Goal: Task Accomplishment & Management: Manage account settings

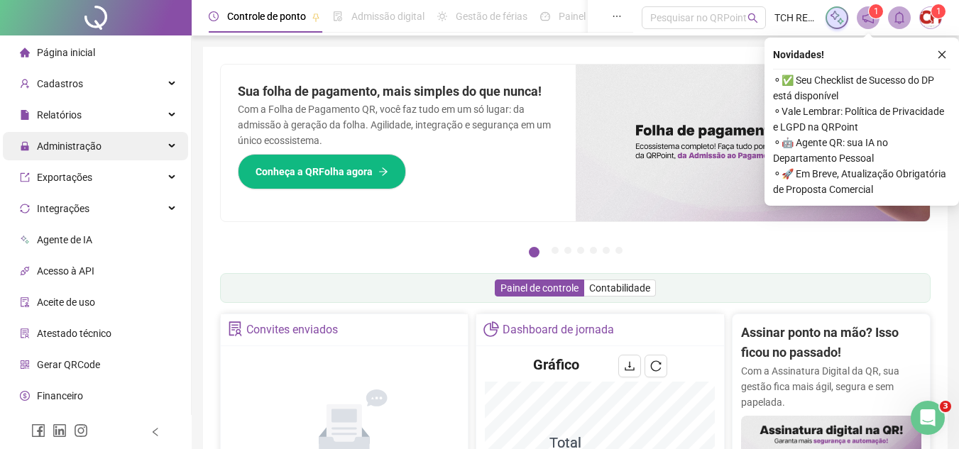
click at [92, 146] on span "Administração" at bounding box center [69, 146] width 65 height 11
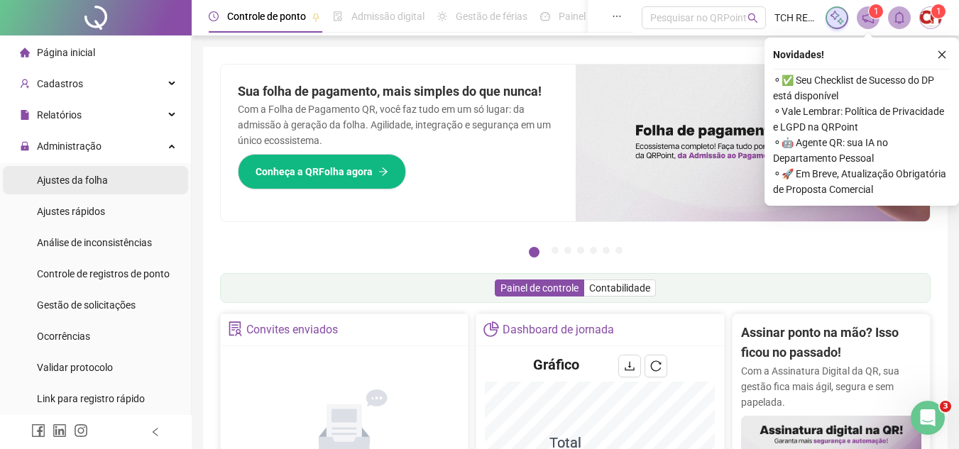
click at [124, 185] on li "Ajustes da folha" at bounding box center [95, 180] width 185 height 28
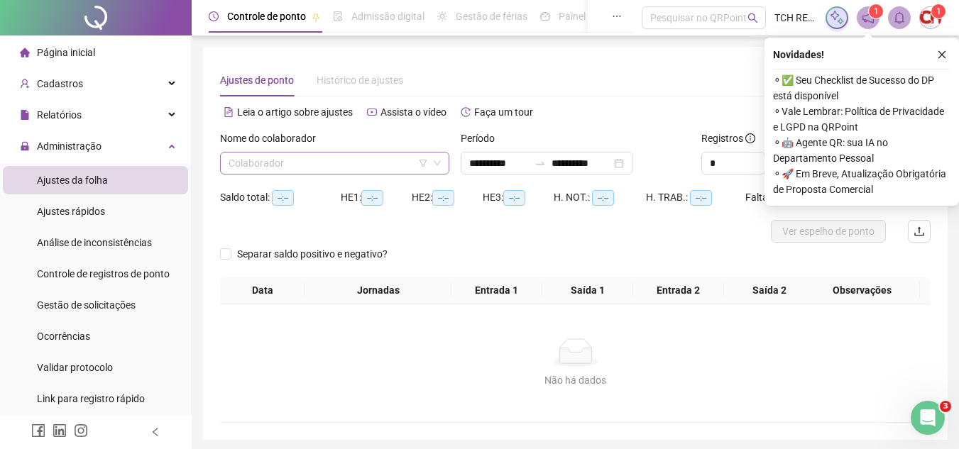
click at [351, 162] on input "search" at bounding box center [328, 163] width 199 height 21
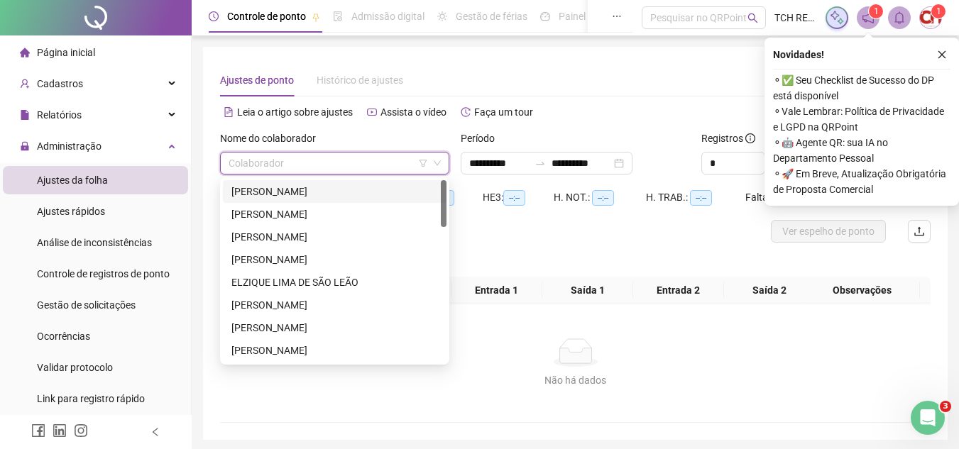
click at [294, 193] on div "ALEX CALDAS ALVES" at bounding box center [334, 192] width 207 height 16
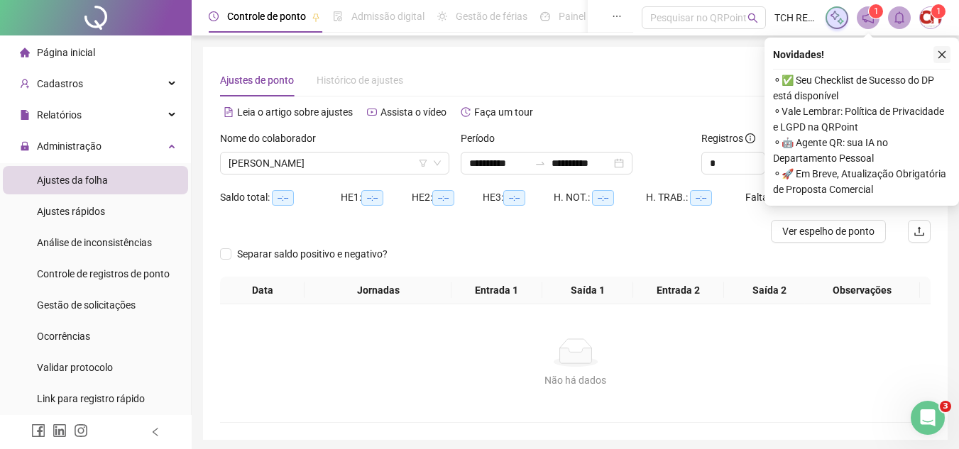
click at [941, 53] on icon "close" at bounding box center [942, 55] width 10 height 10
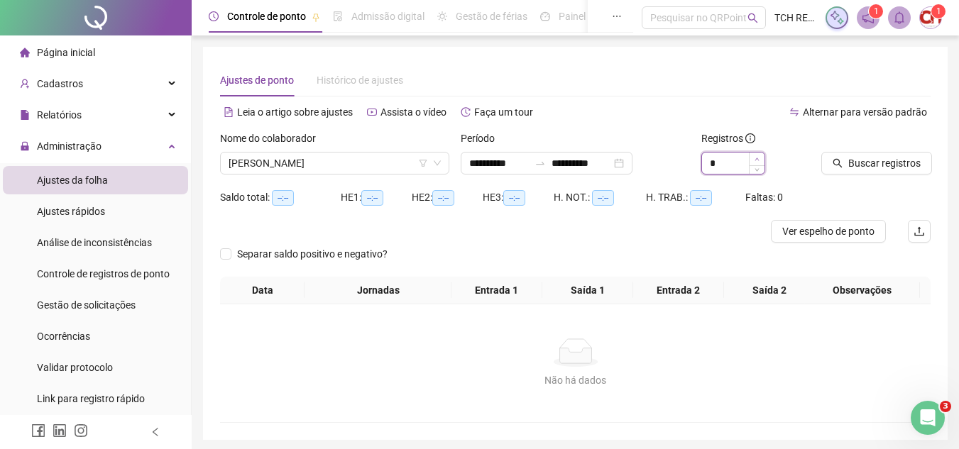
click at [760, 158] on span "Increase Value" at bounding box center [757, 159] width 16 height 13
type input "*"
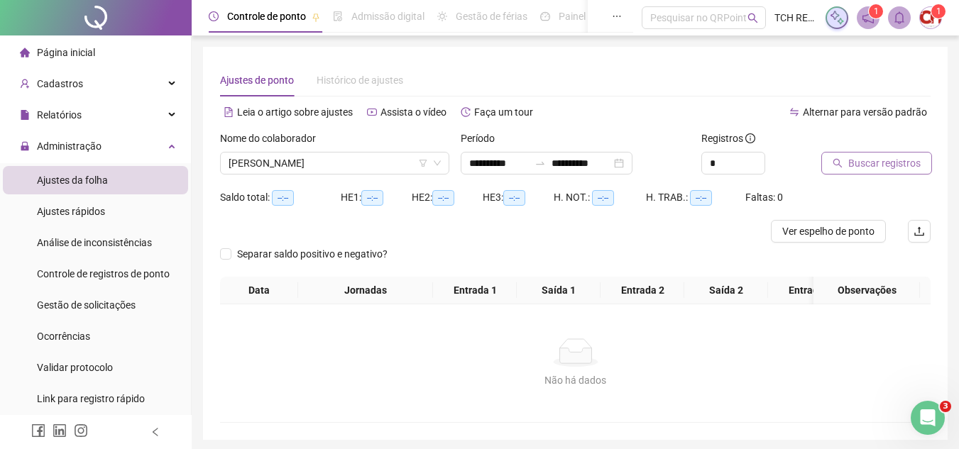
click at [858, 155] on span "Buscar registros" at bounding box center [884, 163] width 72 height 16
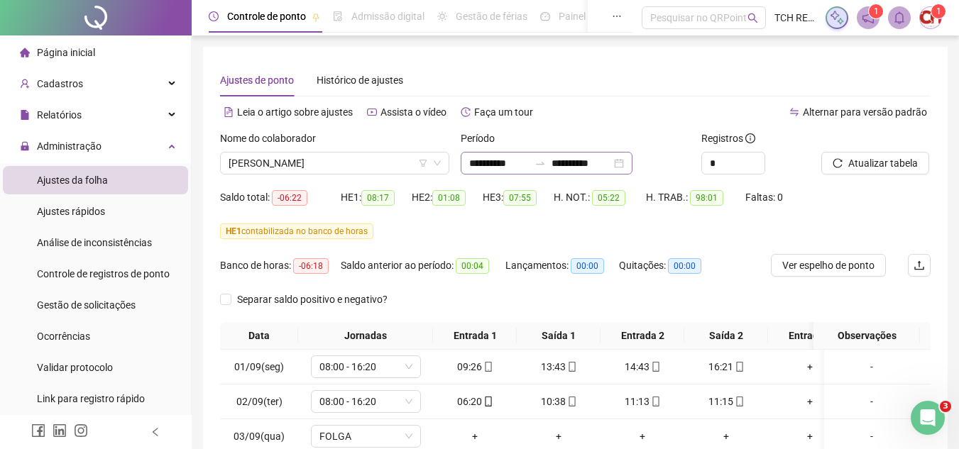
click at [633, 162] on div "**********" at bounding box center [547, 163] width 172 height 23
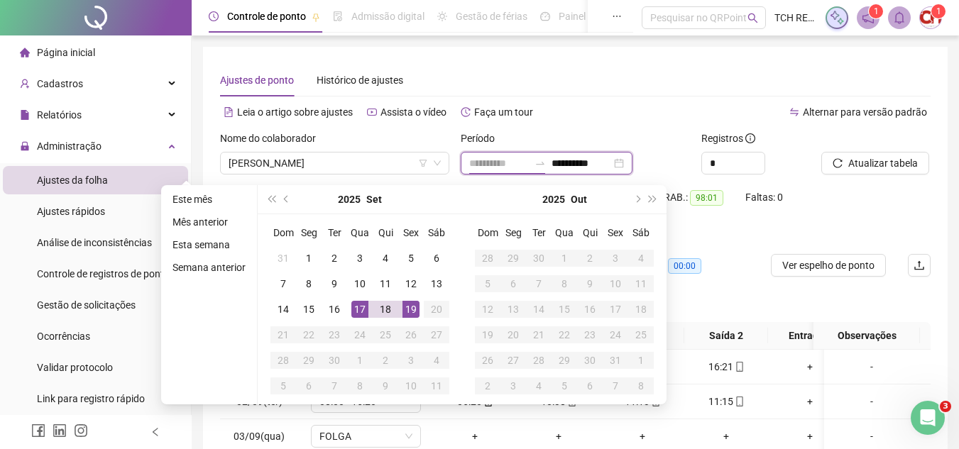
type input "**********"
click at [370, 315] on td "17" at bounding box center [360, 310] width 26 height 26
click at [408, 310] on div "19" at bounding box center [411, 309] width 17 height 17
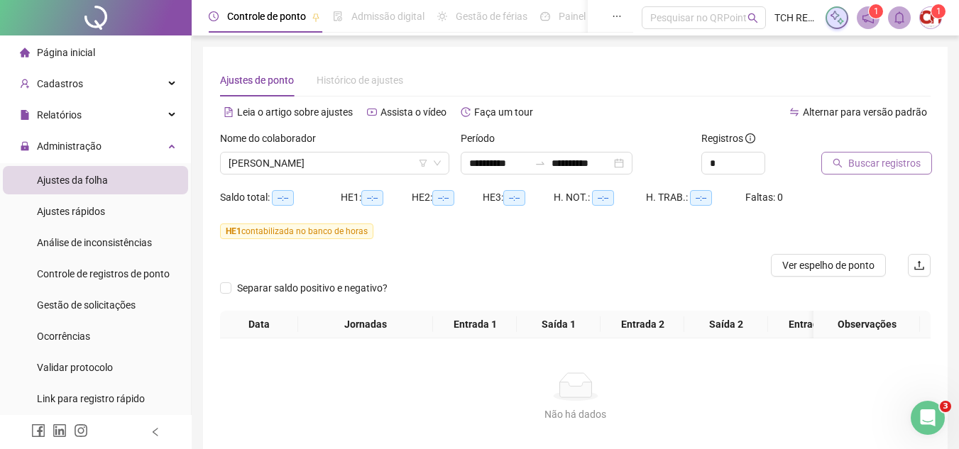
click at [877, 163] on span "Buscar registros" at bounding box center [884, 163] width 72 height 16
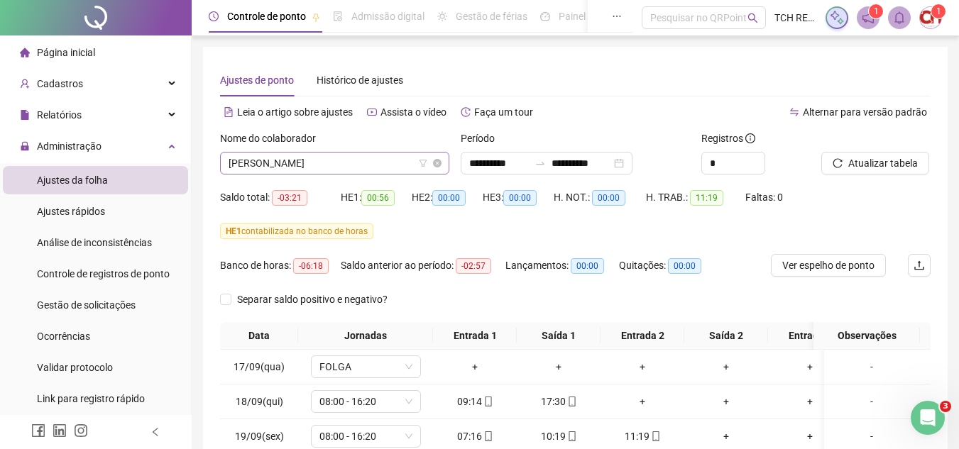
click at [363, 160] on span "ALEX CALDAS ALVES" at bounding box center [335, 163] width 212 height 21
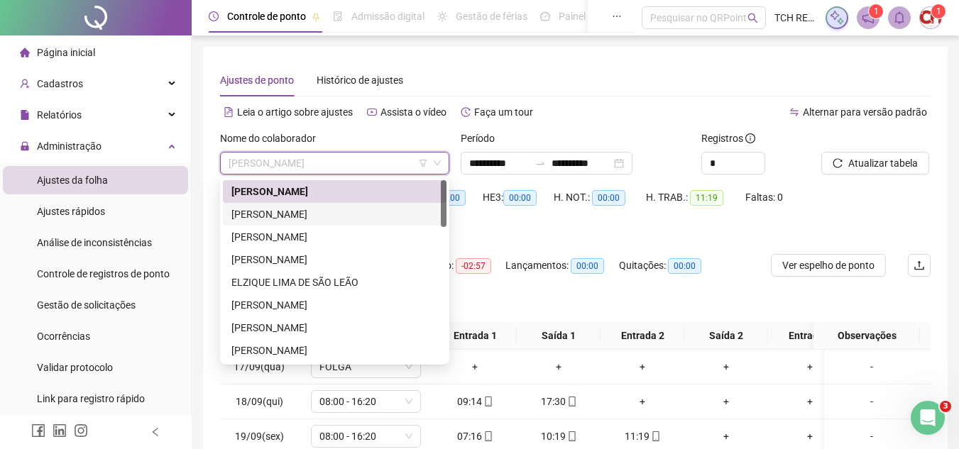
click at [322, 221] on div "ANDRÉ HIPÓLITO DA SILVA" at bounding box center [334, 215] width 207 height 16
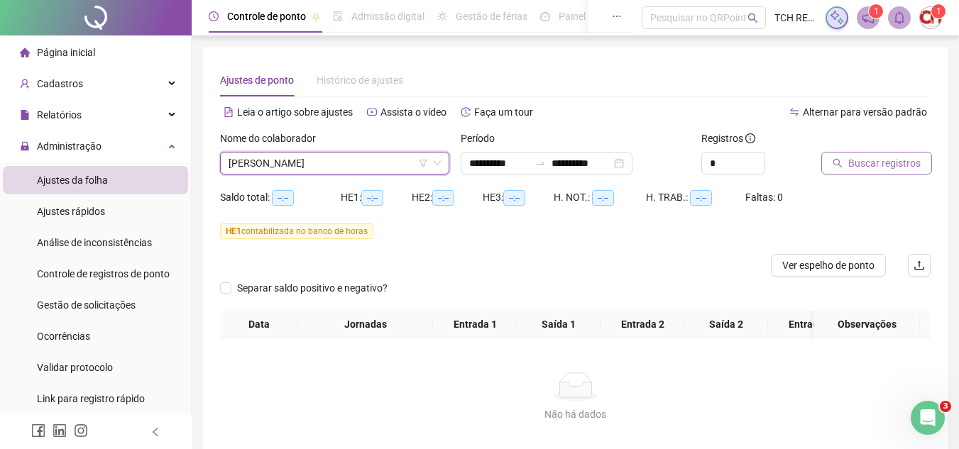
click at [907, 163] on span "Buscar registros" at bounding box center [884, 163] width 72 height 16
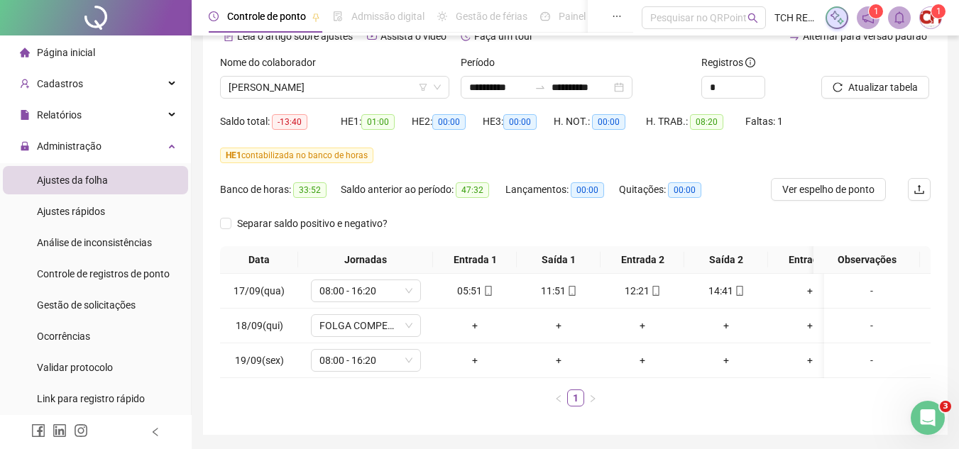
scroll to position [133, 0]
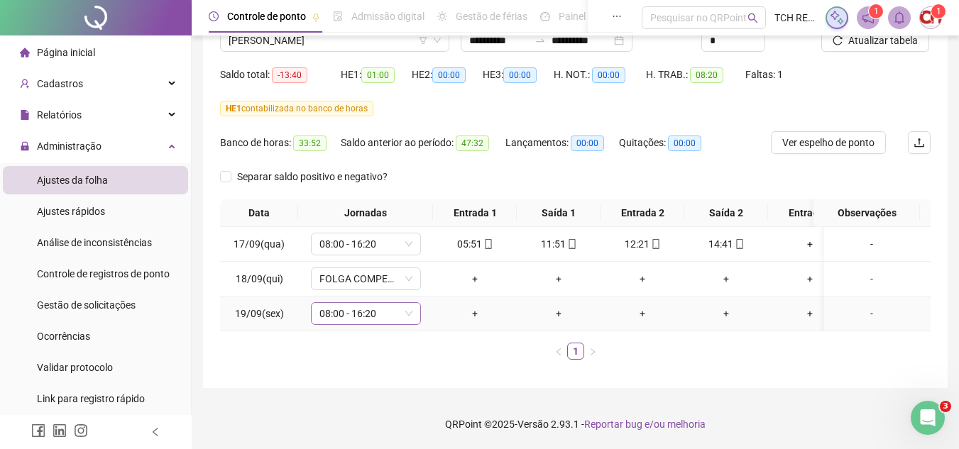
click at [376, 306] on span "08:00 - 16:20" at bounding box center [365, 313] width 93 height 21
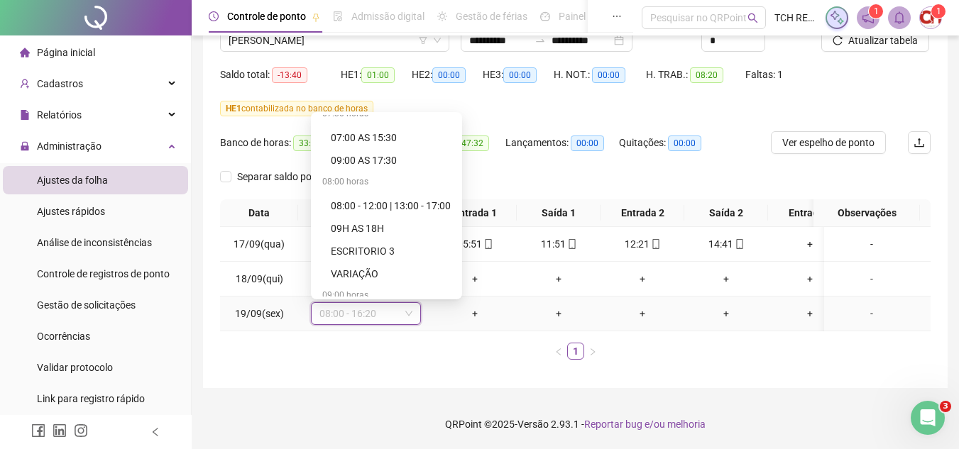
scroll to position [931, 0]
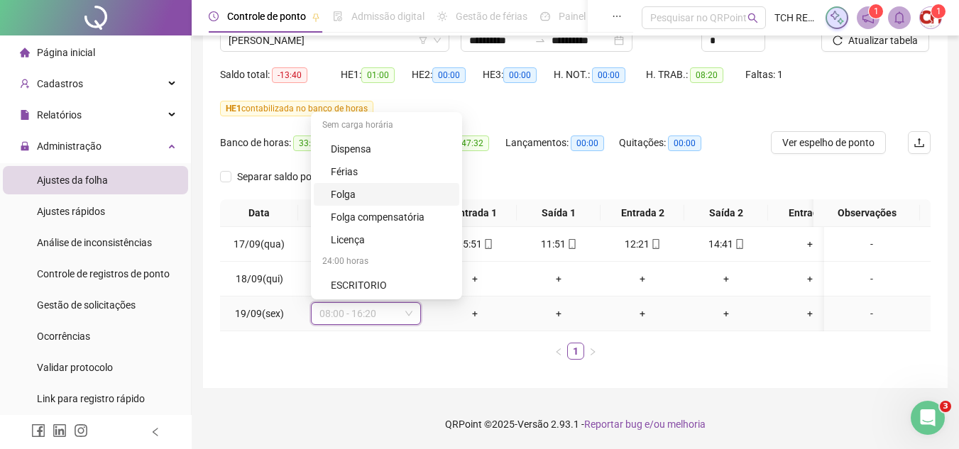
click at [358, 187] on div "Folga" at bounding box center [391, 195] width 120 height 16
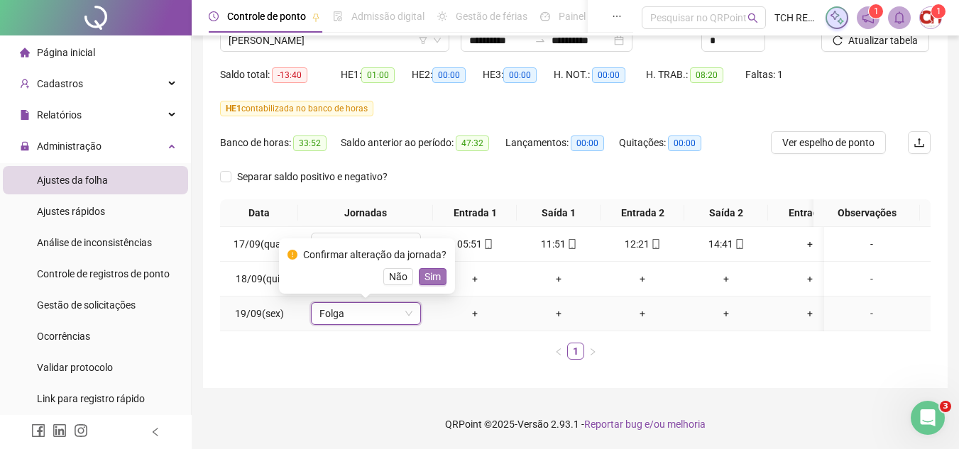
click at [436, 269] on span "Sim" at bounding box center [433, 277] width 16 height 16
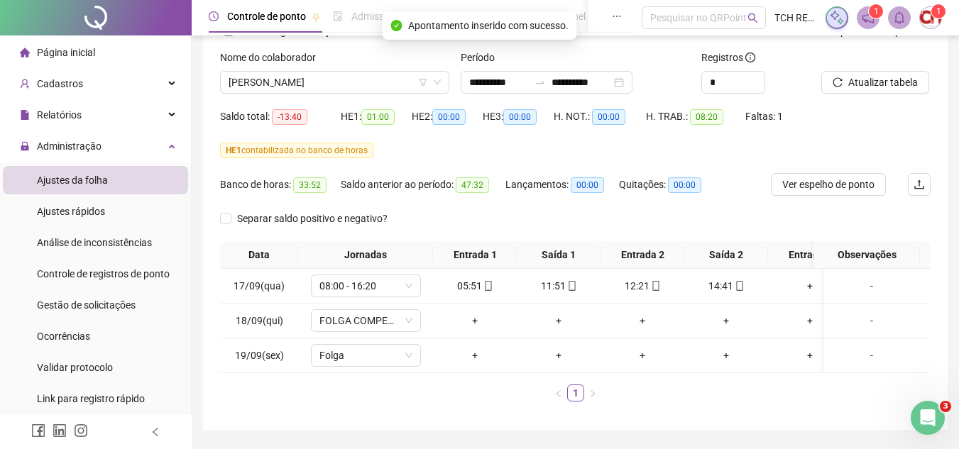
scroll to position [0, 0]
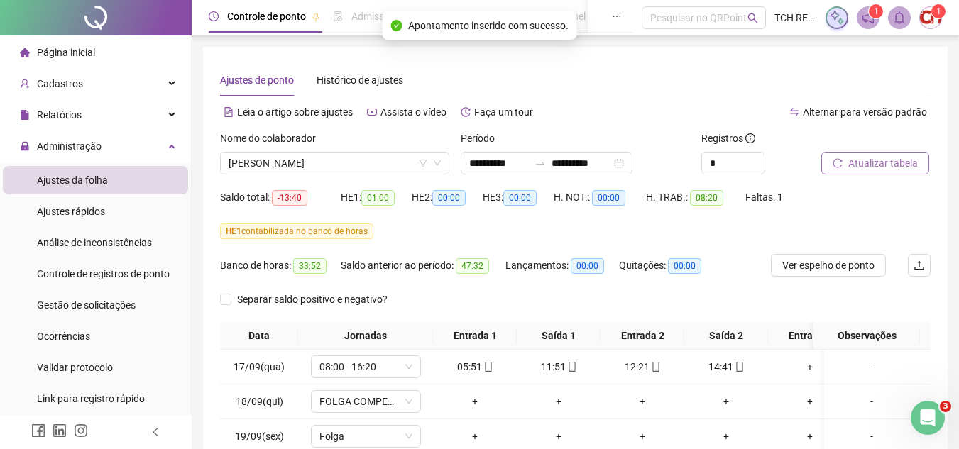
click at [863, 155] on span "Atualizar tabela" at bounding box center [883, 163] width 70 height 16
click at [371, 168] on span "ANDRÉ HIPÓLITO DA SILVA" at bounding box center [335, 163] width 212 height 21
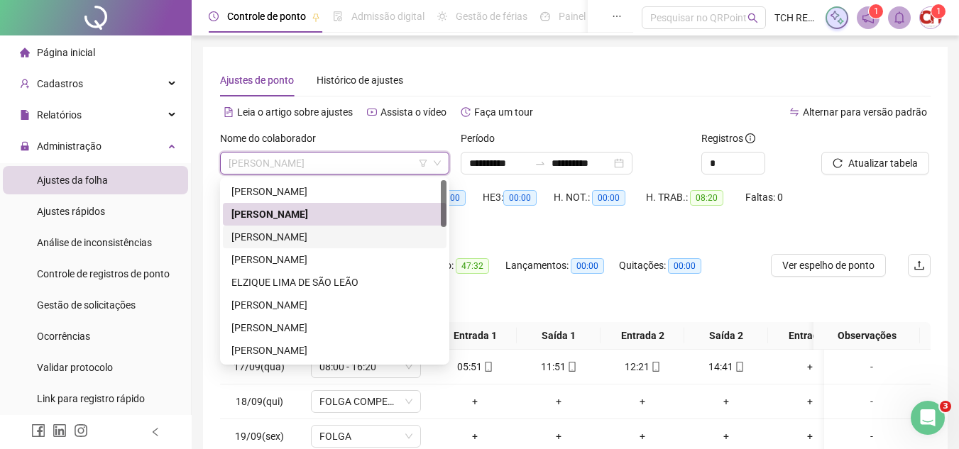
click at [354, 232] on div "CATIA REGINA ASSIS" at bounding box center [334, 237] width 207 height 16
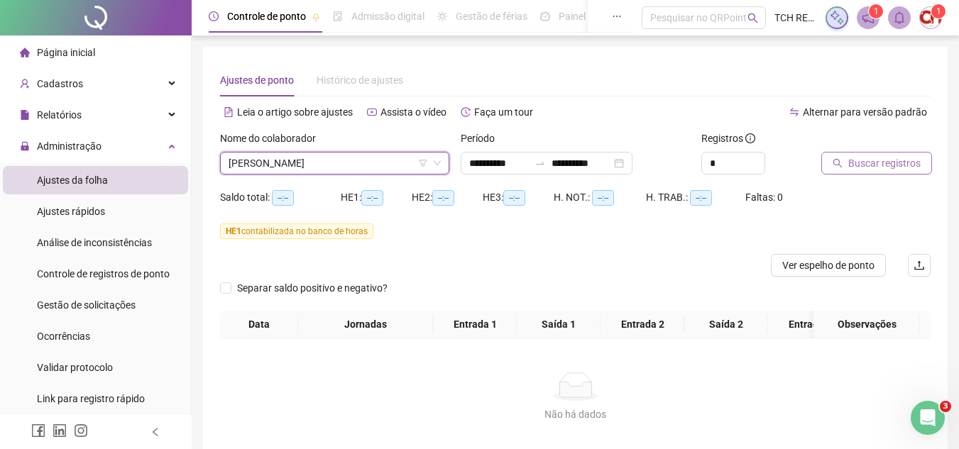
click at [866, 165] on span "Buscar registros" at bounding box center [884, 163] width 72 height 16
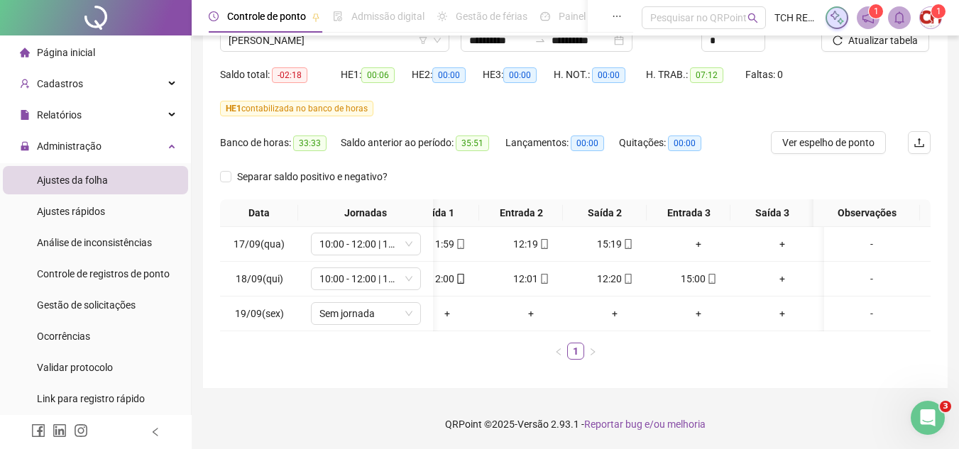
scroll to position [0, 122]
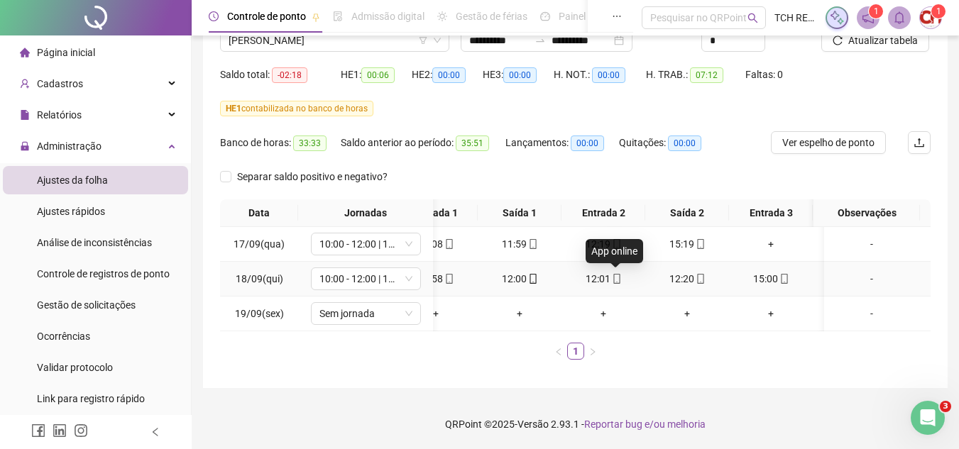
click at [618, 274] on icon "mobile" at bounding box center [617, 279] width 10 height 10
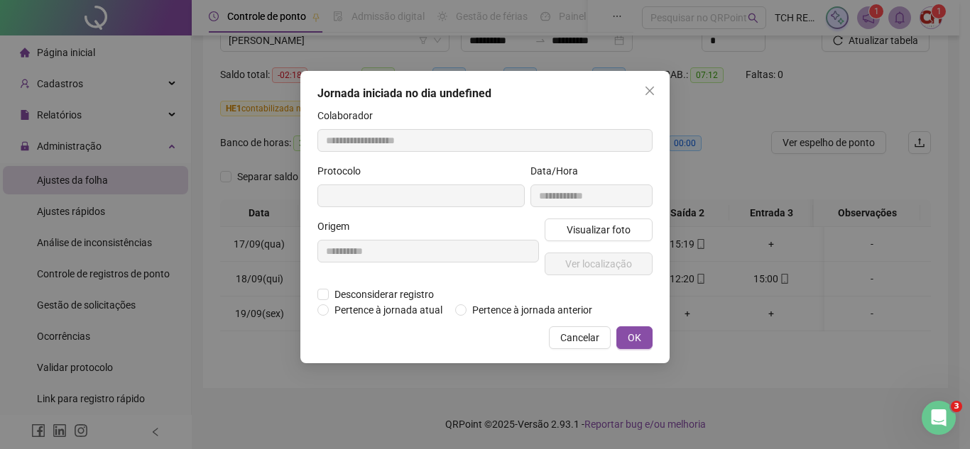
type input "**********"
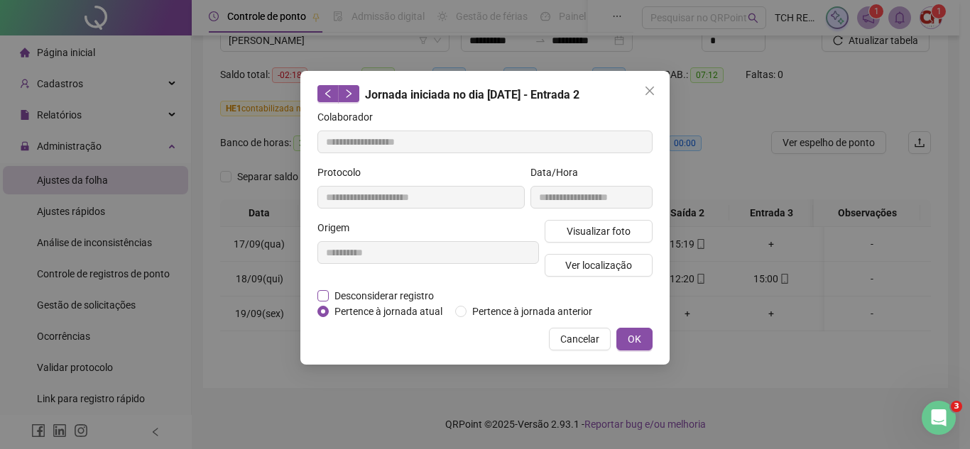
click at [427, 296] on span "Desconsiderar registro" at bounding box center [384, 296] width 111 height 16
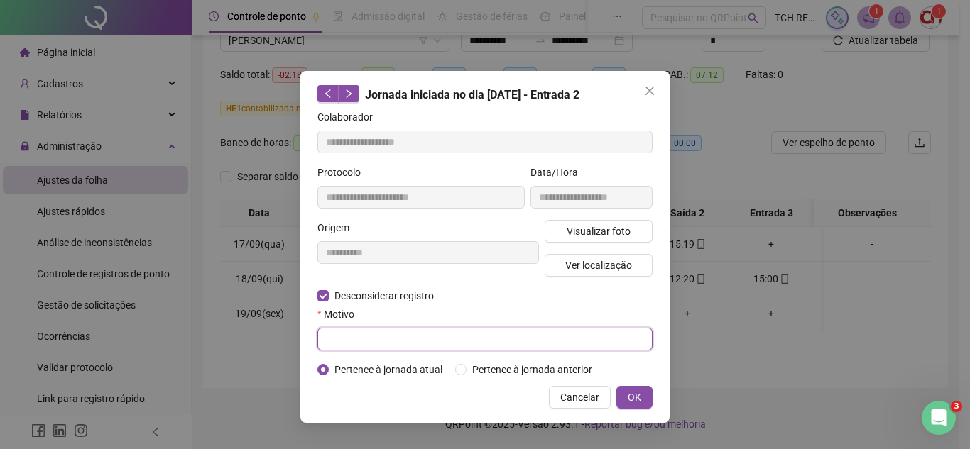
click at [422, 336] on input "text" at bounding box center [484, 339] width 335 height 23
type input "****"
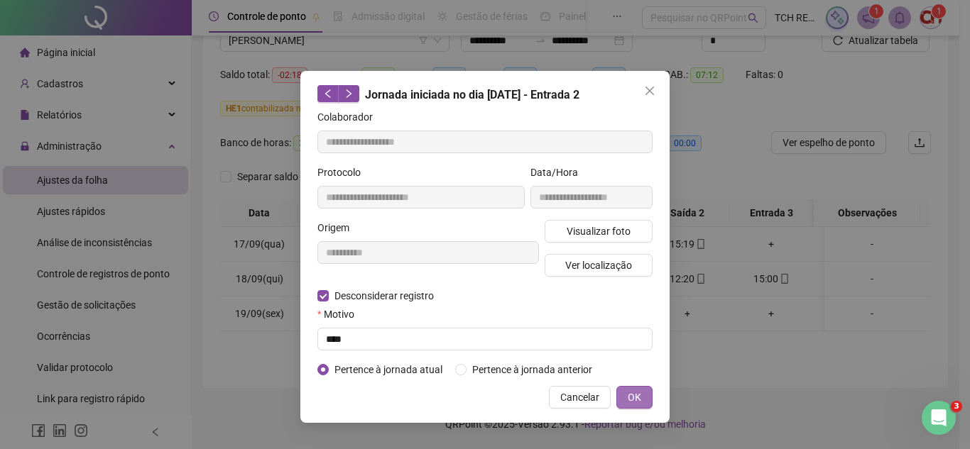
click at [641, 395] on button "OK" at bounding box center [634, 397] width 36 height 23
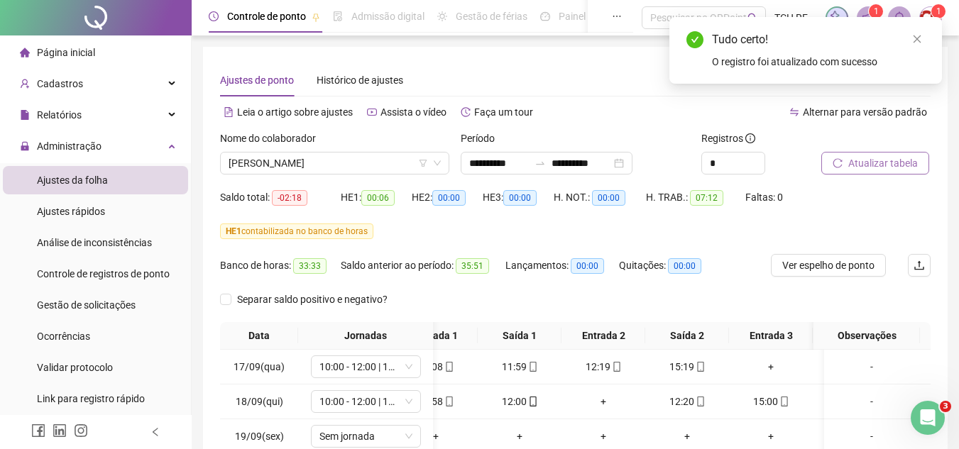
click at [884, 158] on span "Atualizar tabela" at bounding box center [883, 163] width 70 height 16
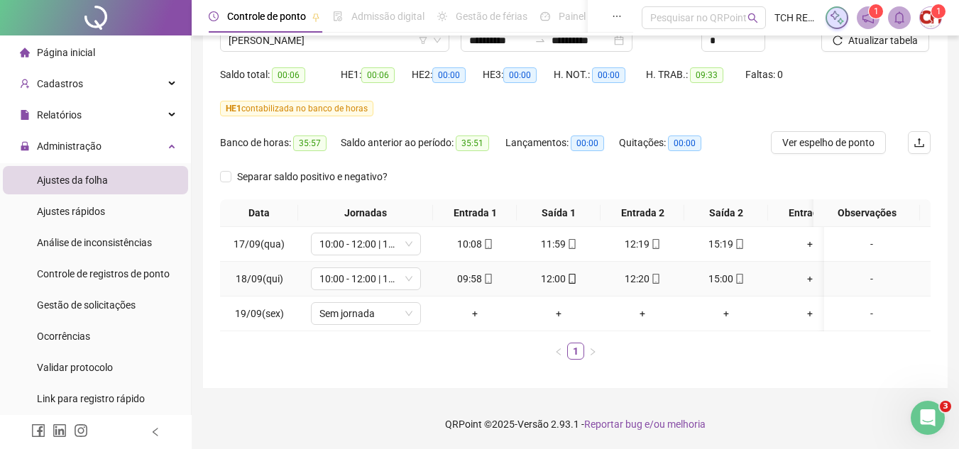
click at [655, 274] on icon "mobile" at bounding box center [656, 279] width 10 height 10
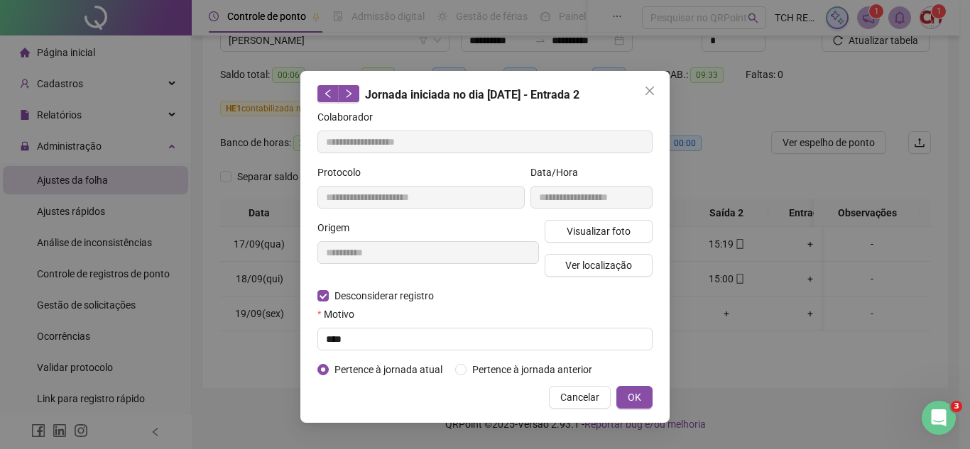
type input "**********"
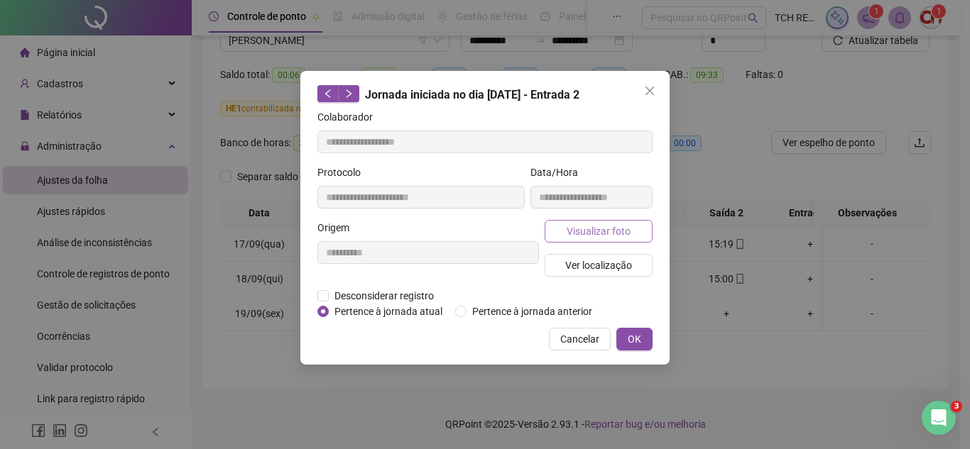
click at [628, 233] on span "Visualizar foto" at bounding box center [599, 232] width 64 height 16
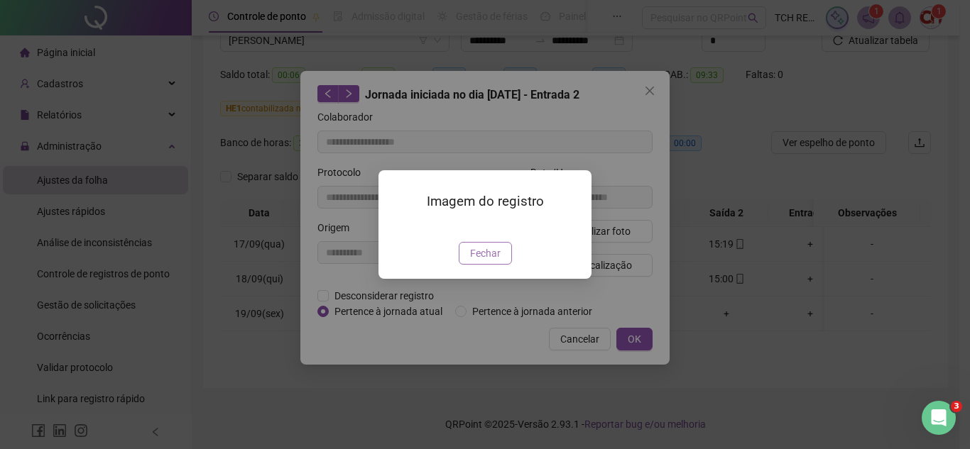
click at [493, 261] on span "Fechar" at bounding box center [485, 254] width 31 height 16
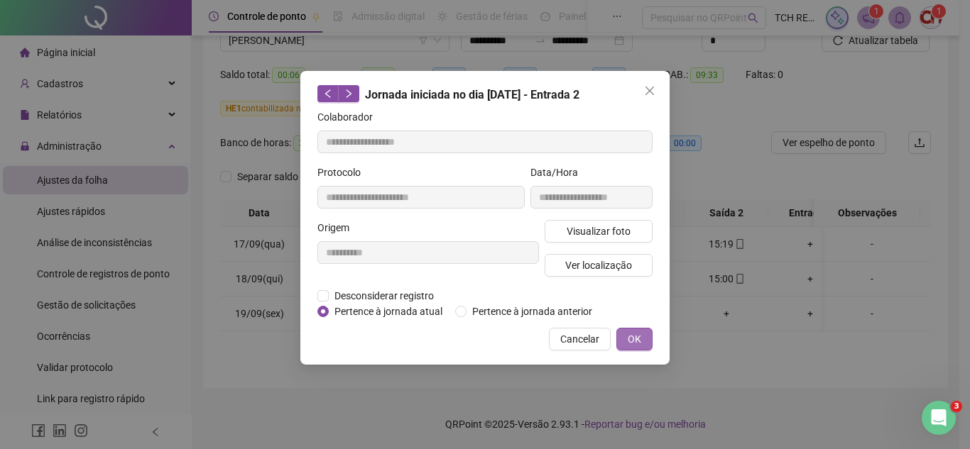
click at [634, 343] on span "OK" at bounding box center [634, 340] width 13 height 16
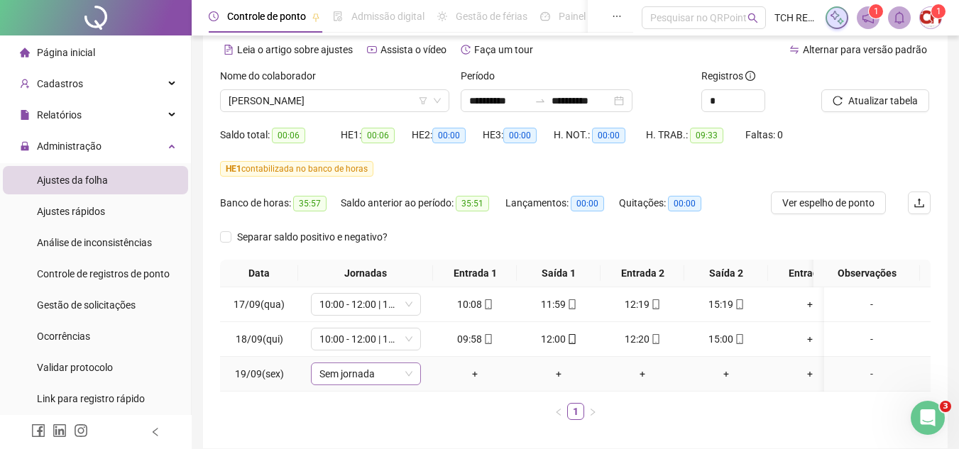
click at [390, 366] on span "Sem jornada" at bounding box center [365, 373] width 93 height 21
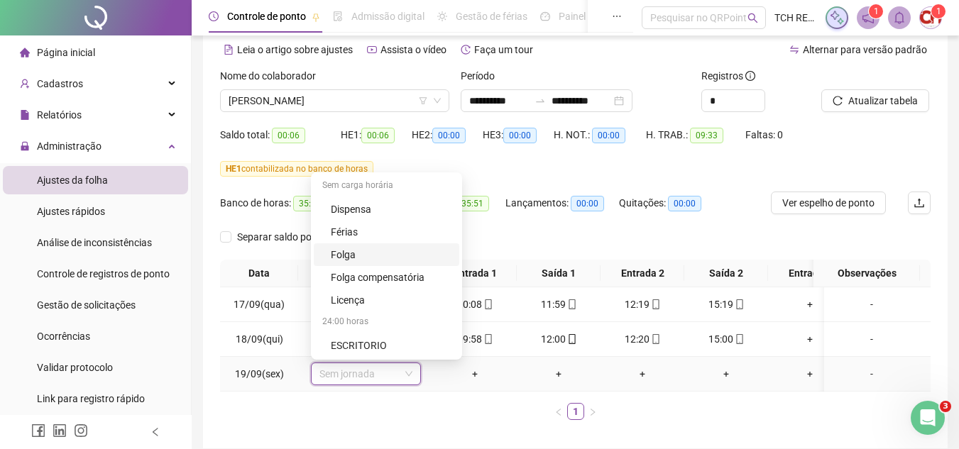
click at [400, 256] on div "Folga" at bounding box center [391, 255] width 120 height 16
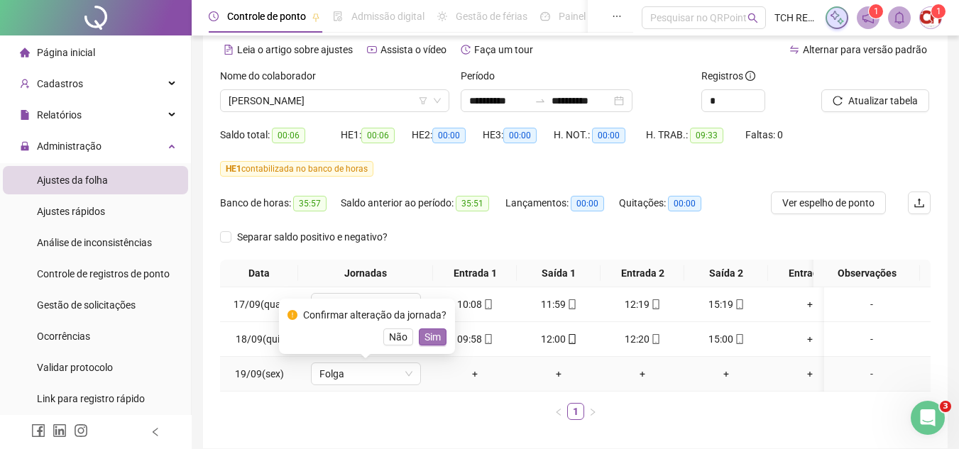
click at [433, 338] on span "Sim" at bounding box center [433, 337] width 16 height 16
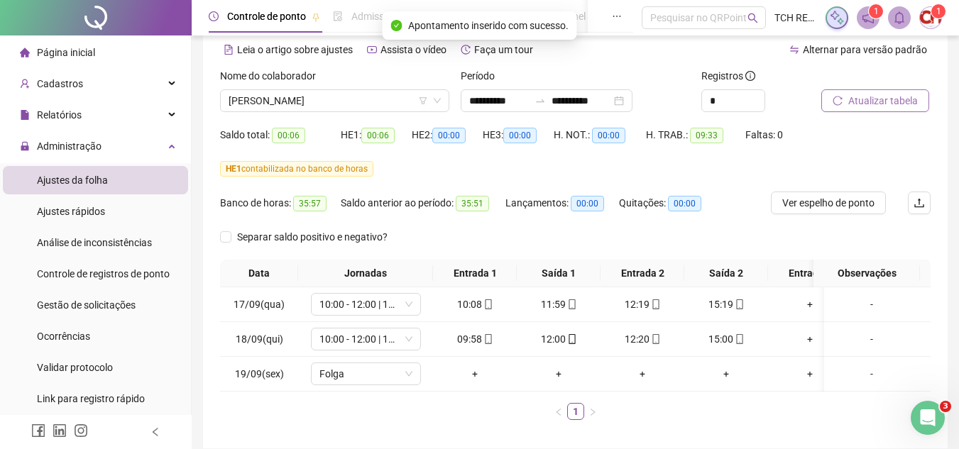
click at [867, 103] on span "Atualizar tabela" at bounding box center [883, 101] width 70 height 16
click at [332, 98] on span "CATIA REGINA ASSIS" at bounding box center [335, 100] width 212 height 21
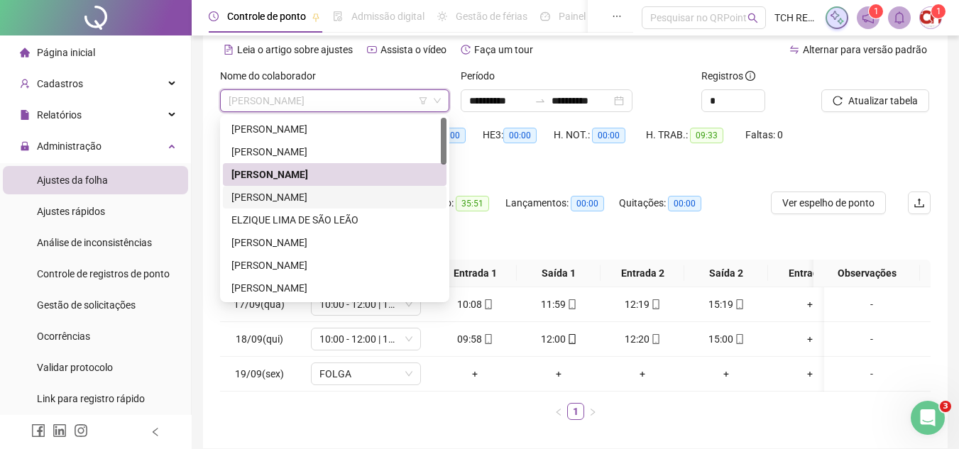
click at [309, 194] on div "CLAUDIA SANTOS MENEZES" at bounding box center [334, 198] width 207 height 16
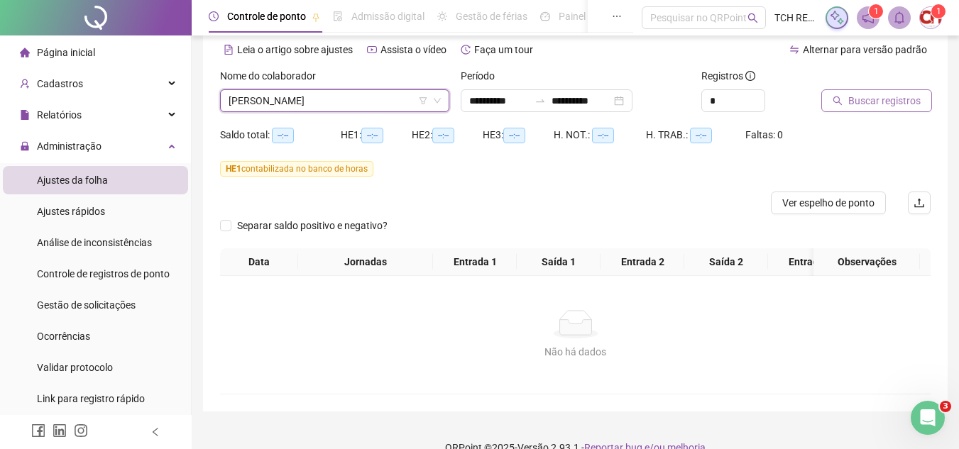
click at [922, 99] on button "Buscar registros" at bounding box center [876, 100] width 111 height 23
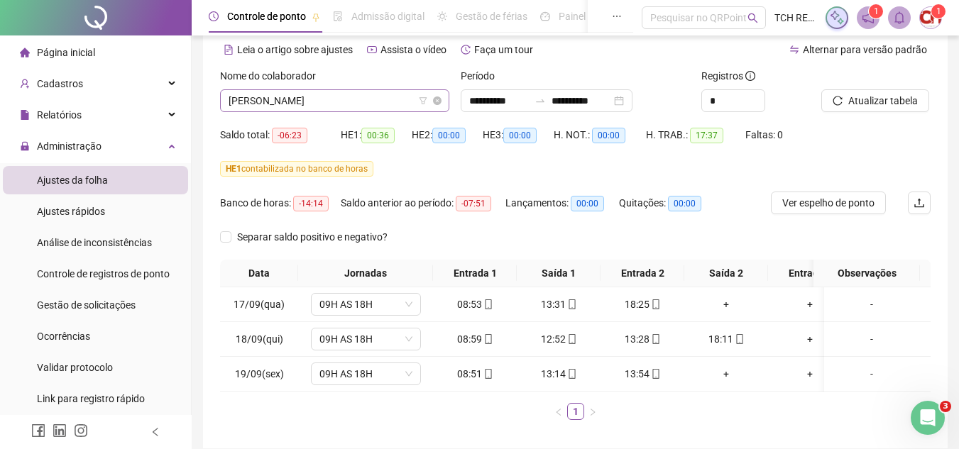
click at [341, 107] on span "CLAUDIA SANTOS MENEZES" at bounding box center [335, 100] width 212 height 21
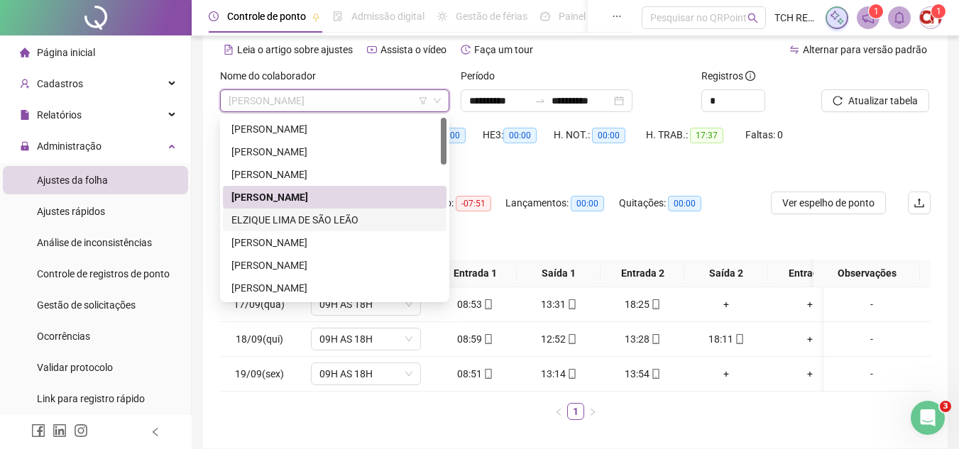
click at [337, 216] on div "ELZIQUE LIMA DE SÃO LEÃO" at bounding box center [334, 220] width 207 height 16
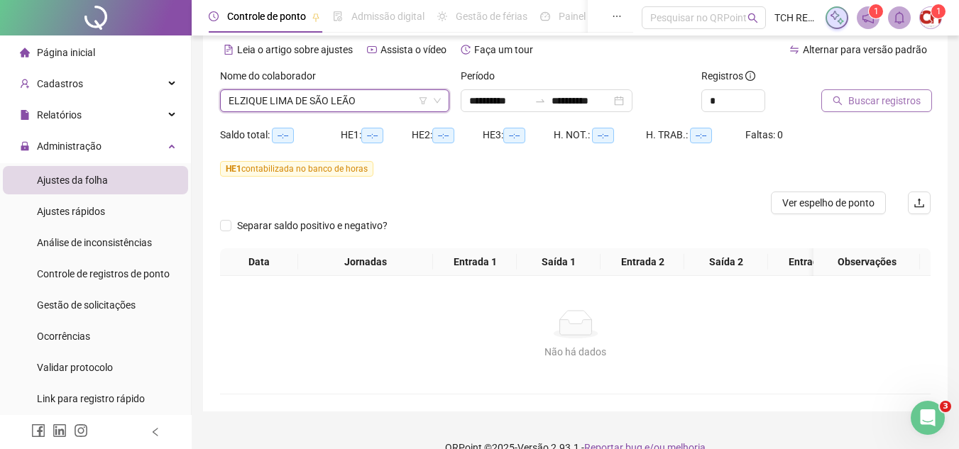
click at [869, 103] on span "Buscar registros" at bounding box center [884, 101] width 72 height 16
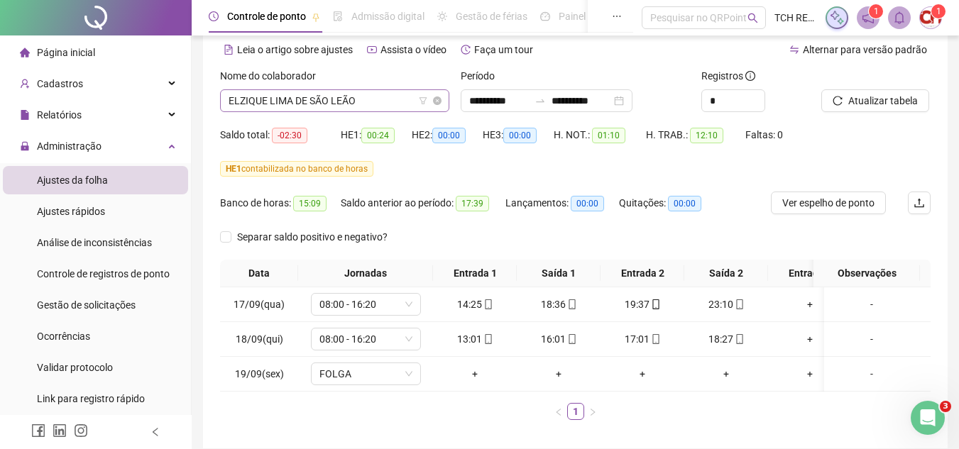
click at [370, 94] on span "ELZIQUE LIMA DE SÃO LEÃO" at bounding box center [335, 100] width 212 height 21
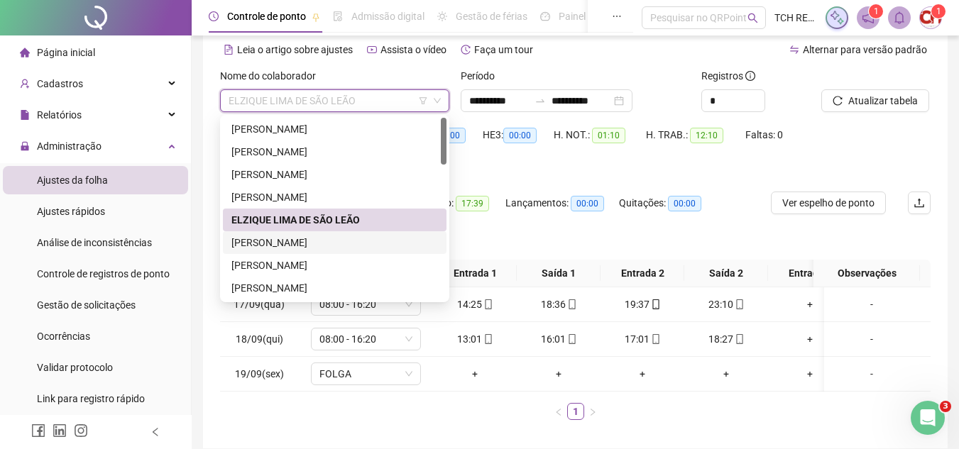
click at [375, 250] on div "ERALDO RIBEIRO DOS SANTOS" at bounding box center [334, 243] width 207 height 16
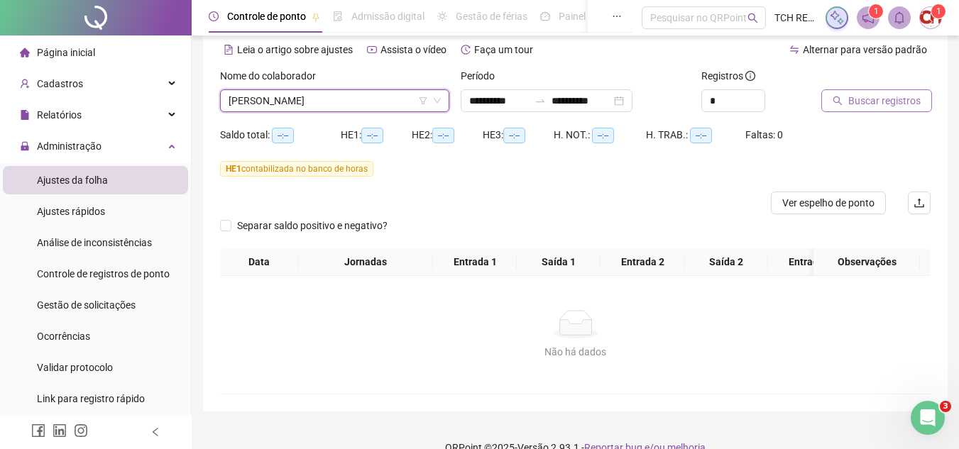
click at [903, 102] on span "Buscar registros" at bounding box center [884, 101] width 72 height 16
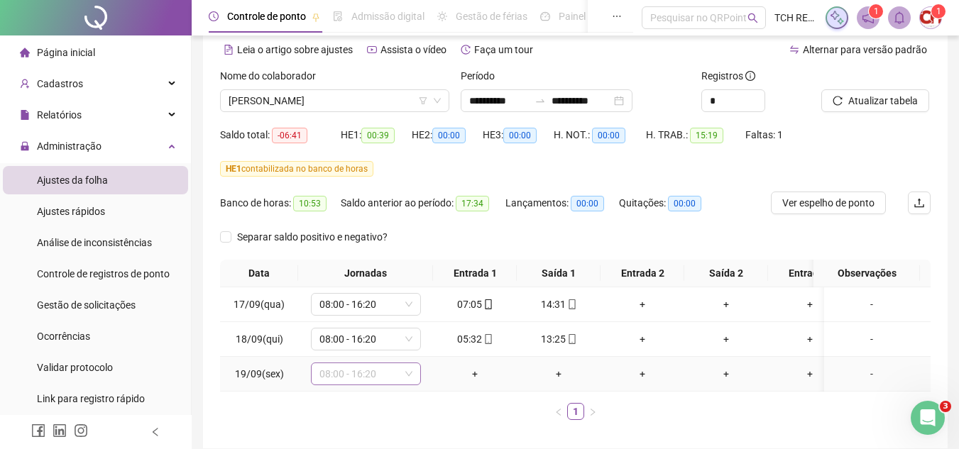
click at [386, 370] on span "08:00 - 16:20" at bounding box center [365, 373] width 93 height 21
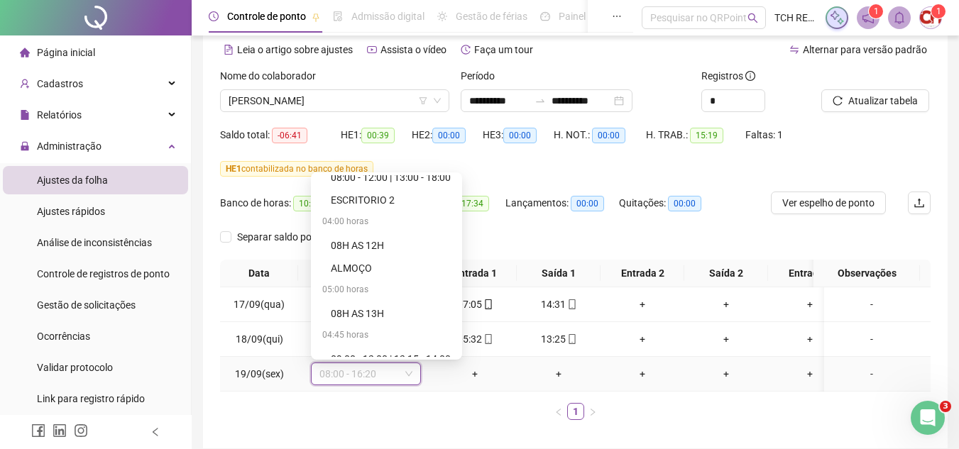
scroll to position [931, 0]
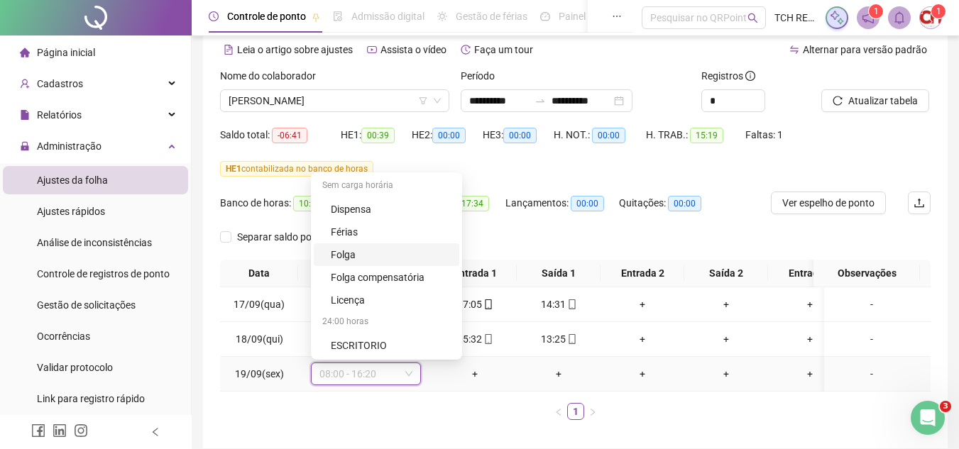
click at [418, 254] on div "Folga" at bounding box center [391, 255] width 120 height 16
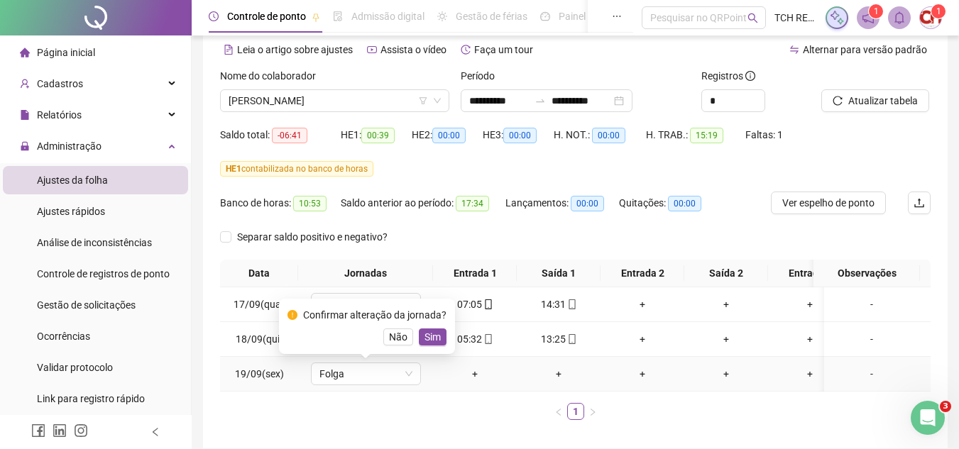
click at [431, 347] on div "Confirmar alteração da jornada? Não Sim" at bounding box center [367, 326] width 176 height 55
drag, startPoint x: 437, startPoint y: 340, endPoint x: 461, endPoint y: 328, distance: 27.6
click at [437, 339] on span "Sim" at bounding box center [433, 337] width 16 height 16
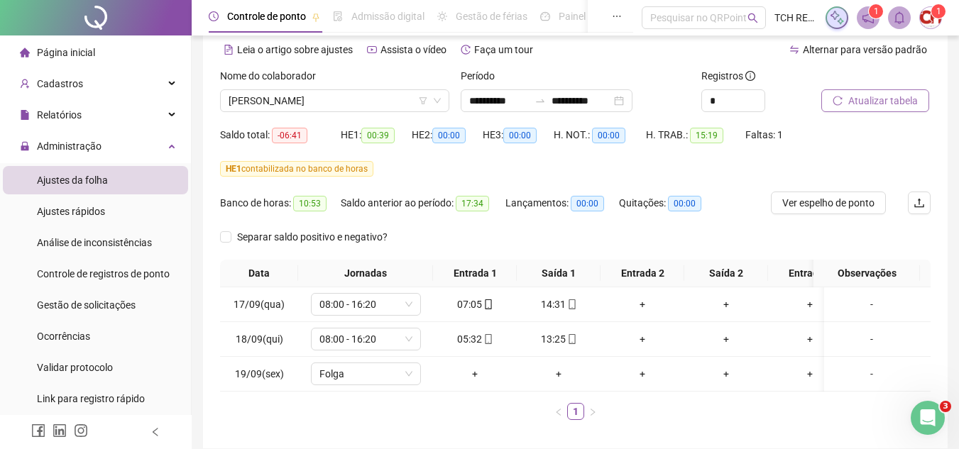
click at [887, 100] on span "Atualizar tabela" at bounding box center [883, 101] width 70 height 16
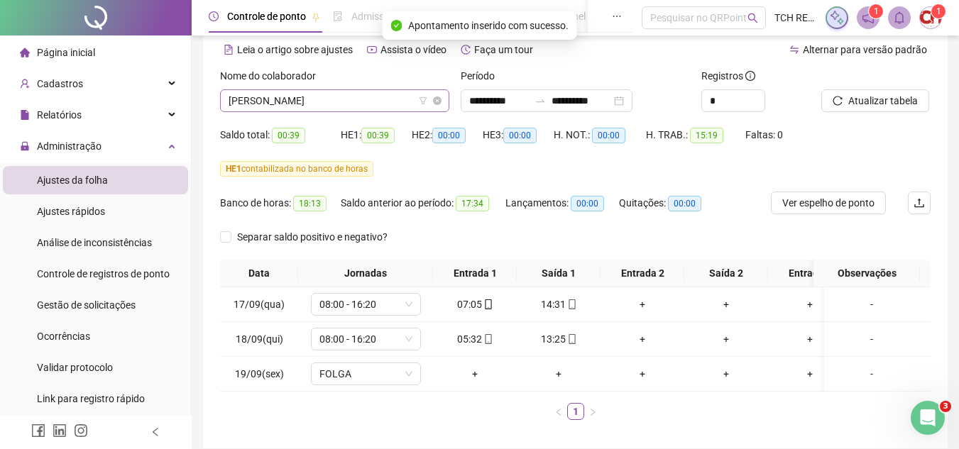
click at [359, 99] on span "ERALDO RIBEIRO DOS SANTOS" at bounding box center [335, 100] width 212 height 21
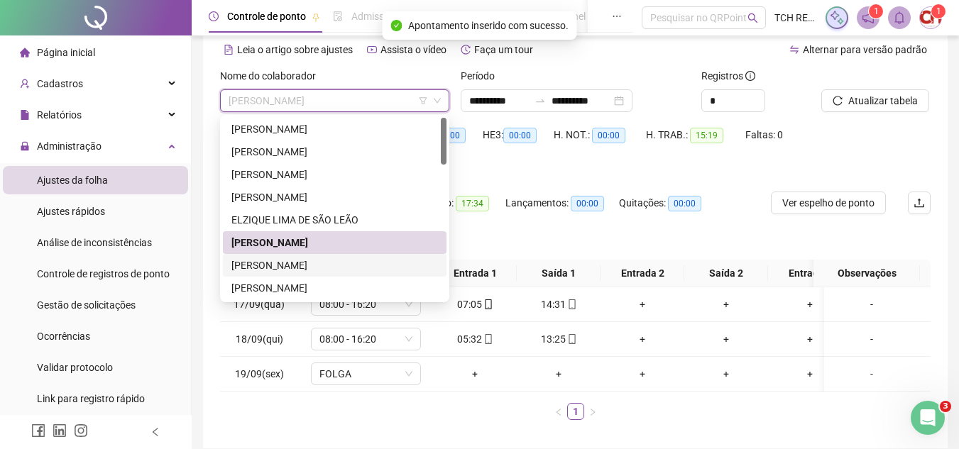
click at [309, 258] on div "EVAMAR ALCANTARA RAMOS DOS SANTOS" at bounding box center [334, 266] width 207 height 16
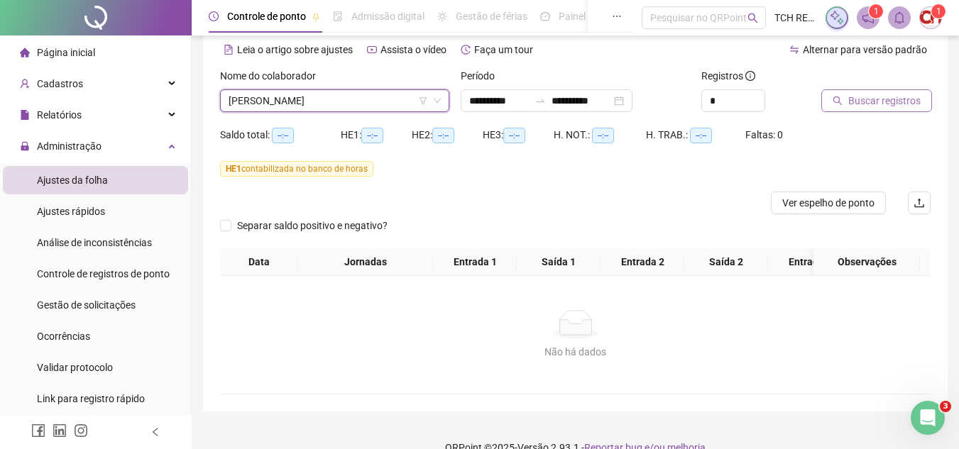
click at [871, 103] on span "Buscar registros" at bounding box center [884, 101] width 72 height 16
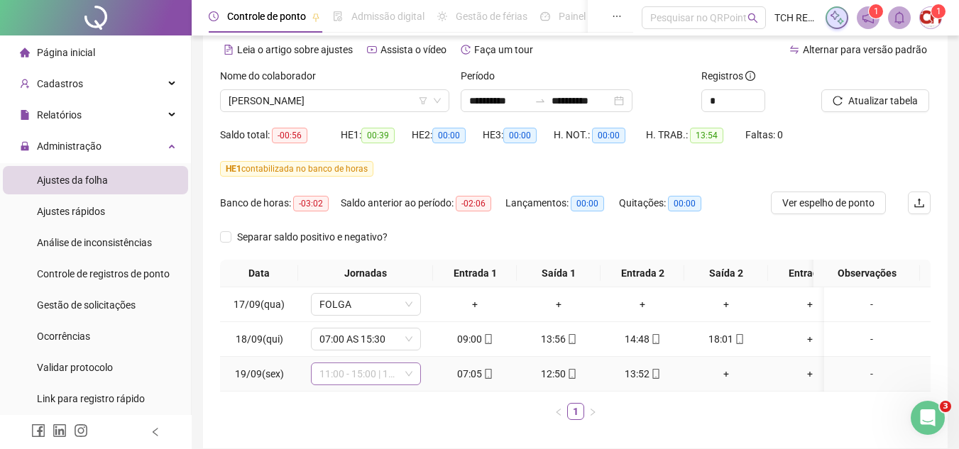
click at [387, 378] on span "11:00 - 15:00 | 16:00 - 19:20" at bounding box center [365, 373] width 93 height 21
click at [513, 265] on th "Entrada 1" at bounding box center [475, 274] width 84 height 28
click at [381, 376] on span "11:00 - 15:00 | 16:00 - 19:20" at bounding box center [365, 373] width 93 height 21
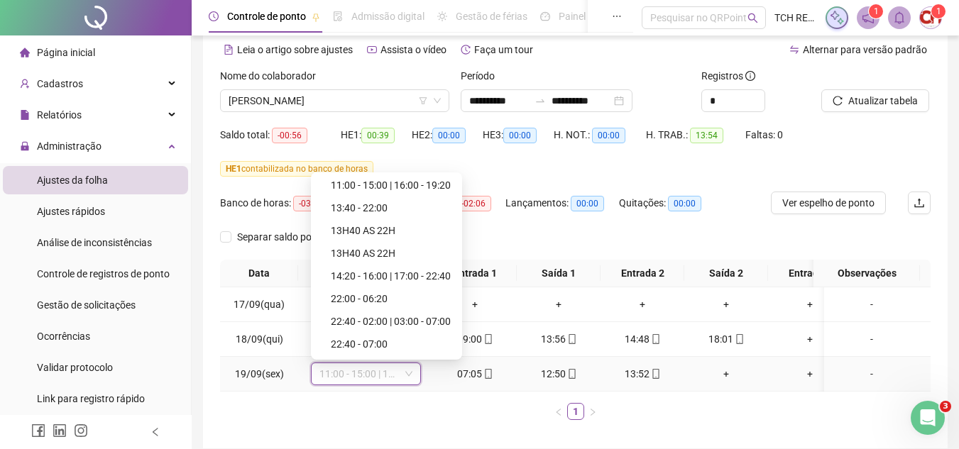
scroll to position [497, 0]
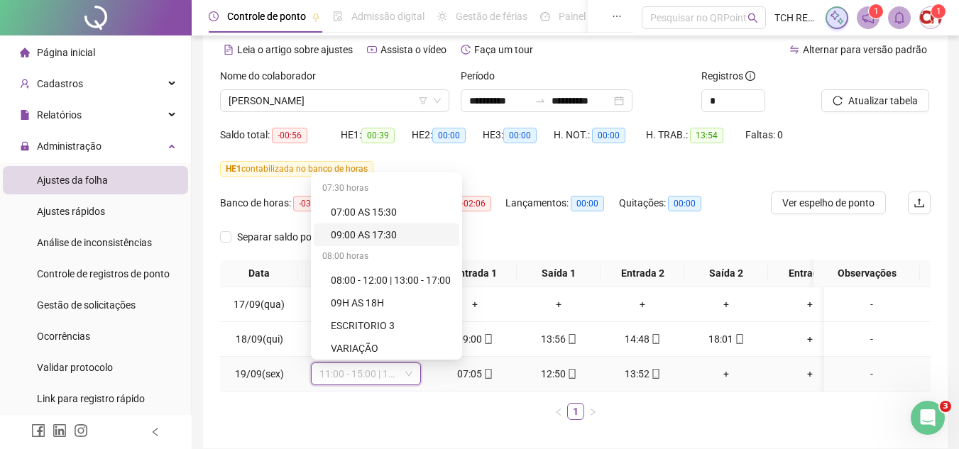
click at [393, 233] on div "09:00 AS 17:30" at bounding box center [391, 235] width 120 height 16
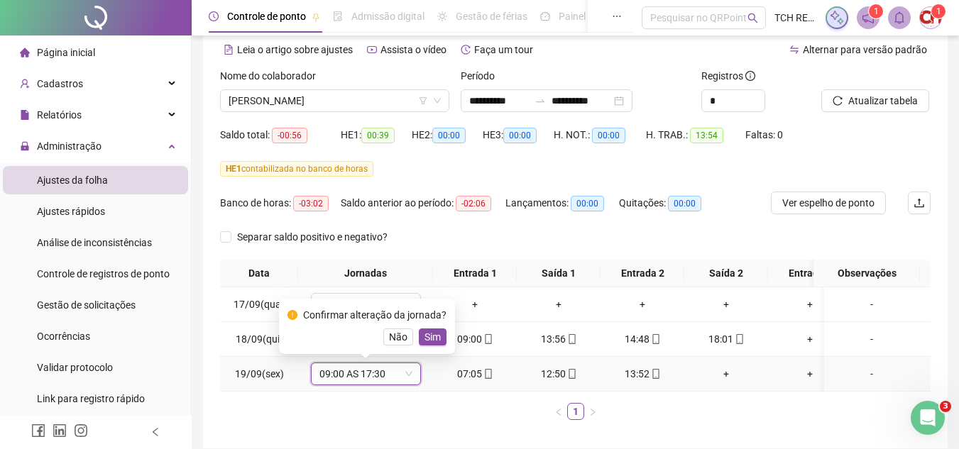
click at [391, 376] on span "09:00 AS 17:30" at bounding box center [365, 373] width 93 height 21
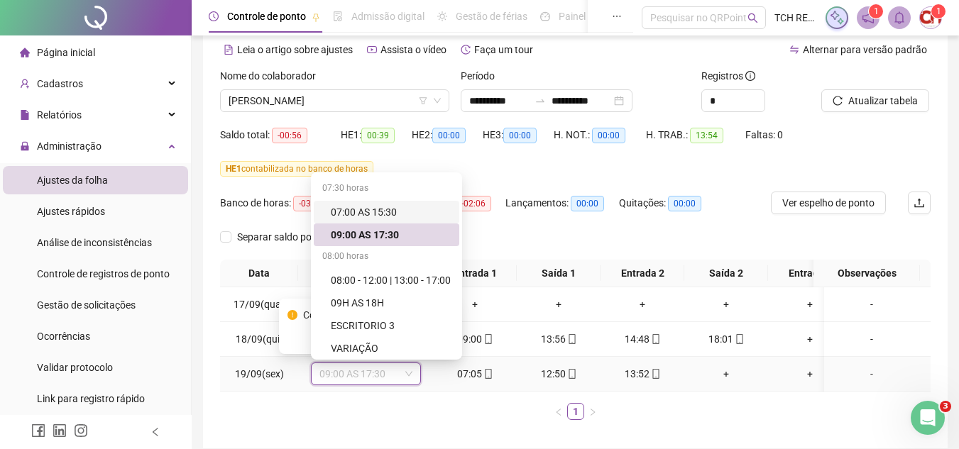
click at [390, 216] on div "07:00 AS 15:30" at bounding box center [391, 212] width 120 height 16
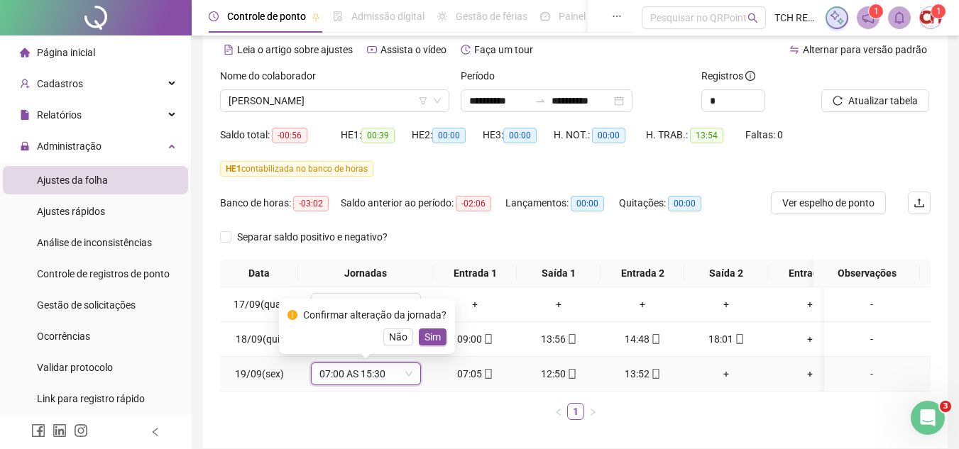
click at [426, 337] on span "Sim" at bounding box center [433, 337] width 16 height 16
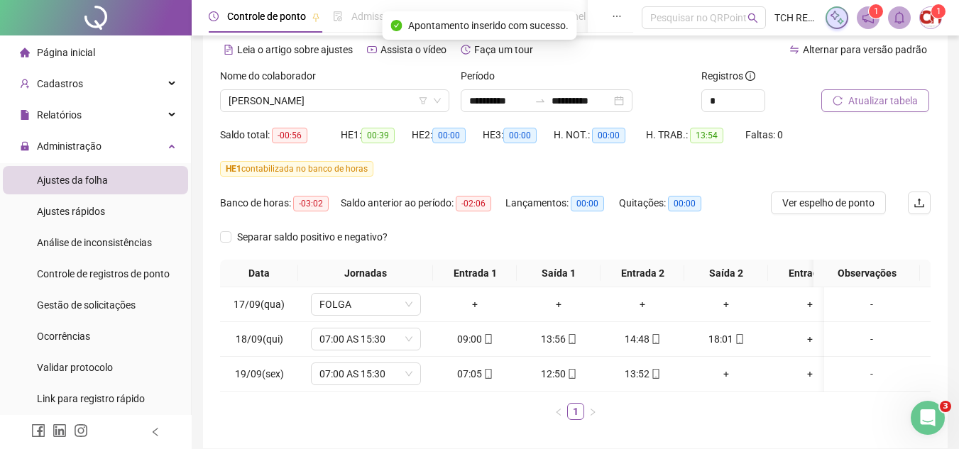
click at [856, 104] on span "Atualizar tabela" at bounding box center [883, 101] width 70 height 16
click at [379, 99] on span "EVAMAR ALCANTARA RAMOS DOS SANTOS" at bounding box center [335, 100] width 212 height 21
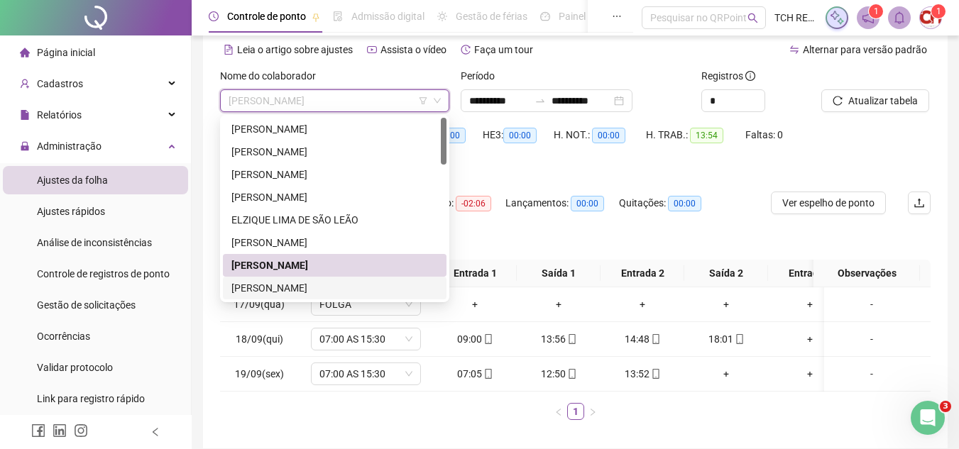
click at [370, 284] on div "GILSON ARAUJO" at bounding box center [334, 288] width 207 height 16
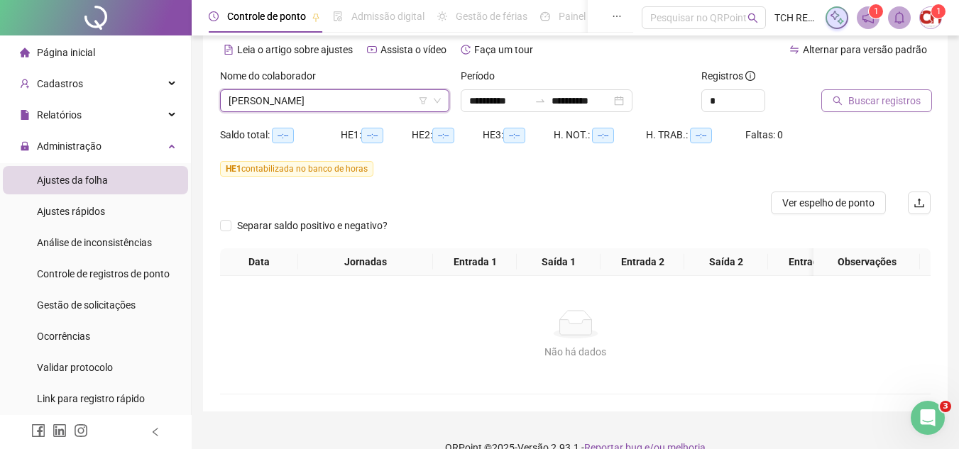
click at [875, 111] on button "Buscar registros" at bounding box center [876, 100] width 111 height 23
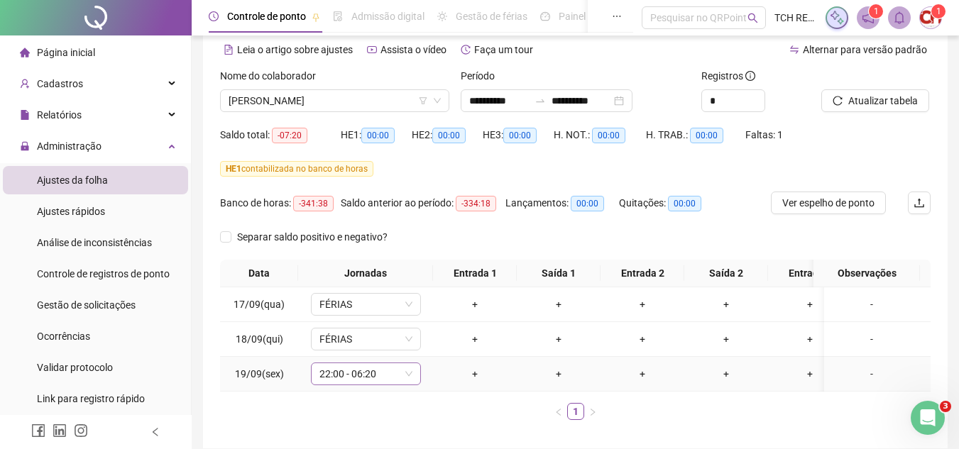
click at [373, 373] on span "22:00 - 06:20" at bounding box center [365, 373] width 93 height 21
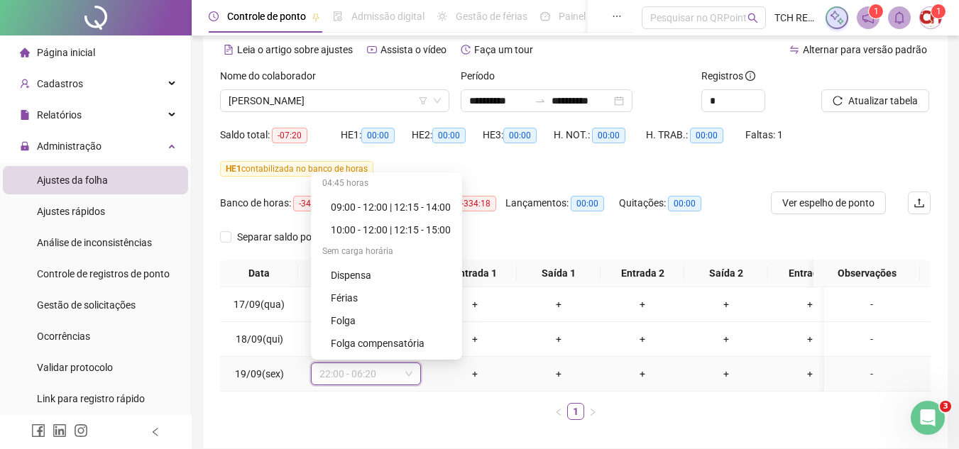
scroll to position [917, 0]
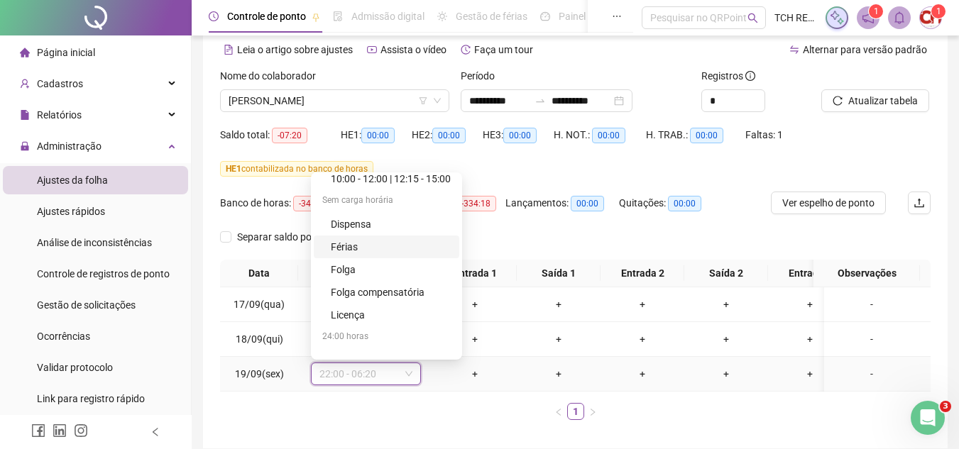
click at [375, 247] on div "Férias" at bounding box center [391, 247] width 120 height 16
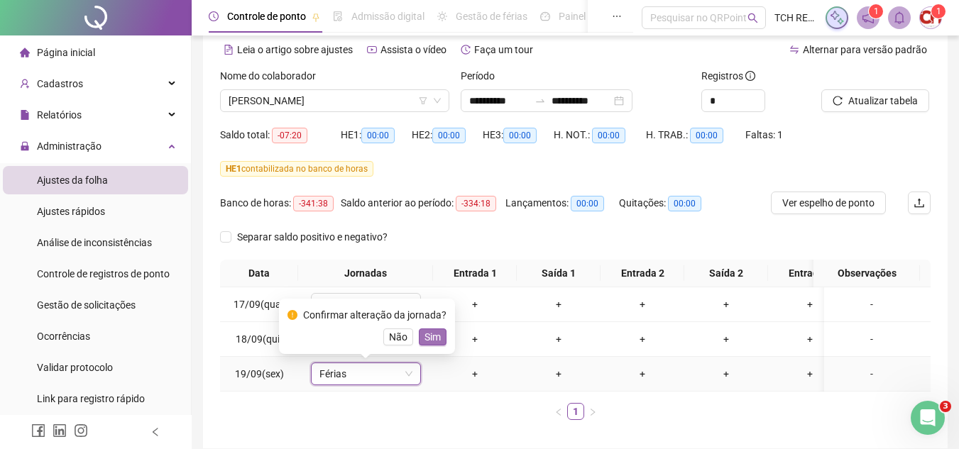
click at [438, 340] on button "Sim" at bounding box center [433, 337] width 28 height 17
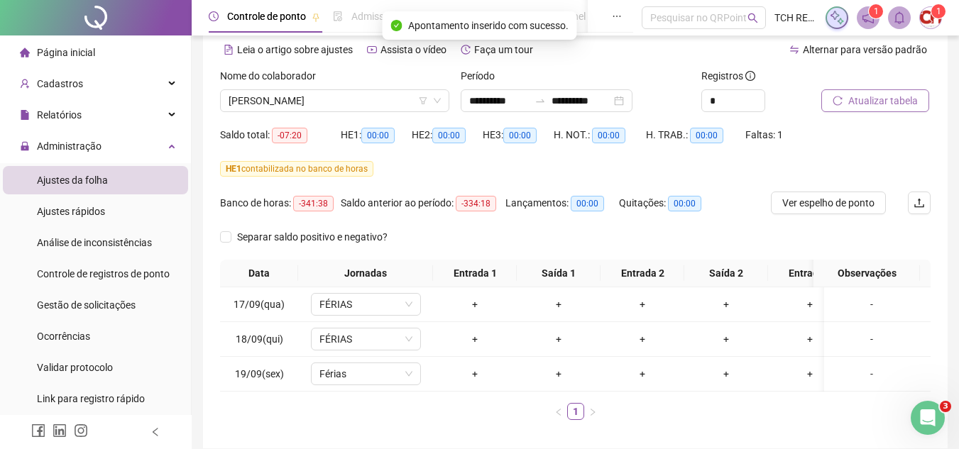
click at [865, 104] on span "Atualizar tabela" at bounding box center [883, 101] width 70 height 16
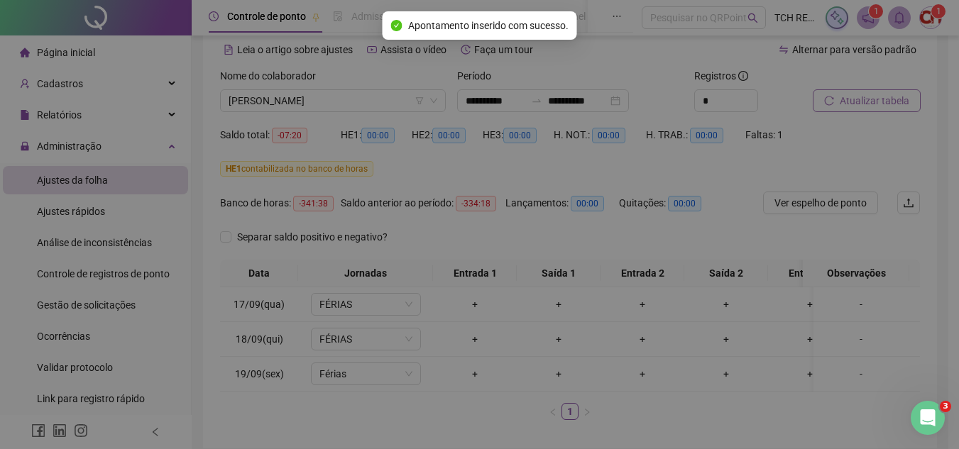
click at [865, 104] on div "Atualizando tabela Atualizando e reorganizando os registros... OK" at bounding box center [479, 224] width 959 height 449
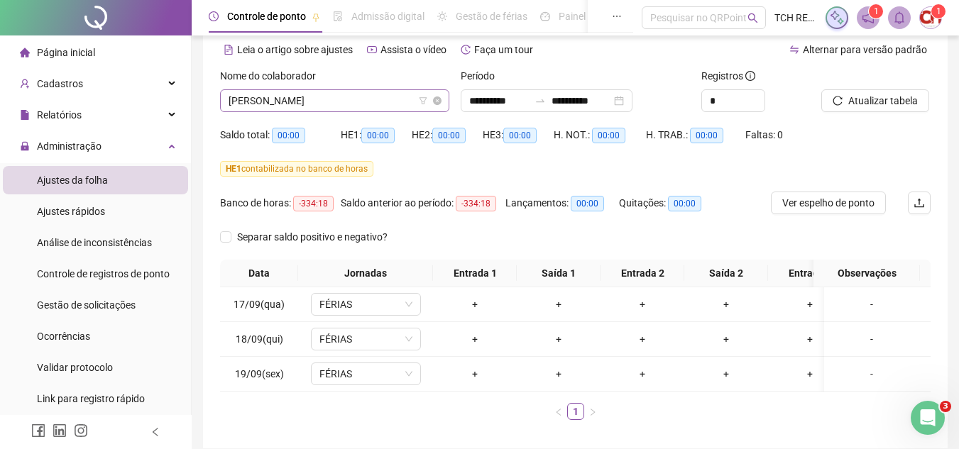
click at [373, 100] on span "GILSON ARAUJO" at bounding box center [335, 100] width 212 height 21
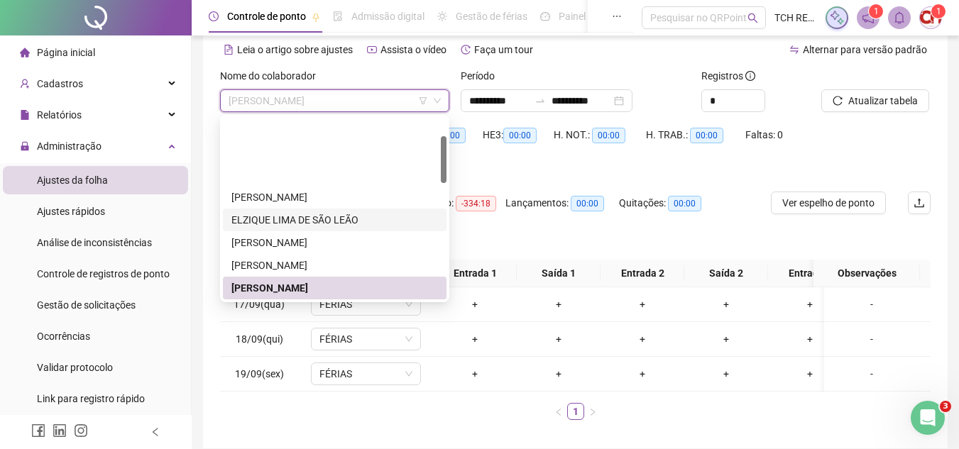
scroll to position [142, 0]
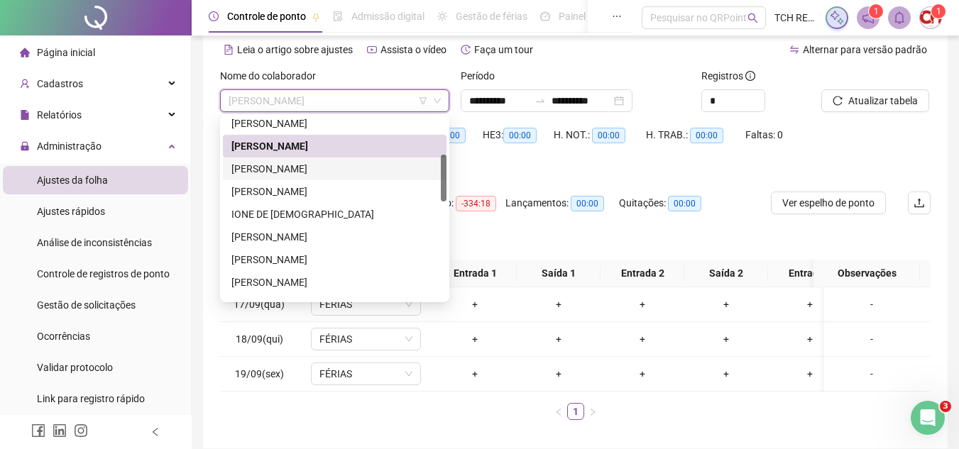
click at [342, 174] on div "HELIO PEREIRA DA SILVA FILHO" at bounding box center [334, 169] width 207 height 16
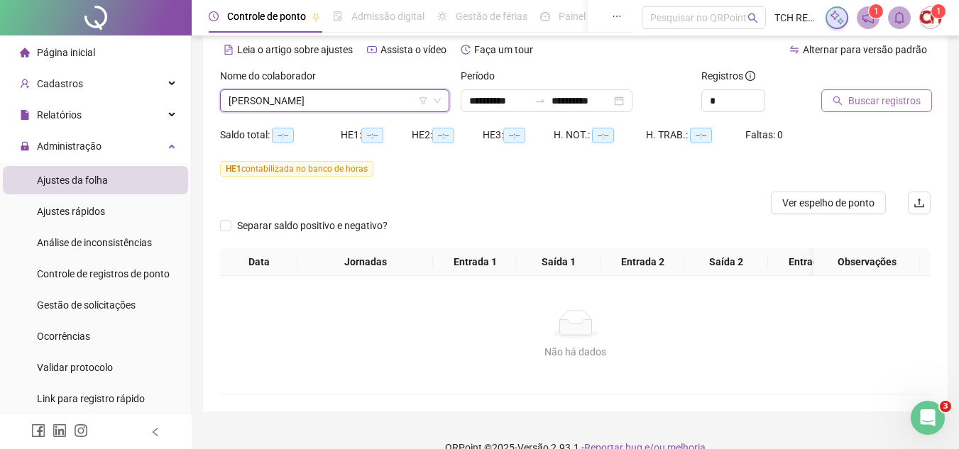
click at [862, 109] on button "Buscar registros" at bounding box center [876, 100] width 111 height 23
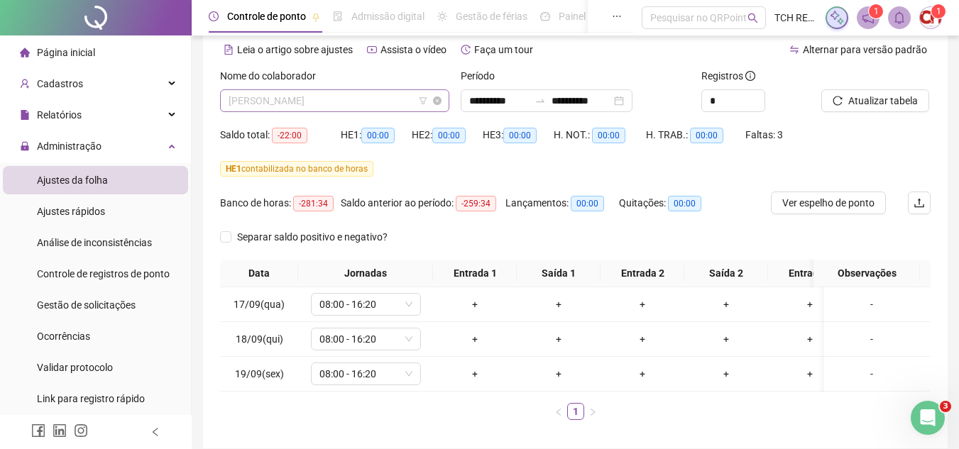
click at [368, 90] on span "HELIO PEREIRA DA SILVA FILHO" at bounding box center [335, 100] width 212 height 21
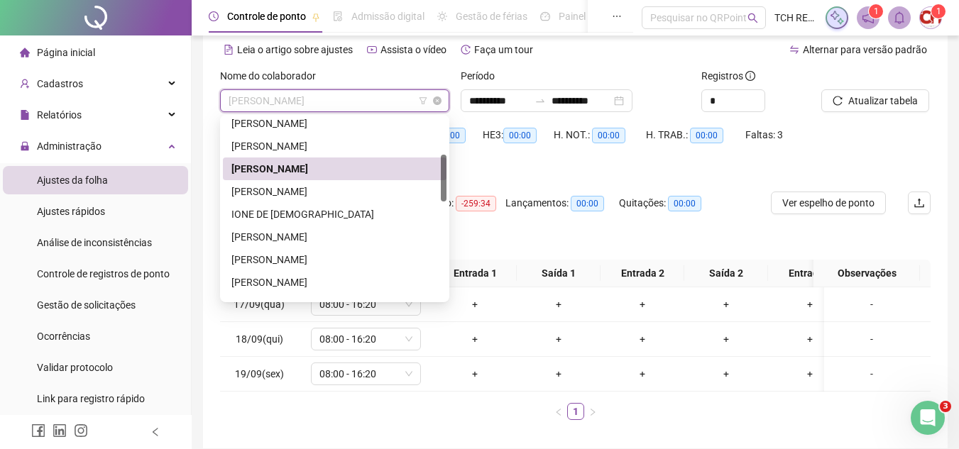
click at [376, 98] on span "HELIO PEREIRA DA SILVA FILHO" at bounding box center [335, 100] width 212 height 21
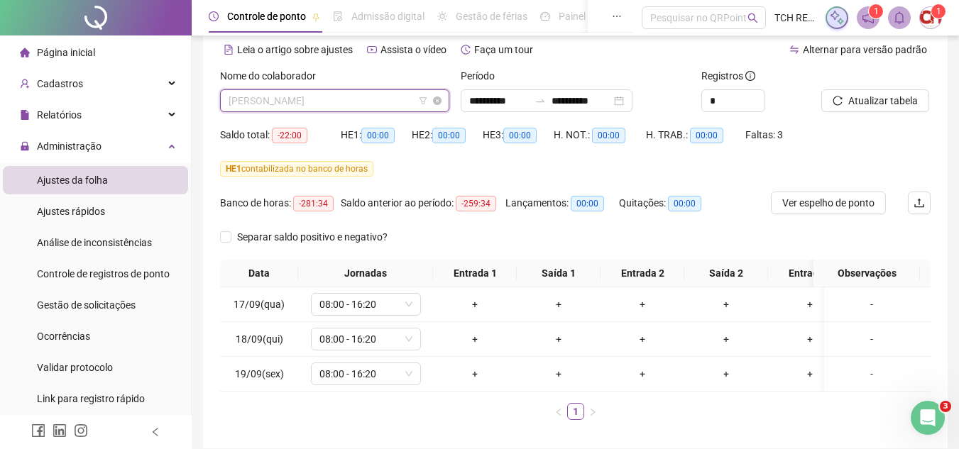
click at [382, 105] on span "HELIO PEREIRA DA SILVA FILHO" at bounding box center [335, 100] width 212 height 21
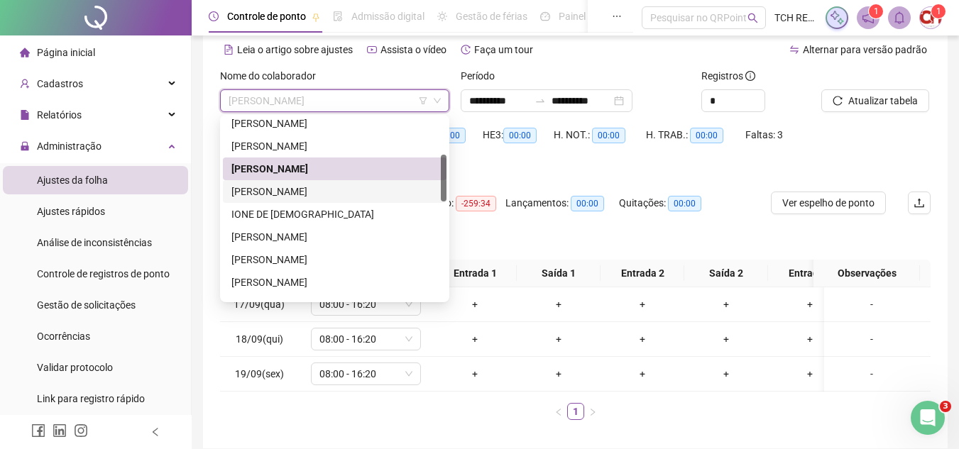
click at [312, 187] on div "IASMIN SANTANA DOS SANTOS" at bounding box center [334, 192] width 207 height 16
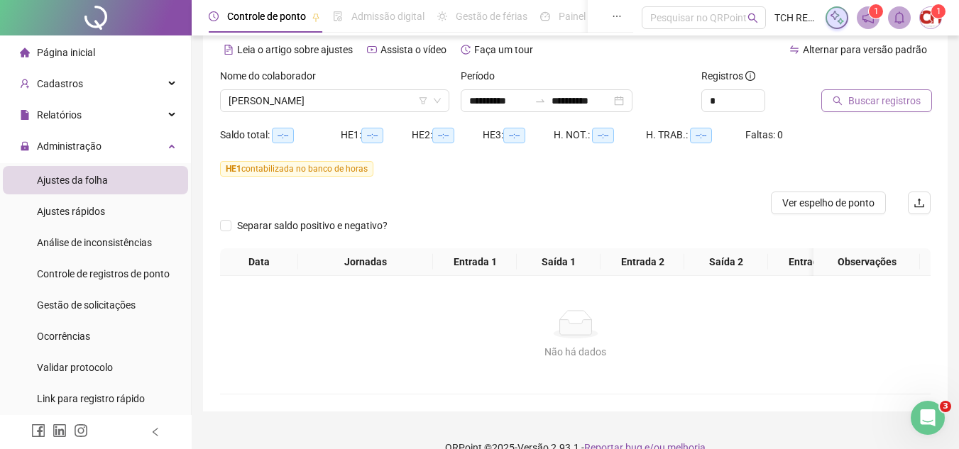
click at [853, 104] on span "Buscar registros" at bounding box center [884, 101] width 72 height 16
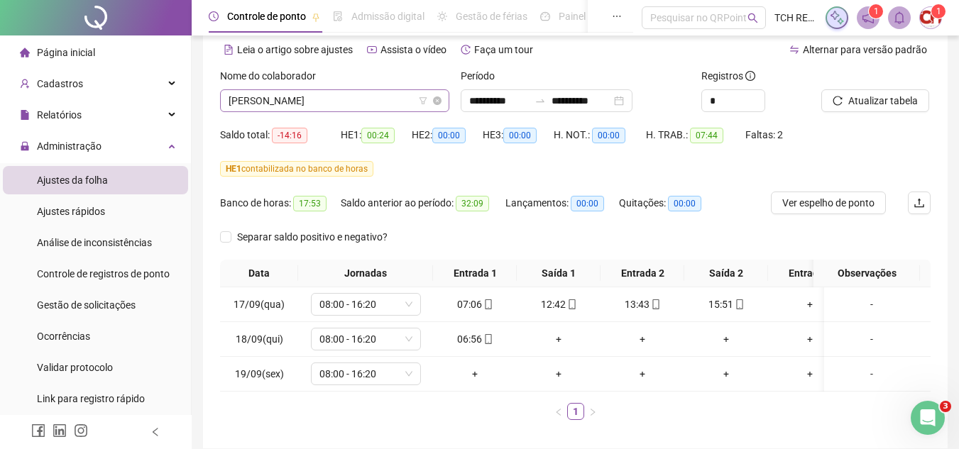
click at [378, 105] on span "IASMIN SANTANA DOS SANTOS" at bounding box center [335, 100] width 212 height 21
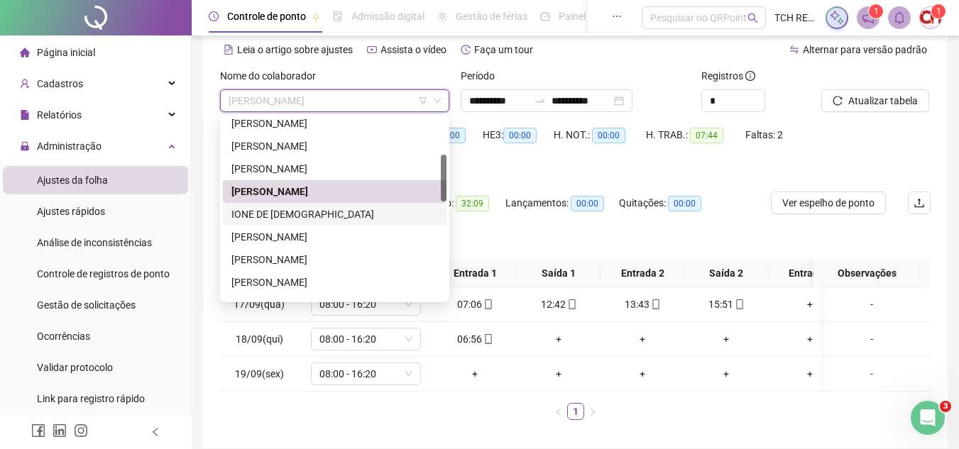
click at [345, 212] on div "IONE DE JESUS BATISTA" at bounding box center [334, 215] width 207 height 16
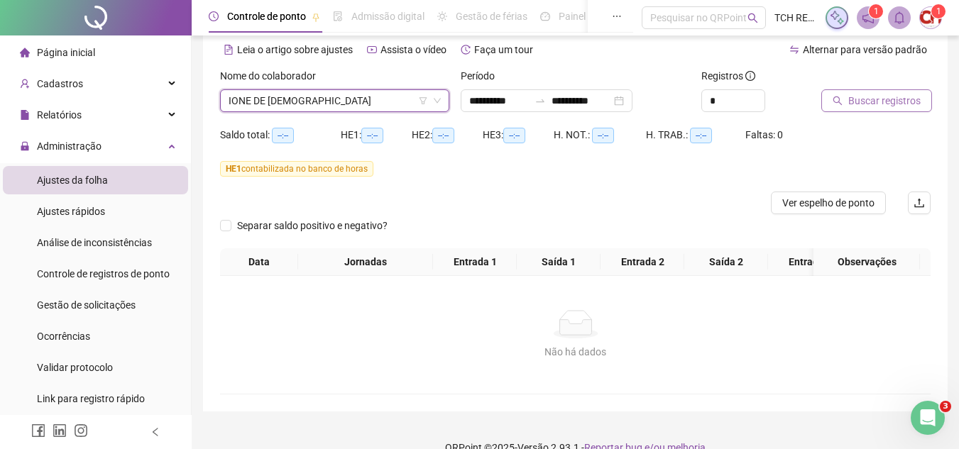
click at [841, 103] on icon "search" at bounding box center [838, 101] width 10 height 10
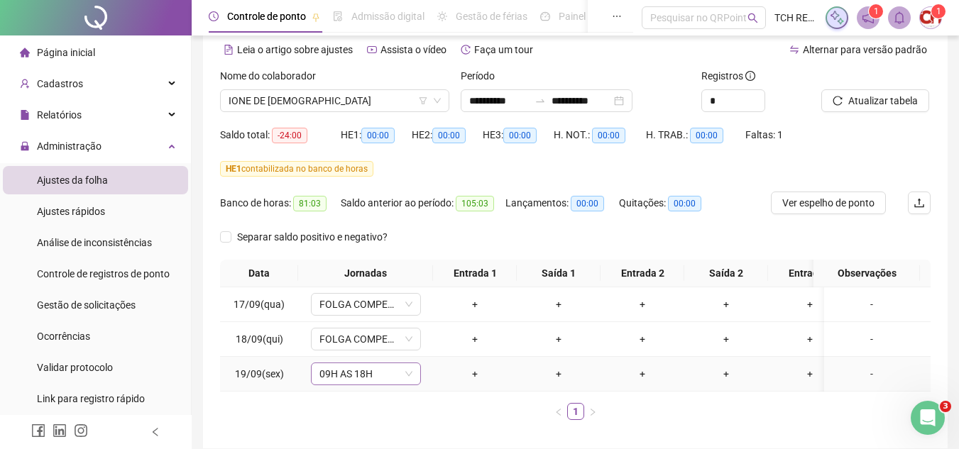
click at [394, 378] on span "09H AS 18H" at bounding box center [365, 373] width 93 height 21
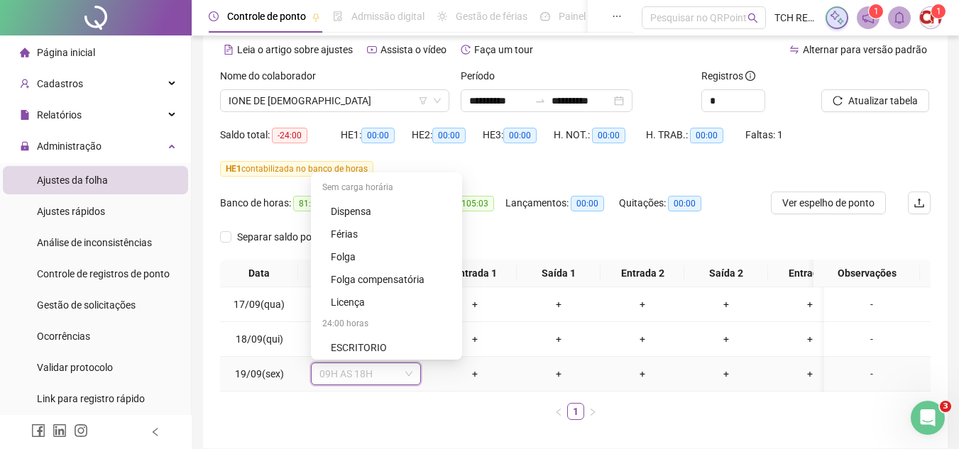
scroll to position [931, 0]
click at [403, 281] on div "Folga compensatória" at bounding box center [391, 278] width 120 height 16
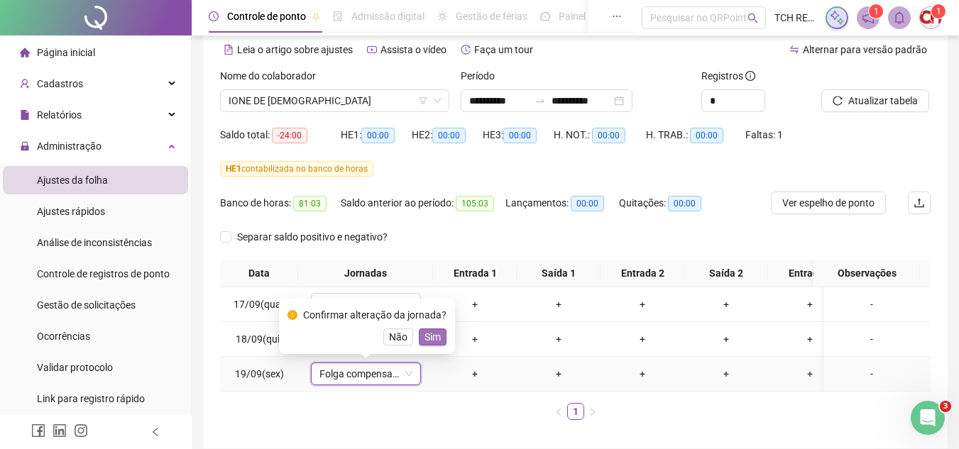
click at [434, 341] on span "Sim" at bounding box center [433, 337] width 16 height 16
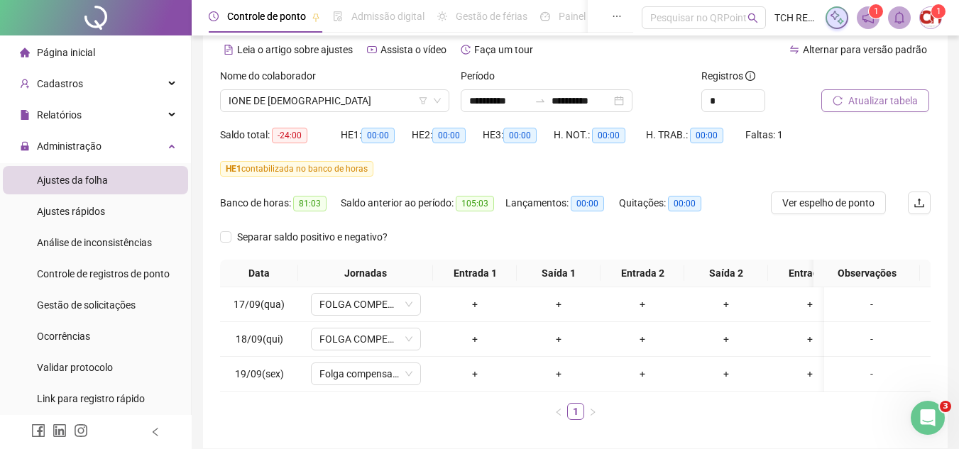
click at [880, 99] on span "Atualizar tabela" at bounding box center [883, 101] width 70 height 16
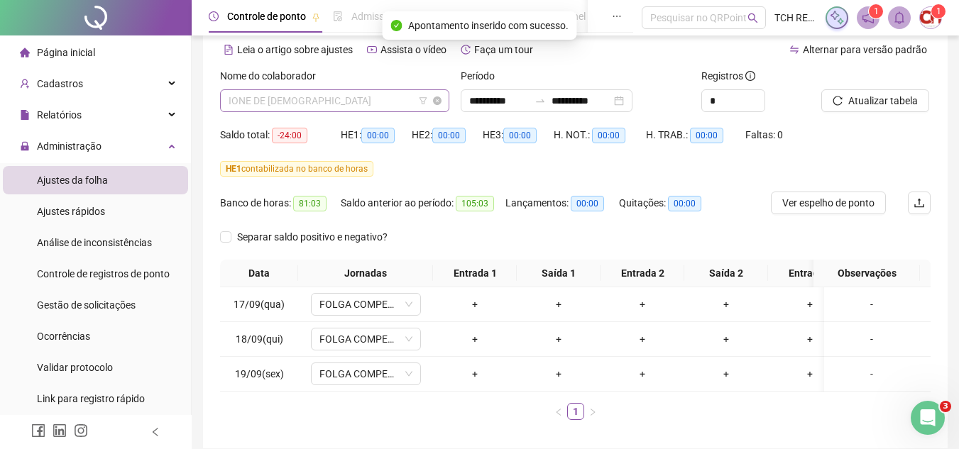
click at [363, 95] on span "IONE DE JESUS BATISTA" at bounding box center [335, 100] width 212 height 21
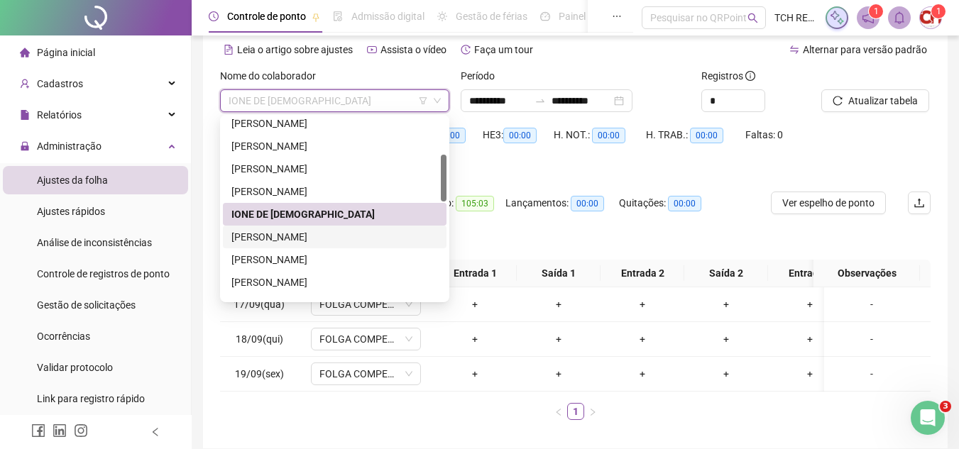
click at [346, 234] on div "ISMAEL DE SOUSA SILVERIO" at bounding box center [334, 237] width 207 height 16
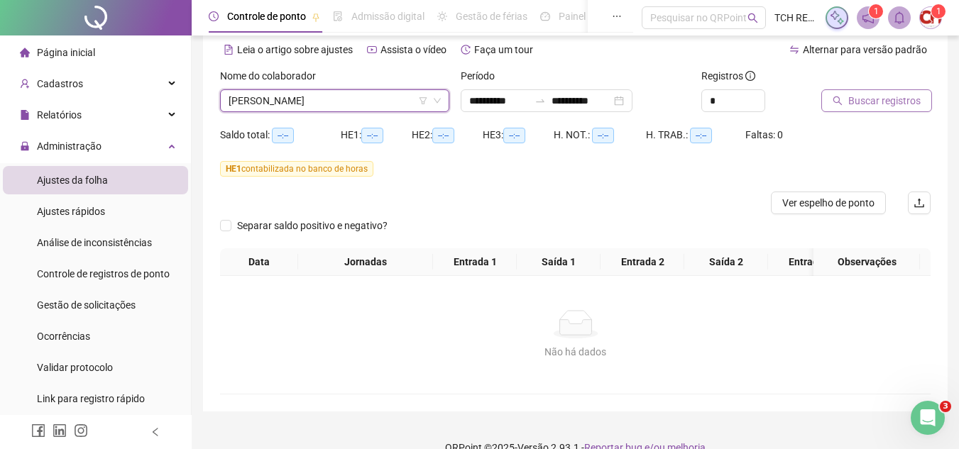
click at [875, 99] on span "Buscar registros" at bounding box center [884, 101] width 72 height 16
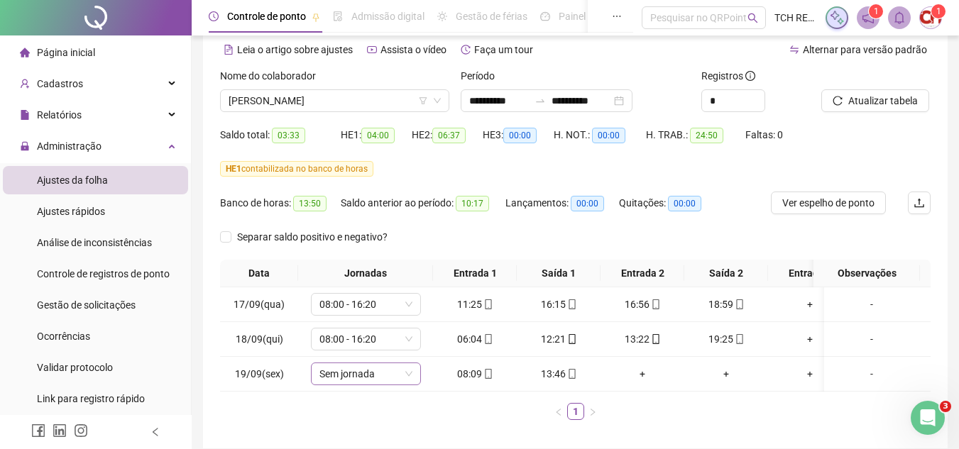
click at [353, 377] on span "Sem jornada" at bounding box center [365, 373] width 93 height 21
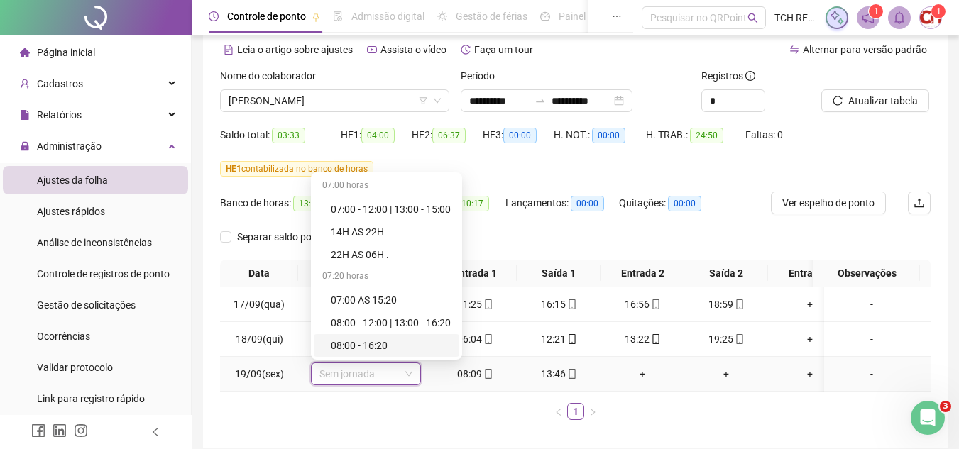
click at [368, 351] on div "08:00 - 16:20" at bounding box center [391, 346] width 120 height 16
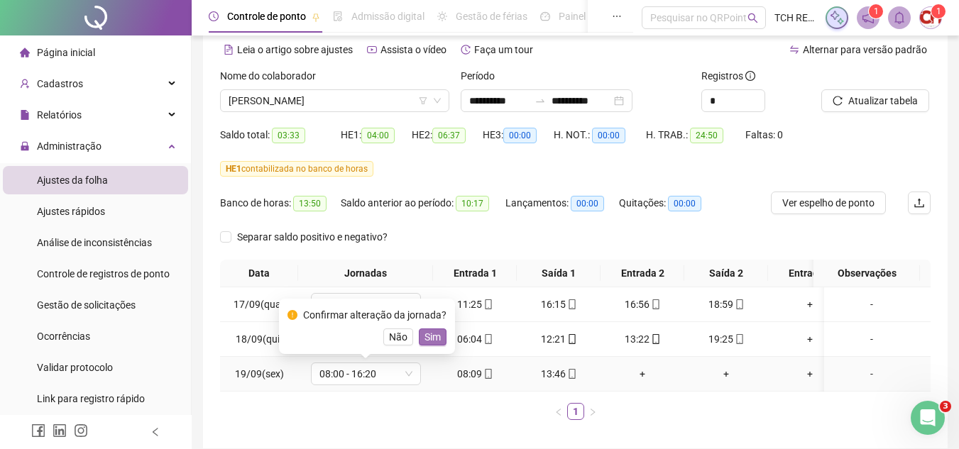
click at [427, 341] on span "Sim" at bounding box center [433, 337] width 16 height 16
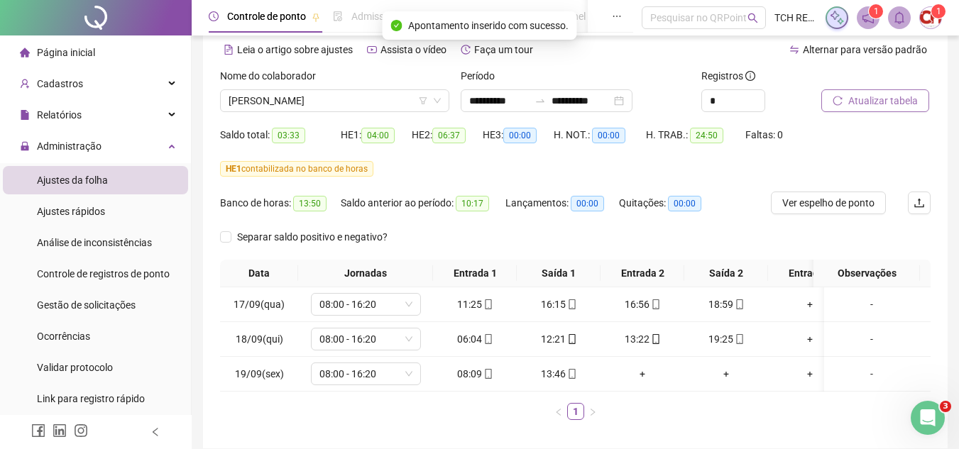
click at [885, 104] on span "Atualizar tabela" at bounding box center [883, 101] width 70 height 16
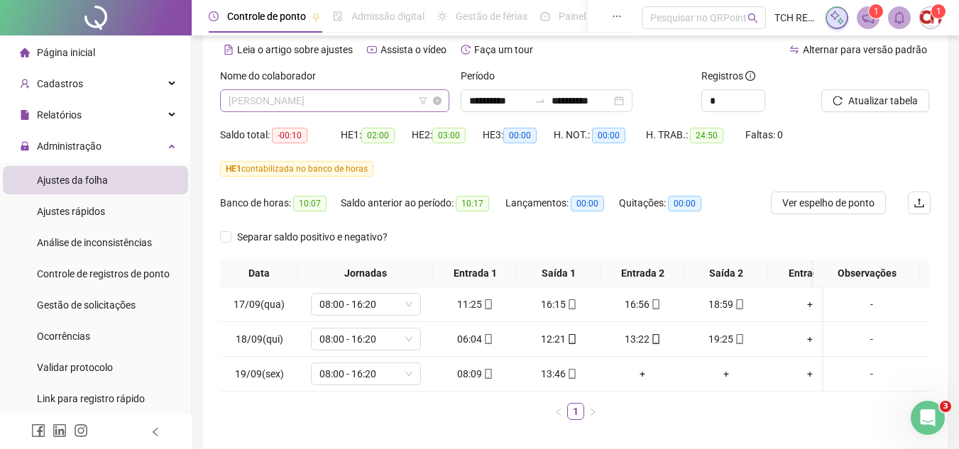
click at [369, 98] on span "ISMAEL DE SOUSA SILVERIO" at bounding box center [335, 100] width 212 height 21
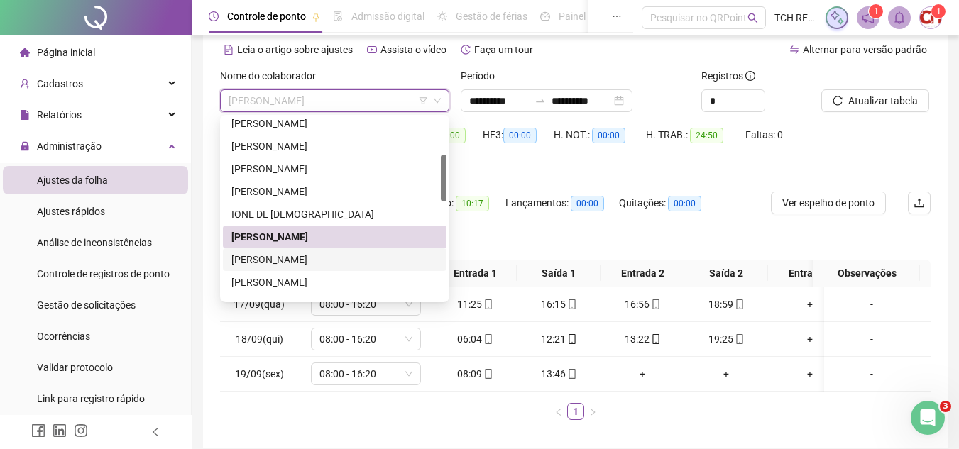
click at [340, 264] on div "JEFERSON VITORIA DE OLIVEIRA" at bounding box center [334, 260] width 207 height 16
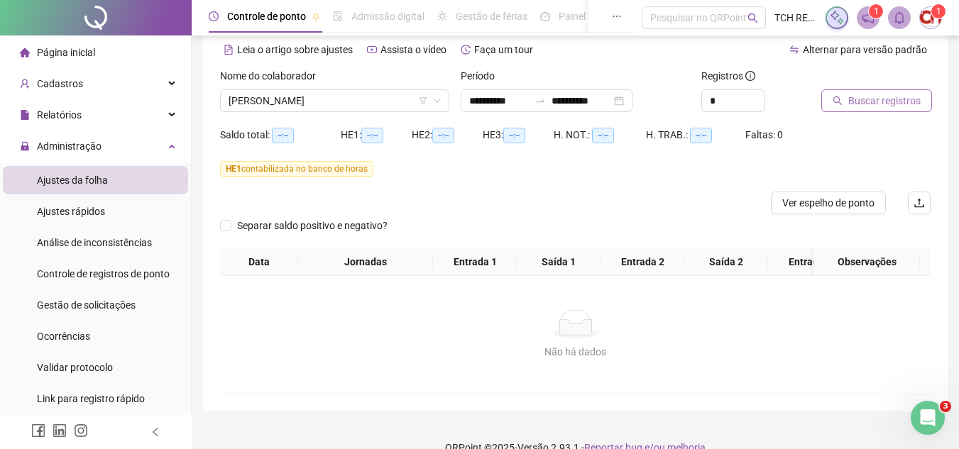
click at [837, 98] on icon "search" at bounding box center [838, 101] width 10 height 10
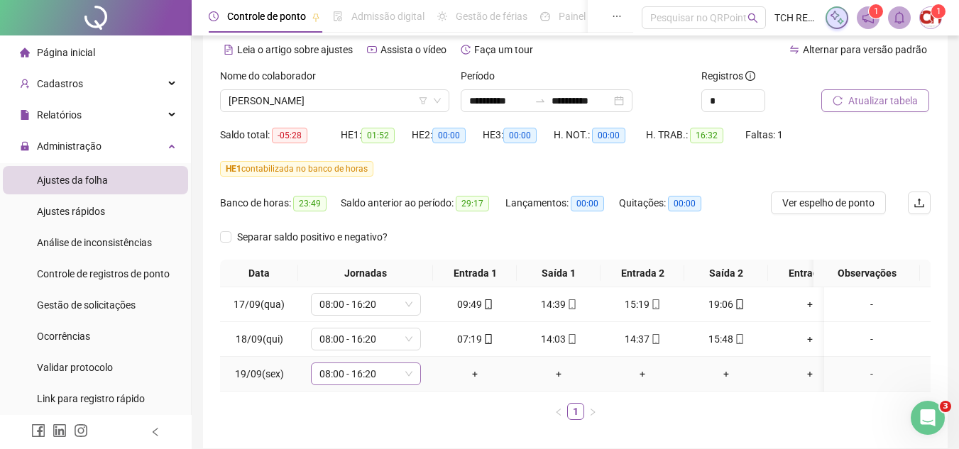
click at [382, 374] on span "08:00 - 16:20" at bounding box center [365, 373] width 93 height 21
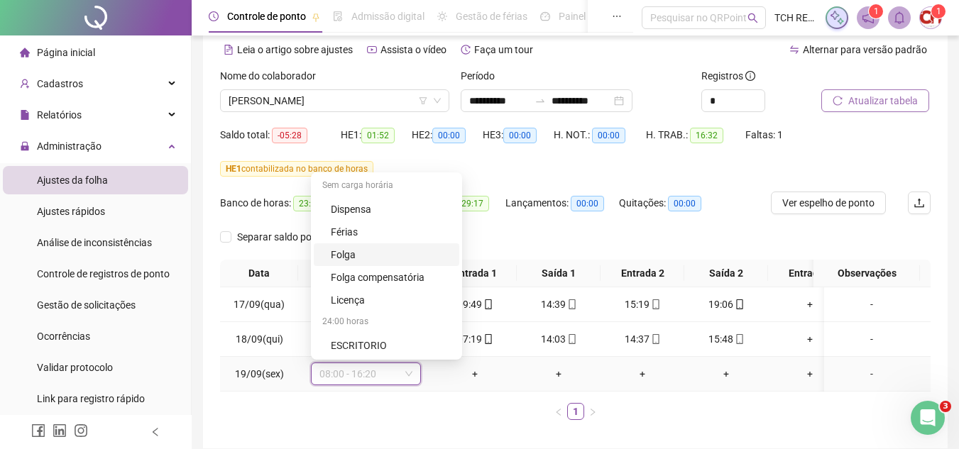
click at [377, 261] on div "Folga" at bounding box center [391, 255] width 120 height 16
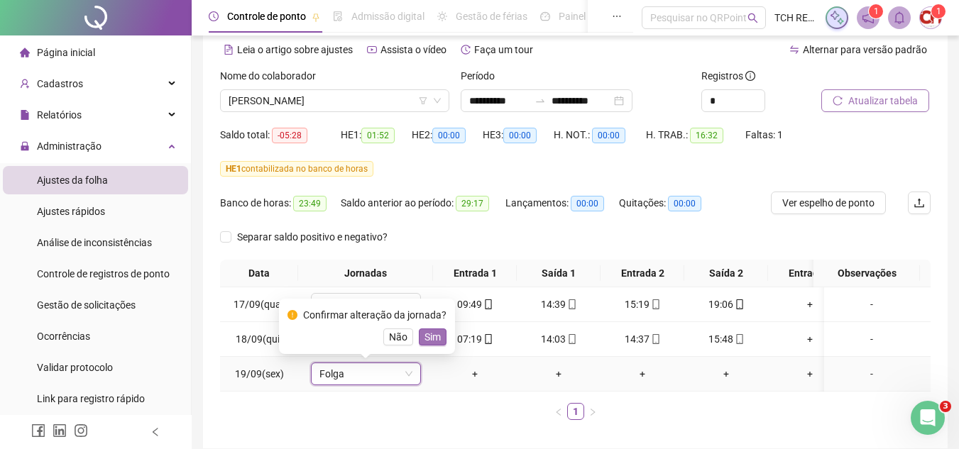
click at [425, 340] on span "Sim" at bounding box center [433, 337] width 16 height 16
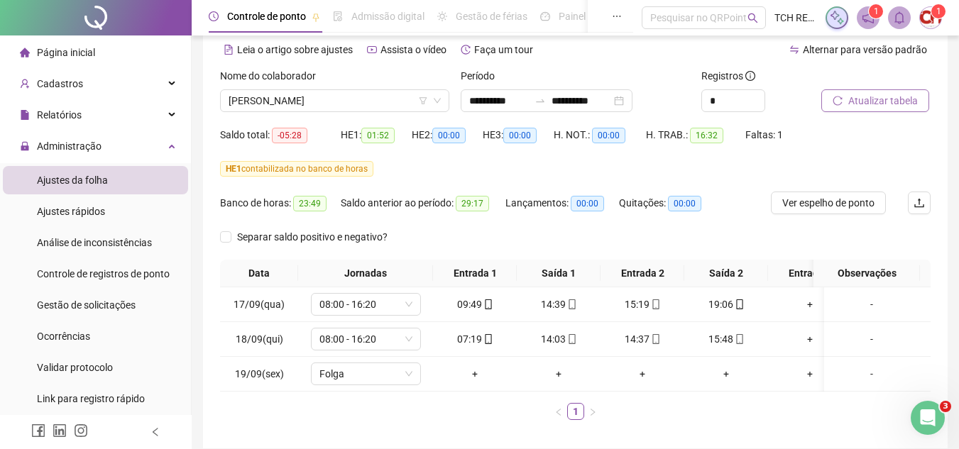
click at [887, 107] on span "Atualizar tabela" at bounding box center [883, 101] width 70 height 16
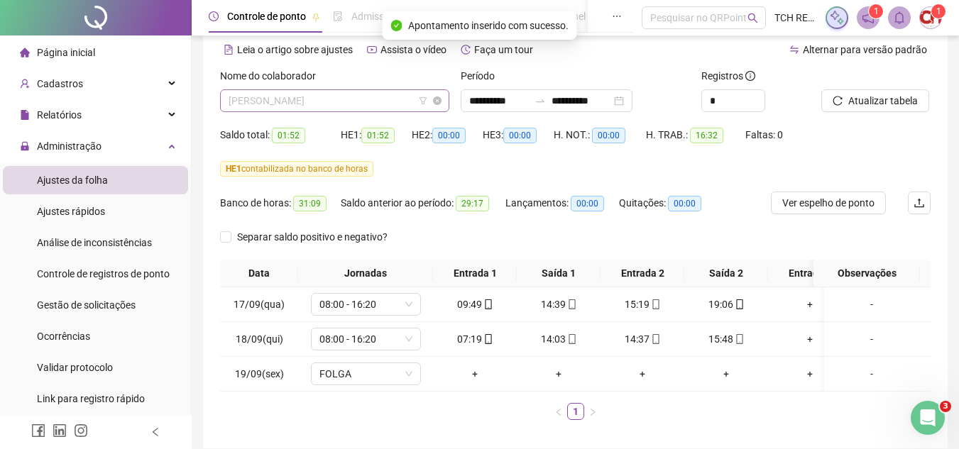
click at [388, 99] on span "JEFERSON VITORIA DE OLIVEIRA" at bounding box center [335, 100] width 212 height 21
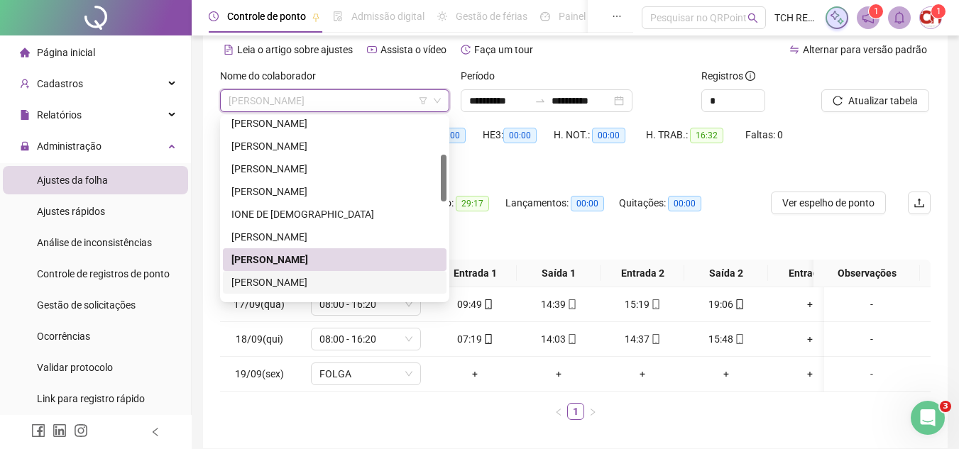
click at [358, 276] on div "JEFFERSON DA SILVA COSTA" at bounding box center [334, 283] width 207 height 16
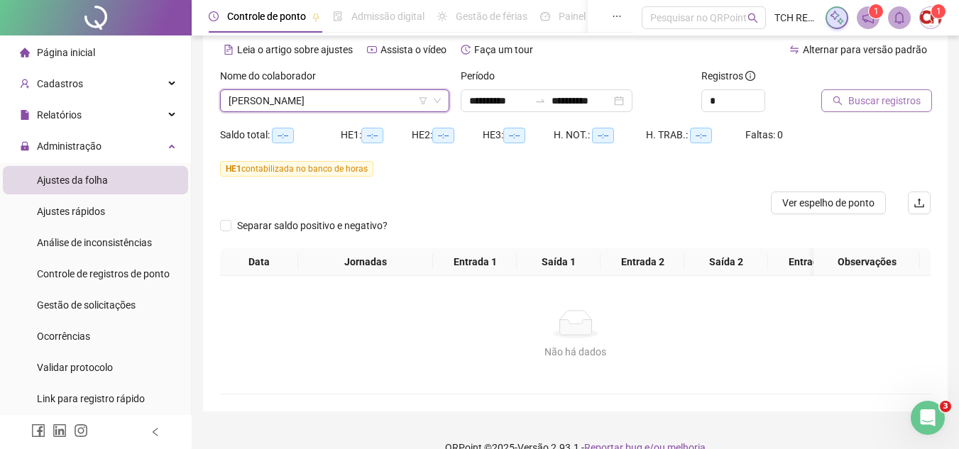
click at [913, 105] on span "Buscar registros" at bounding box center [884, 101] width 72 height 16
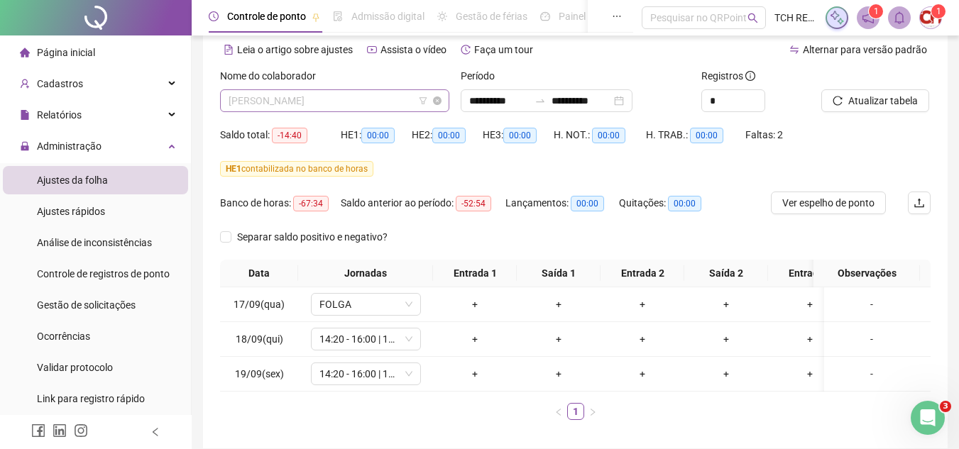
click at [376, 102] on span "JEFFERSON DA SILVA COSTA" at bounding box center [335, 100] width 212 height 21
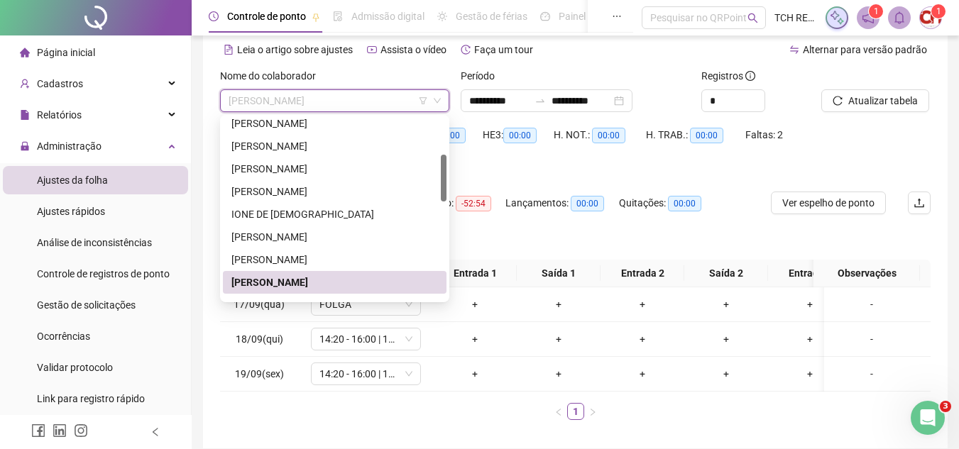
scroll to position [213, 0]
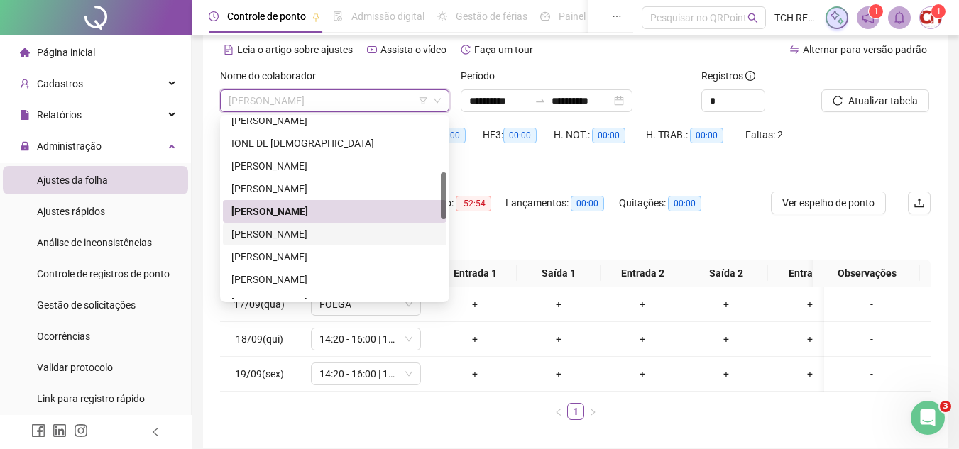
click at [351, 229] on div "JOSEANE DO NASCIMENTO LIMA" at bounding box center [334, 234] width 207 height 16
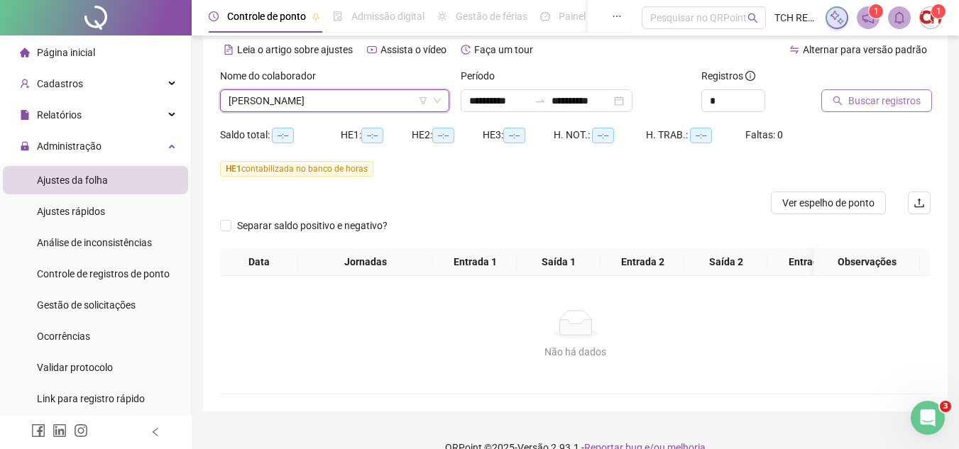
click at [873, 97] on span "Buscar registros" at bounding box center [884, 101] width 72 height 16
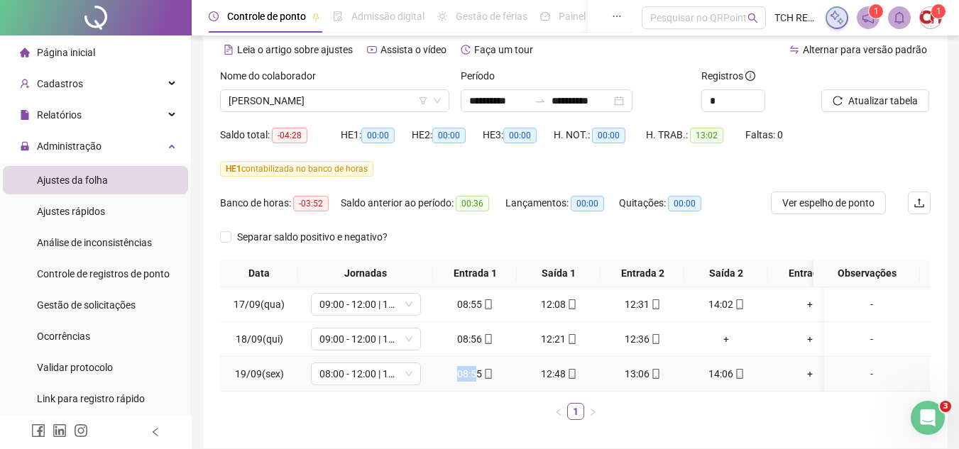
drag, startPoint x: 457, startPoint y: 389, endPoint x: 477, endPoint y: 390, distance: 19.9
click at [477, 390] on td "08:55" at bounding box center [475, 374] width 84 height 35
click at [461, 417] on ul "1" at bounding box center [575, 411] width 711 height 17
click at [361, 101] on span "JOSEANE DO NASCIMENTO LIMA" at bounding box center [335, 100] width 212 height 21
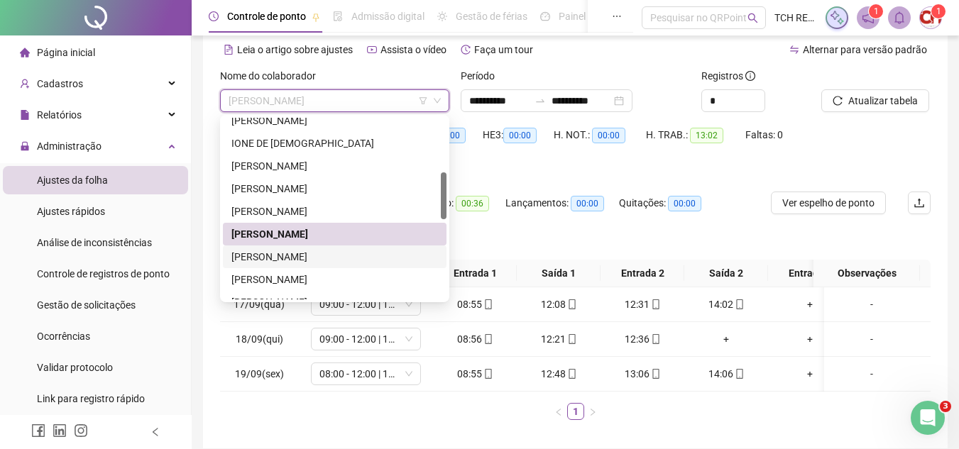
click at [334, 265] on div "JULIANA SOARES SANTANA DA SILVA" at bounding box center [335, 257] width 224 height 23
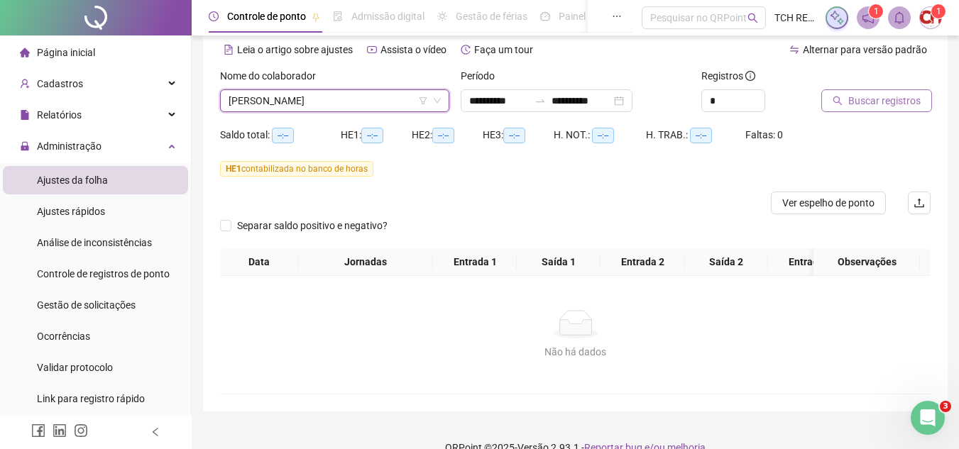
click at [895, 96] on span "Buscar registros" at bounding box center [884, 101] width 72 height 16
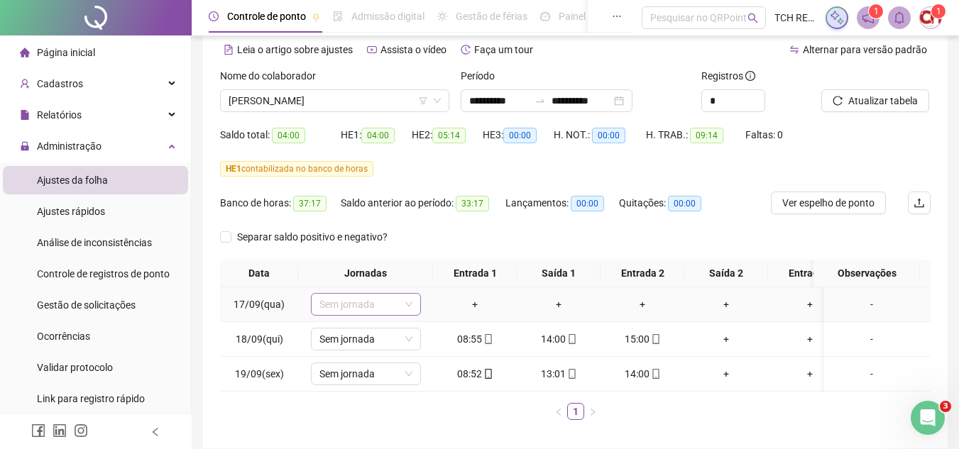
click at [376, 312] on span "Sem jornada" at bounding box center [365, 304] width 93 height 21
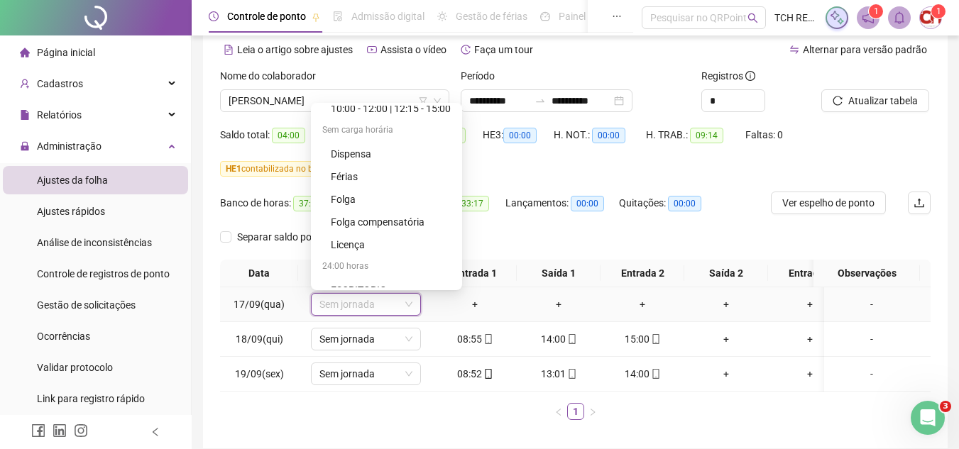
scroll to position [923, 0]
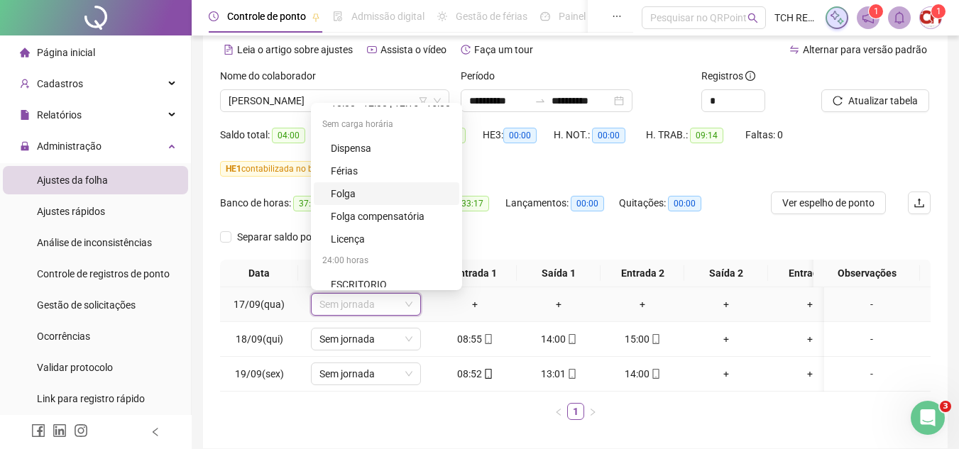
click at [359, 201] on div "Folga" at bounding box center [391, 194] width 120 height 16
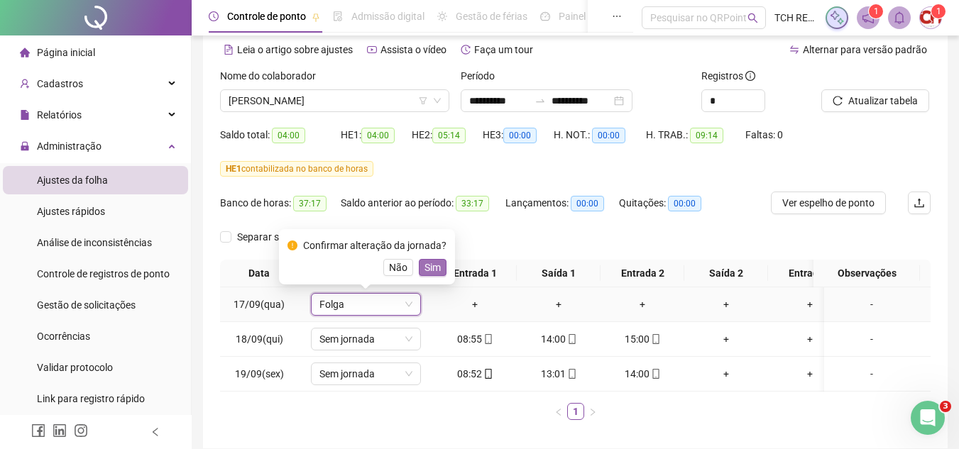
click at [429, 268] on span "Sim" at bounding box center [433, 268] width 16 height 16
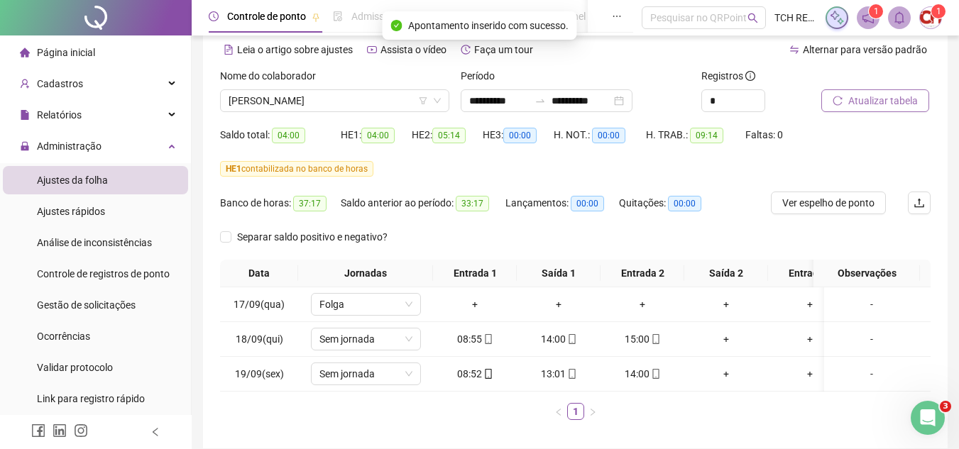
click at [891, 101] on span "Atualizar tabela" at bounding box center [883, 101] width 70 height 16
click at [379, 344] on span "Sem jornada" at bounding box center [365, 339] width 93 height 21
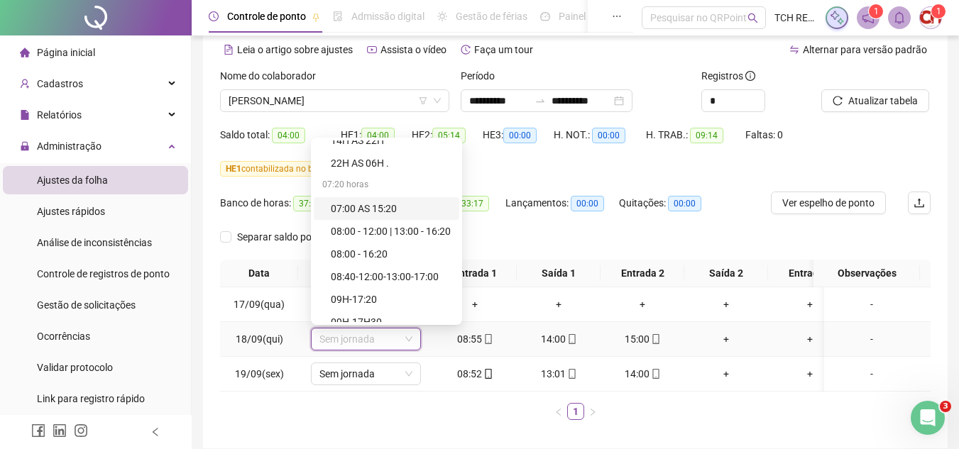
scroll to position [142, 0]
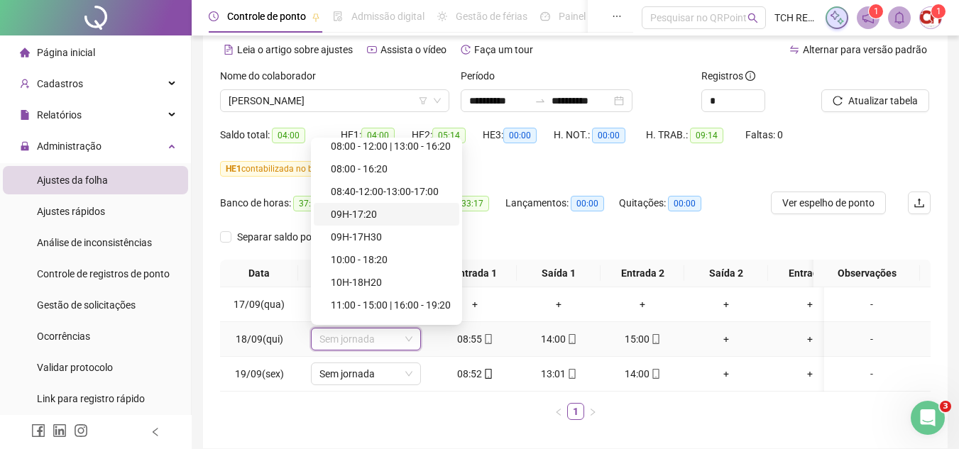
click at [361, 217] on div "09H-17:20" at bounding box center [391, 215] width 120 height 16
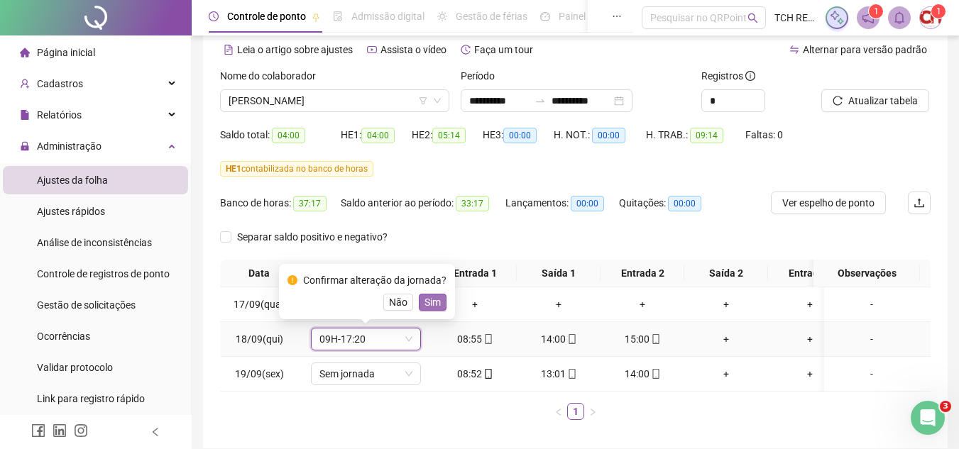
click at [434, 305] on span "Sim" at bounding box center [433, 303] width 16 height 16
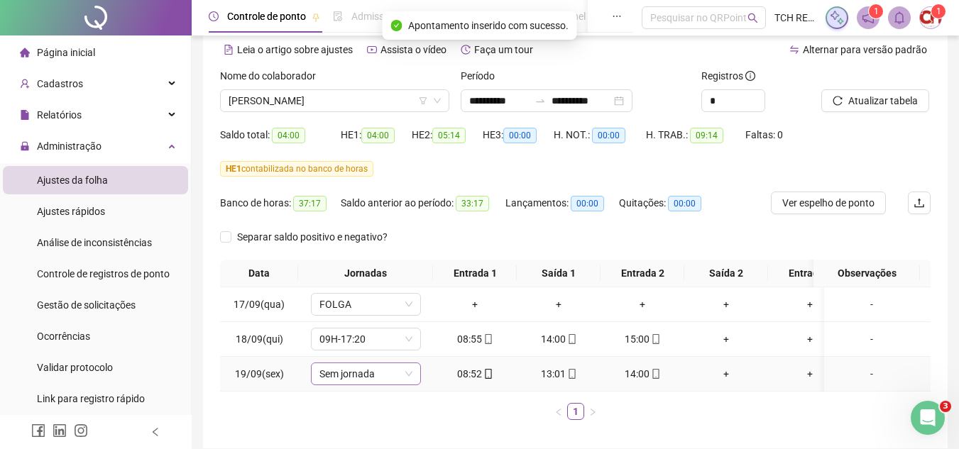
click at [383, 383] on span "Sem jornada" at bounding box center [365, 373] width 93 height 21
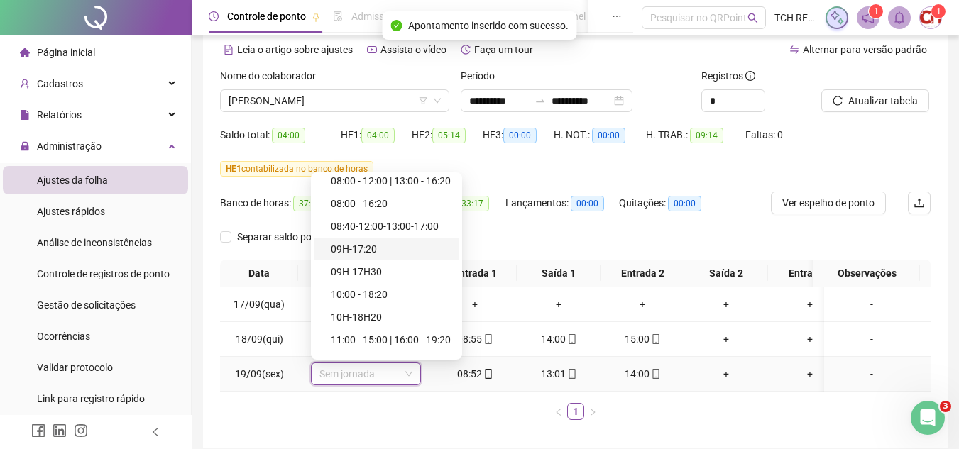
click at [386, 256] on div "09H-17:20" at bounding box center [391, 249] width 120 height 16
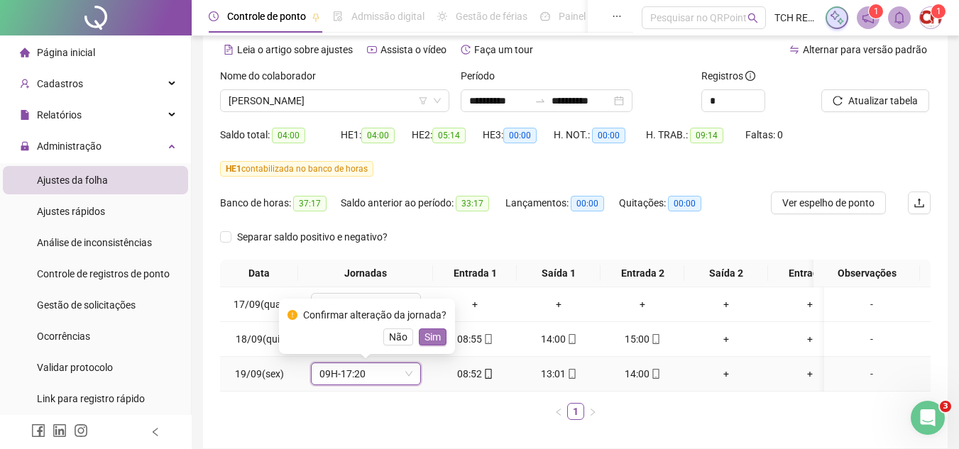
click at [432, 337] on span "Sim" at bounding box center [433, 337] width 16 height 16
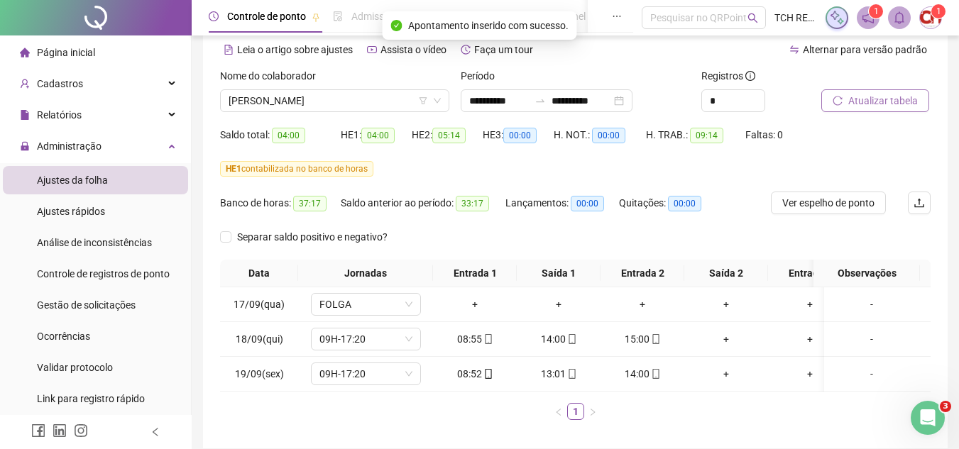
click at [902, 96] on span "Atualizar tabela" at bounding box center [883, 101] width 70 height 16
click at [633, 104] on div "**********" at bounding box center [547, 100] width 172 height 23
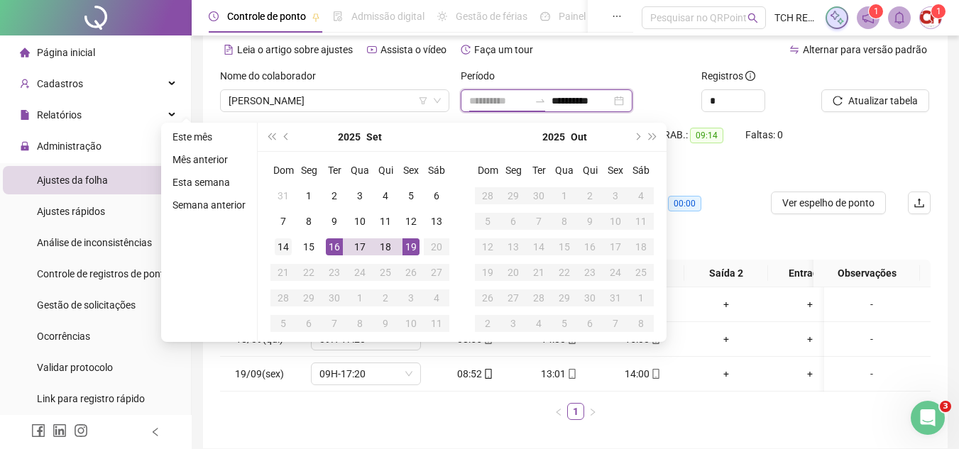
type input "**********"
click at [271, 244] on td "14" at bounding box center [283, 247] width 26 height 26
click at [403, 247] on div "19" at bounding box center [411, 247] width 17 height 17
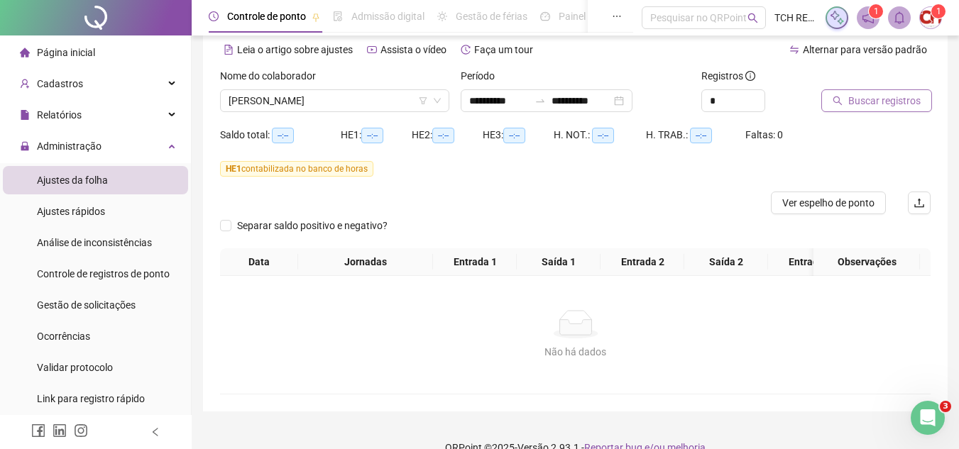
click at [873, 109] on button "Buscar registros" at bounding box center [876, 100] width 111 height 23
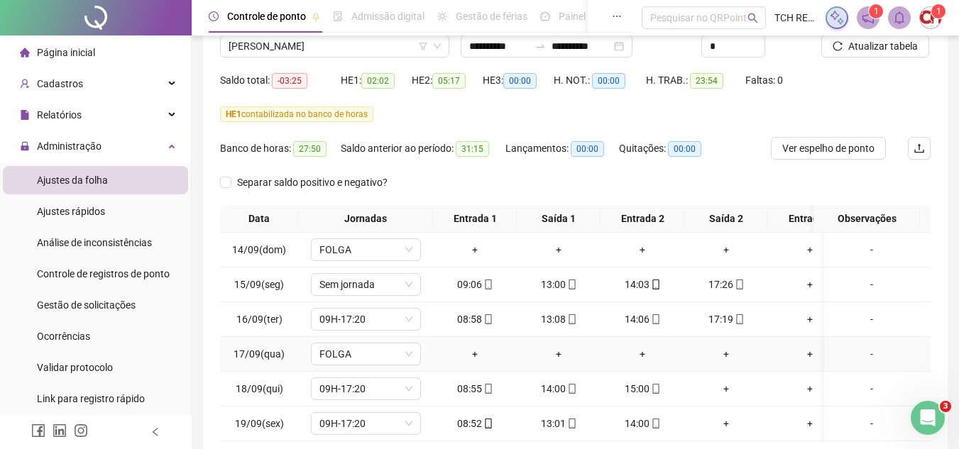
scroll to position [133, 0]
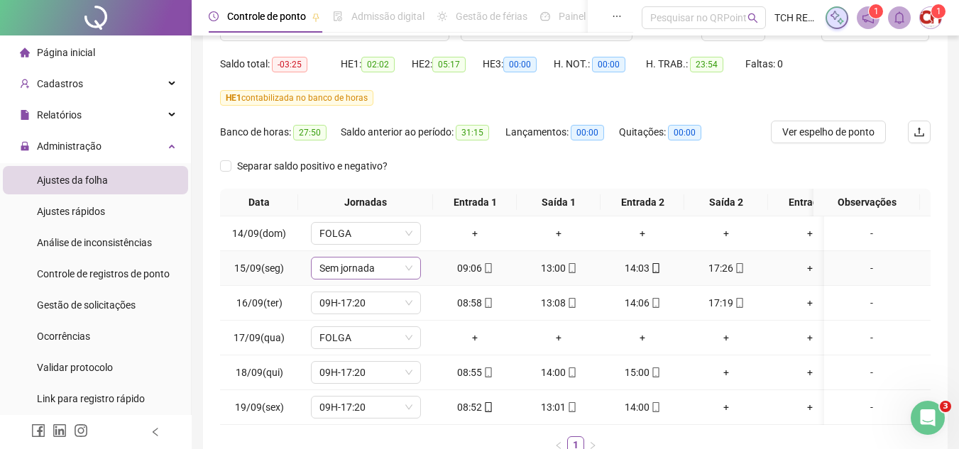
click at [390, 270] on span "Sem jornada" at bounding box center [365, 268] width 93 height 21
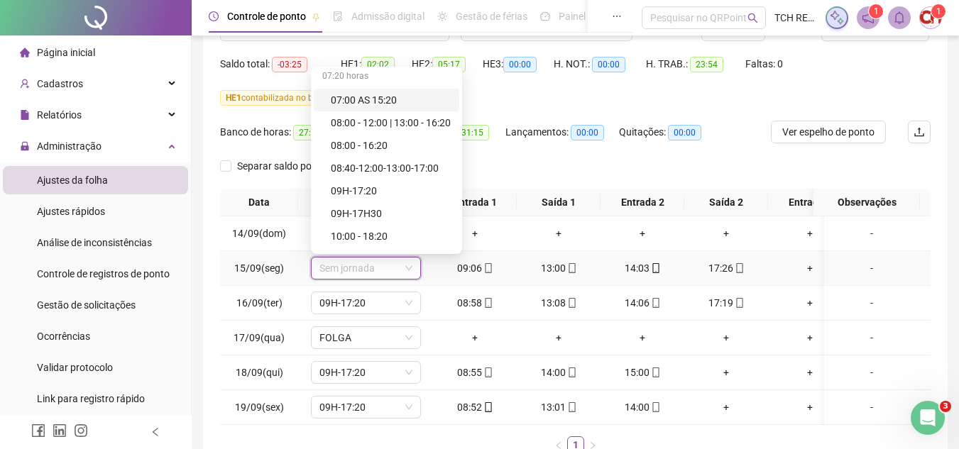
scroll to position [213, 0]
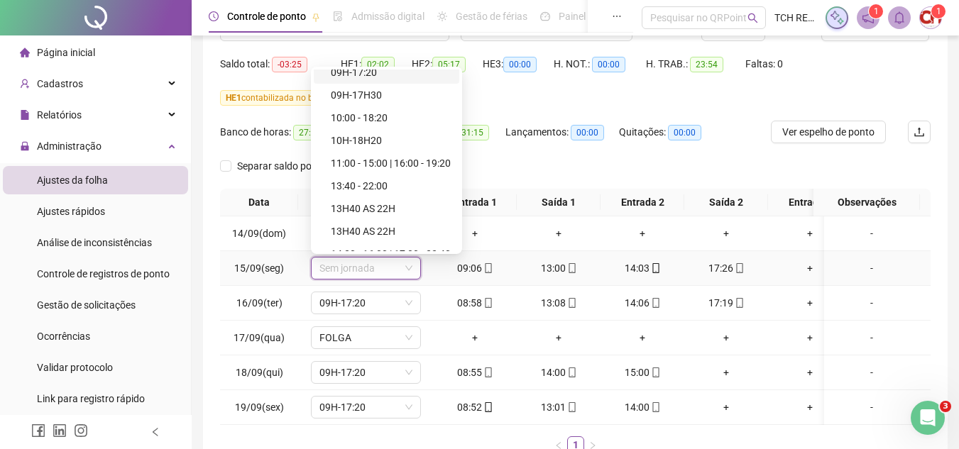
click at [367, 72] on div "09H-17:20" at bounding box center [391, 73] width 120 height 16
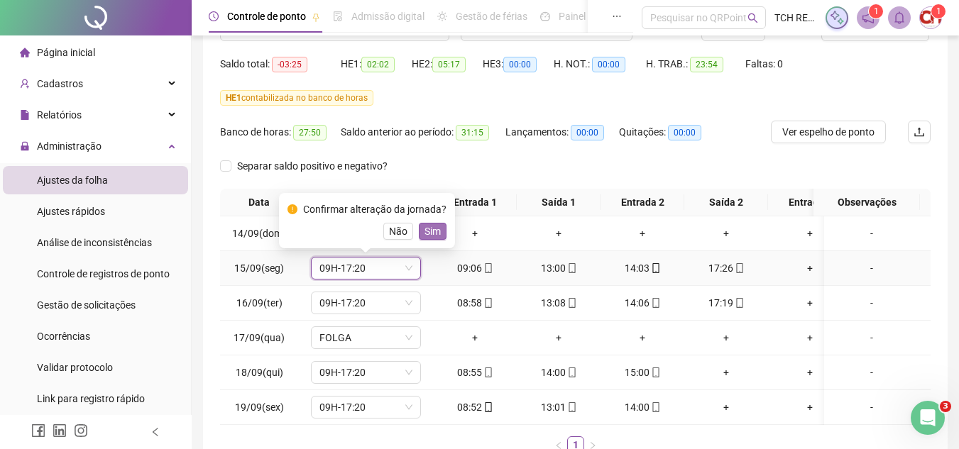
click at [425, 230] on span "Sim" at bounding box center [433, 232] width 16 height 16
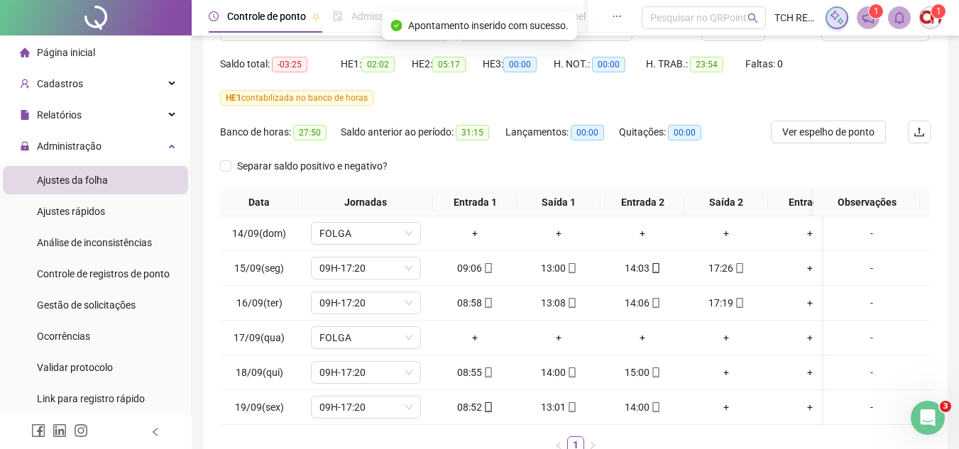
scroll to position [62, 0]
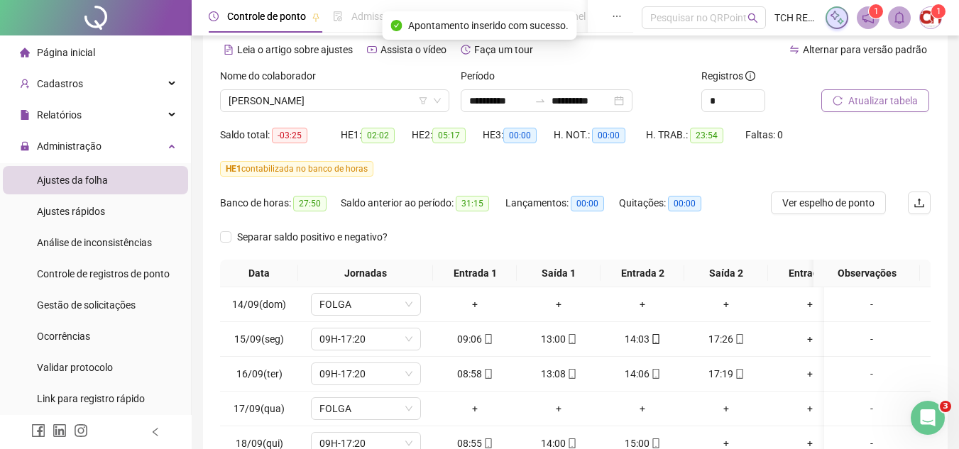
click at [849, 102] on span "Atualizar tabela" at bounding box center [883, 101] width 70 height 16
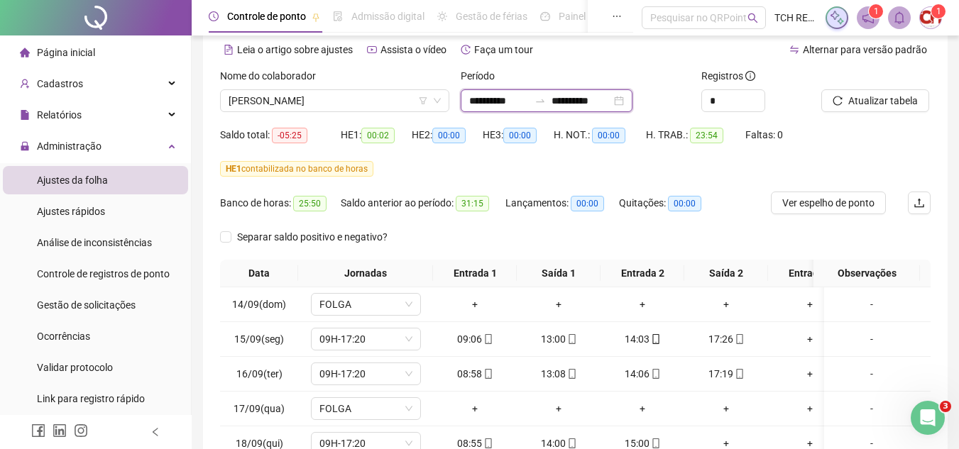
click at [611, 102] on input "**********" at bounding box center [582, 101] width 60 height 16
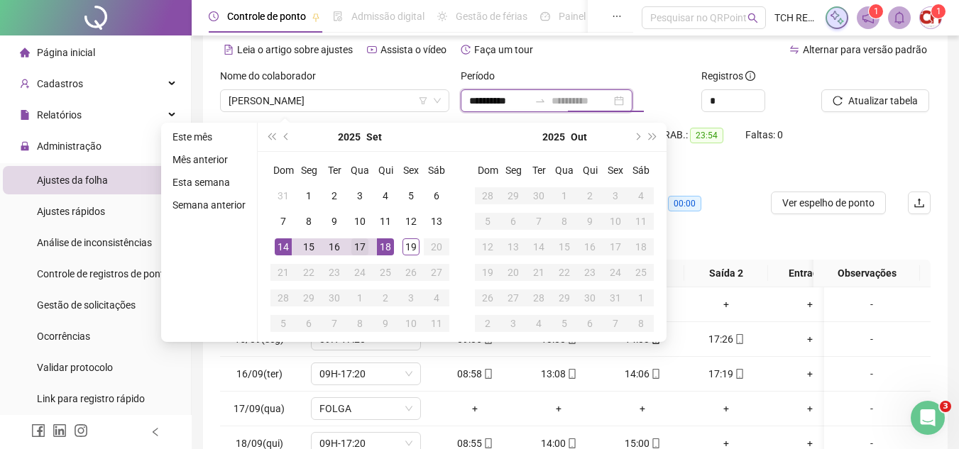
type input "**********"
click at [365, 247] on div "17" at bounding box center [359, 247] width 17 height 17
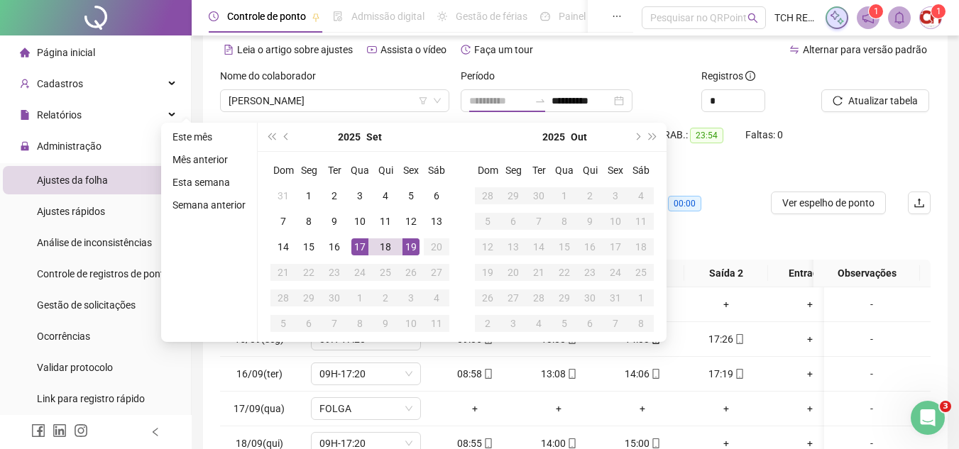
click at [409, 242] on div "19" at bounding box center [411, 247] width 17 height 17
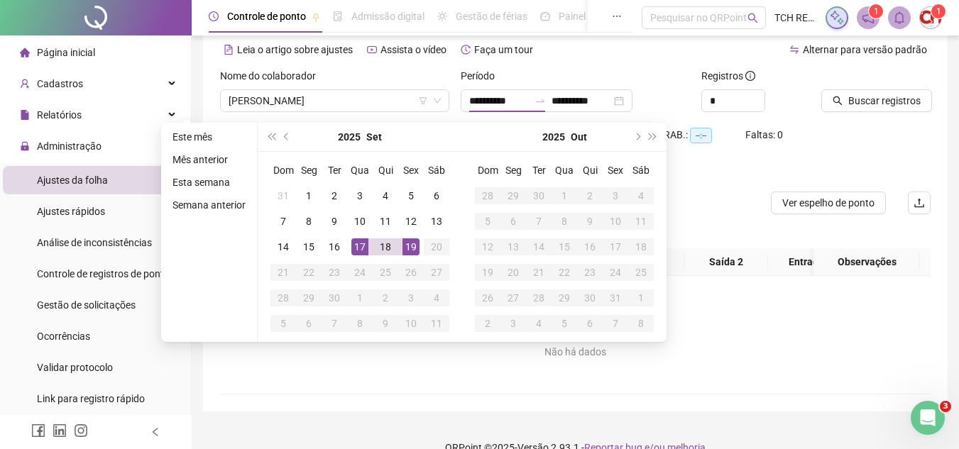
type input "**********"
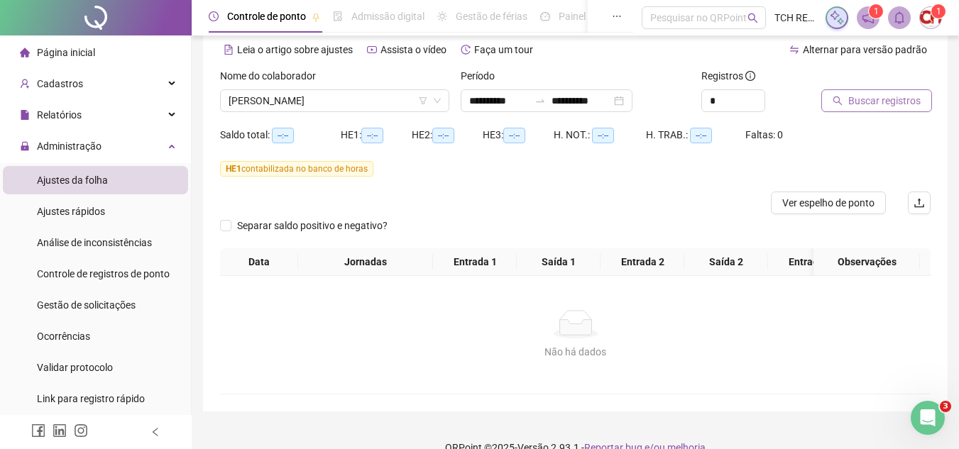
click at [875, 97] on span "Buscar registros" at bounding box center [884, 101] width 72 height 16
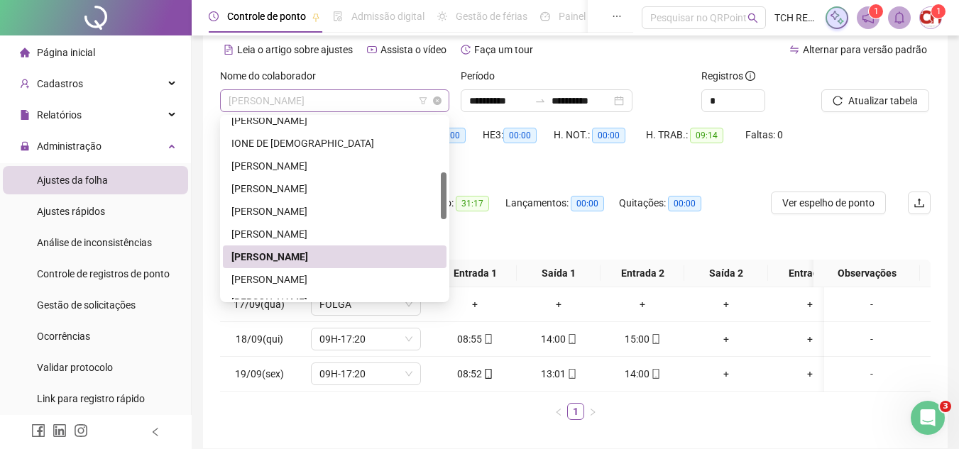
click at [381, 98] on span "JULIANA SOARES SANTANA DA SILVA" at bounding box center [335, 100] width 212 height 21
click at [324, 282] on div "JULIO CESAR SILVA BACELAR" at bounding box center [334, 280] width 207 height 16
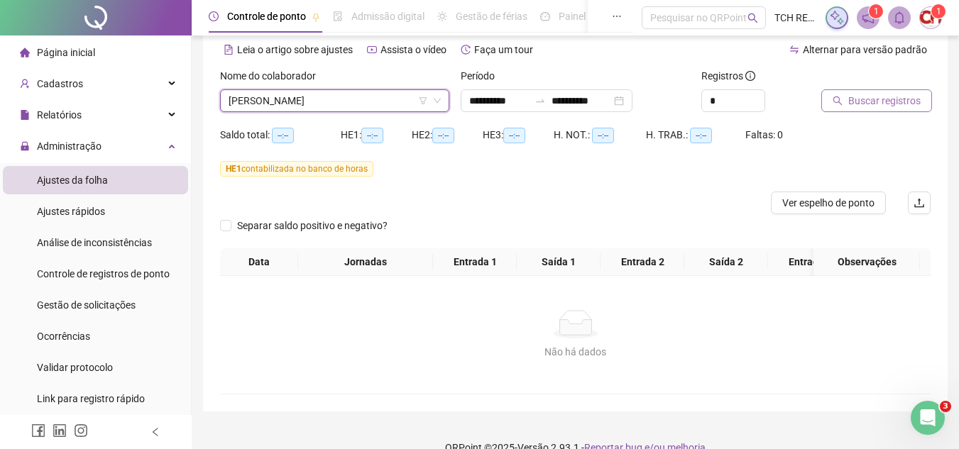
click at [857, 97] on span "Buscar registros" at bounding box center [884, 101] width 72 height 16
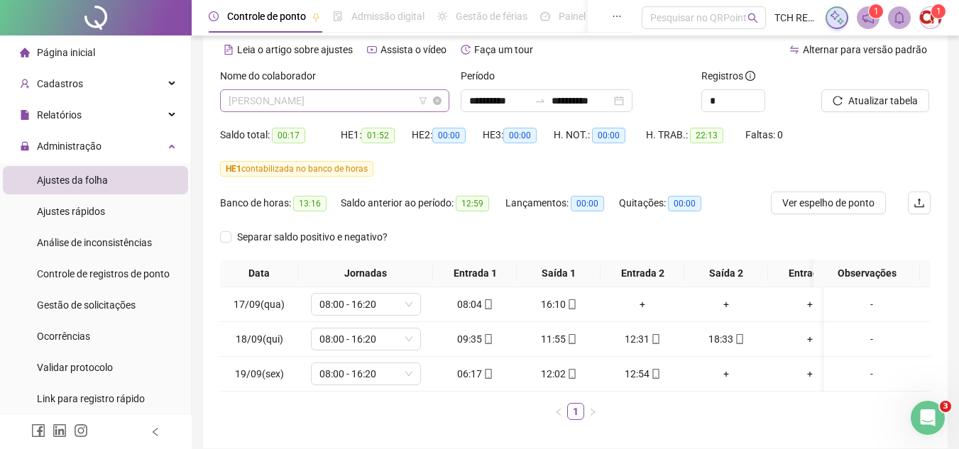
click at [378, 95] on span "JULIO CESAR SILVA BACELAR" at bounding box center [335, 100] width 212 height 21
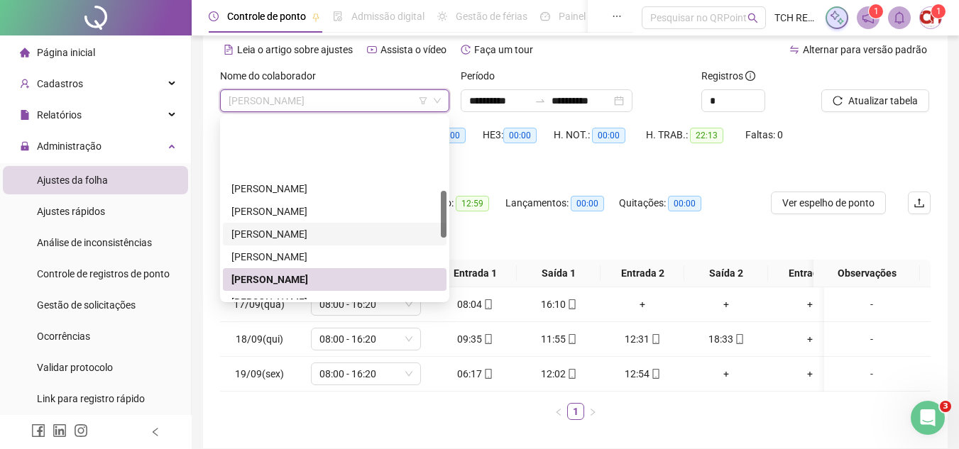
scroll to position [284, 0]
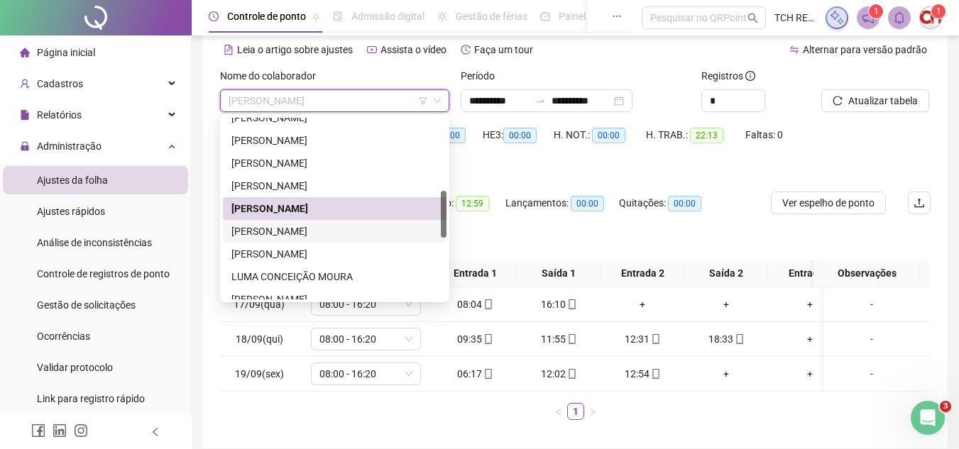
click at [342, 226] on div "JULIO SENA" at bounding box center [334, 232] width 207 height 16
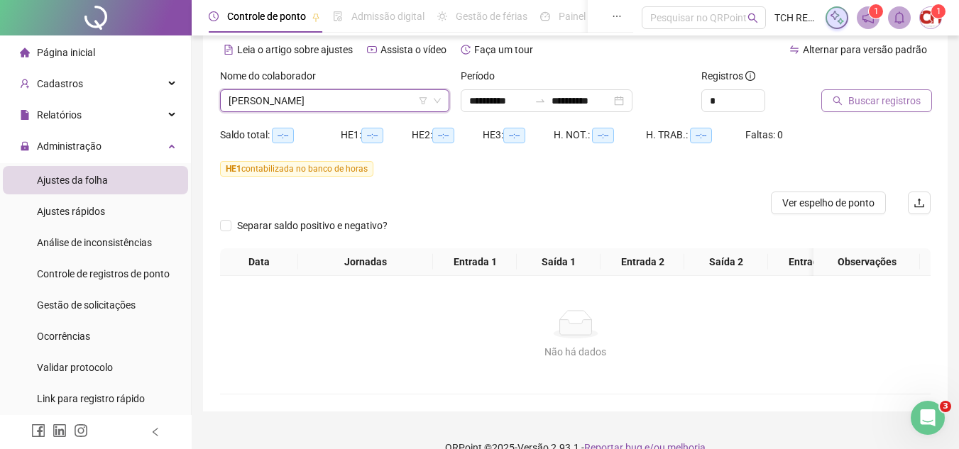
click at [873, 104] on span "Buscar registros" at bounding box center [884, 101] width 72 height 16
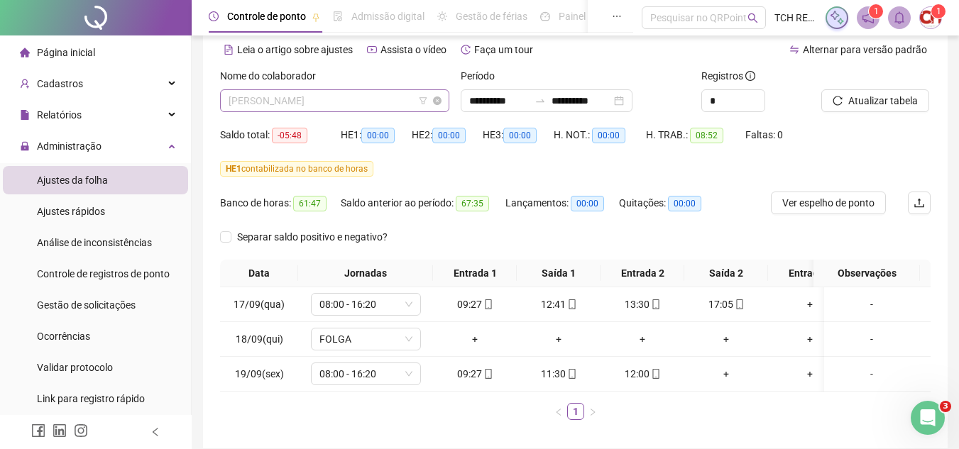
click at [378, 105] on span "JULIO SENA" at bounding box center [335, 100] width 212 height 21
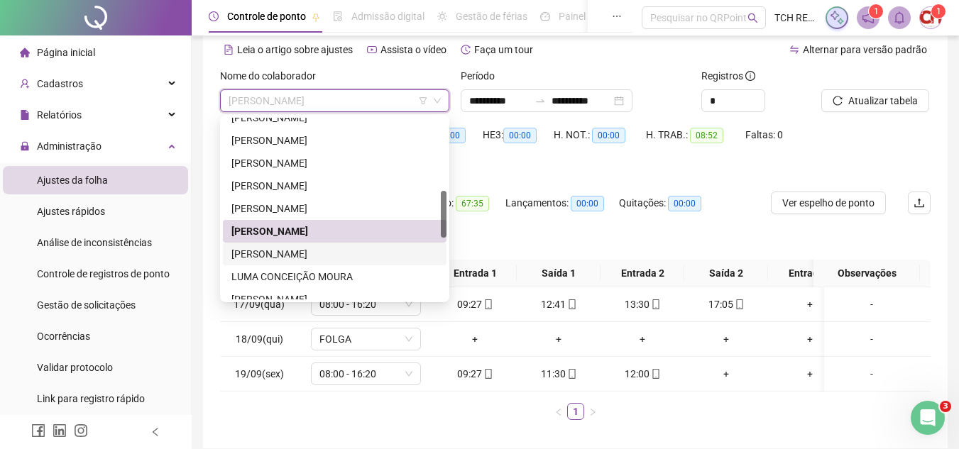
click at [329, 257] on div "LAILSON ALVES SILVA DOS SANTOS" at bounding box center [334, 254] width 207 height 16
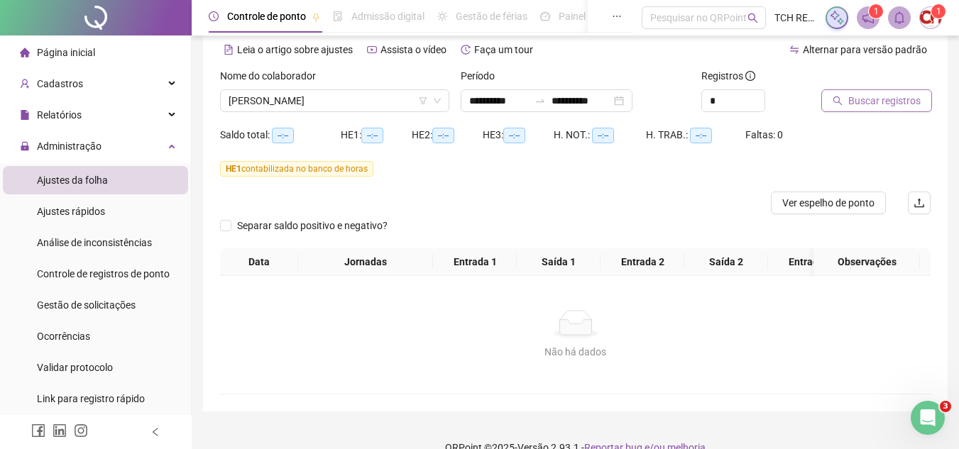
click at [840, 106] on button "Buscar registros" at bounding box center [876, 100] width 111 height 23
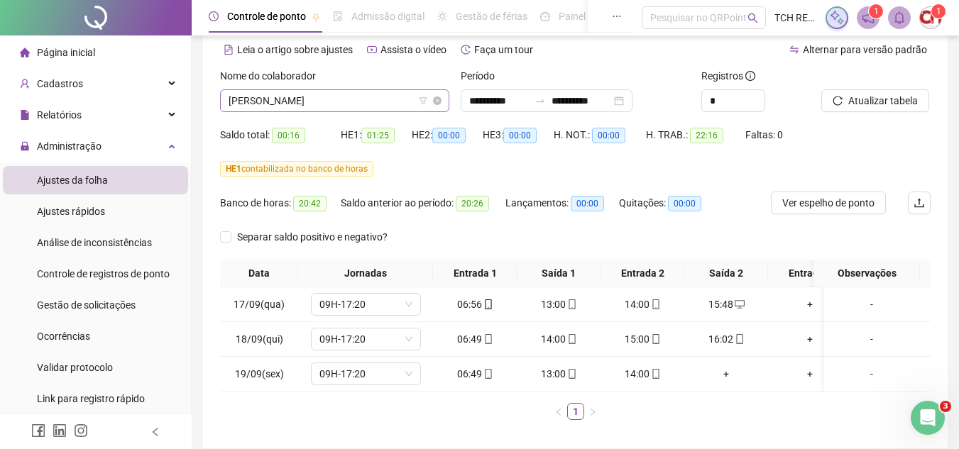
click at [394, 100] on span "LAILSON ALVES SILVA DOS SANTOS" at bounding box center [335, 100] width 212 height 21
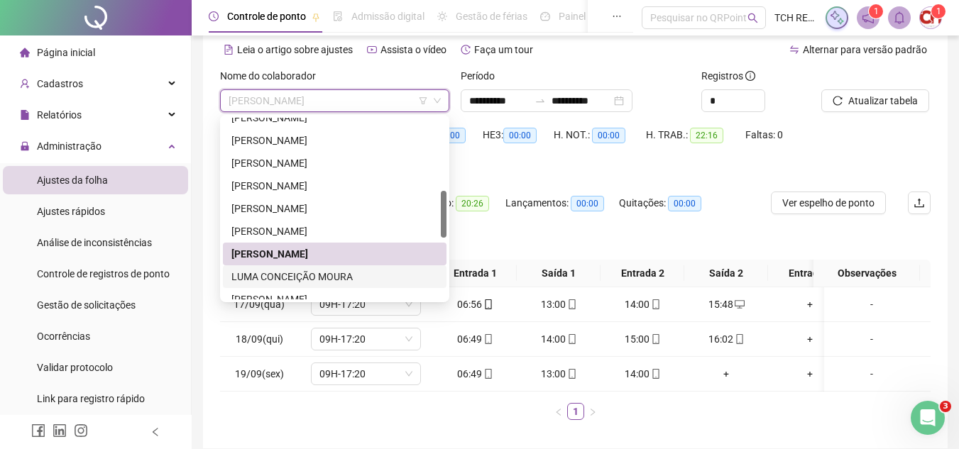
click at [363, 280] on div "LUMA CONCEIÇÃO MOURA" at bounding box center [334, 277] width 207 height 16
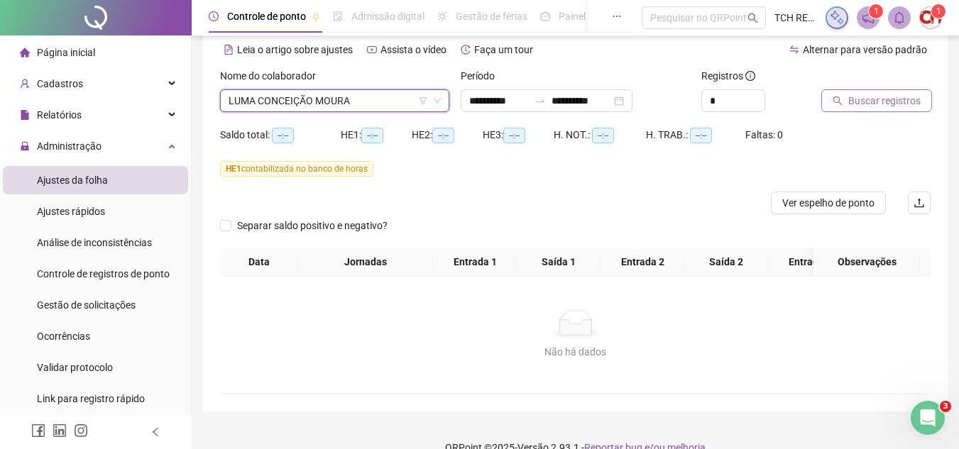
click at [908, 99] on span "Buscar registros" at bounding box center [884, 101] width 72 height 16
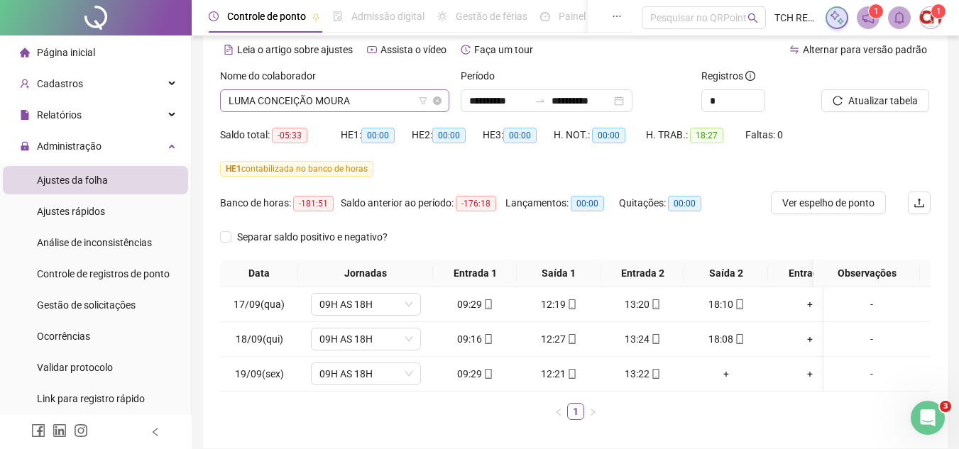
click at [387, 96] on span "LUMA CONCEIÇÃO MOURA" at bounding box center [335, 100] width 212 height 21
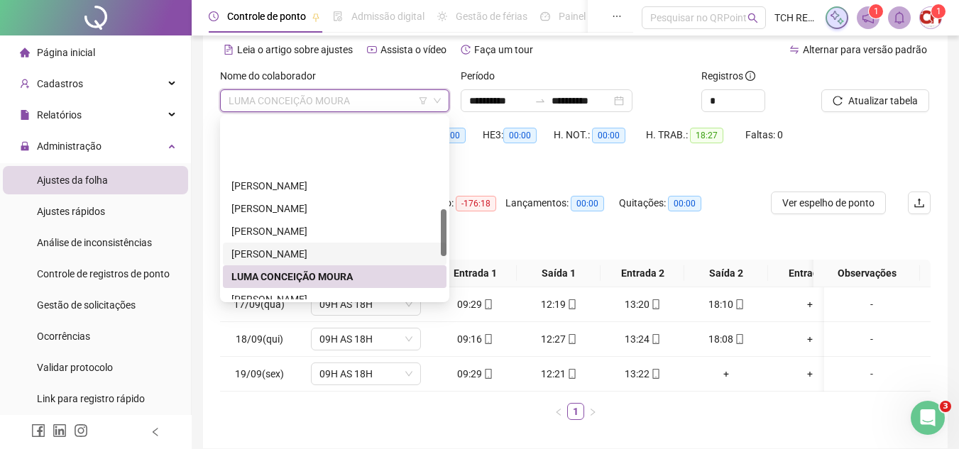
scroll to position [355, 0]
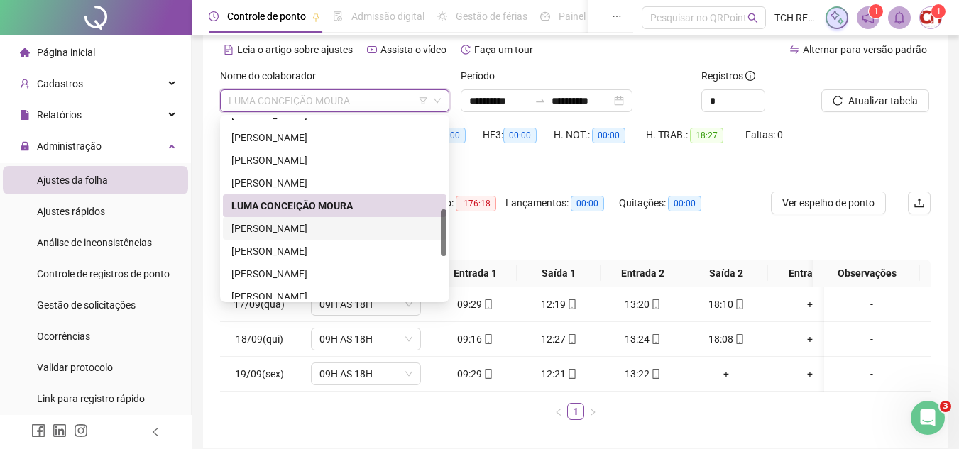
click at [339, 219] on div "MATHEUS COSTA SILVA" at bounding box center [335, 228] width 224 height 23
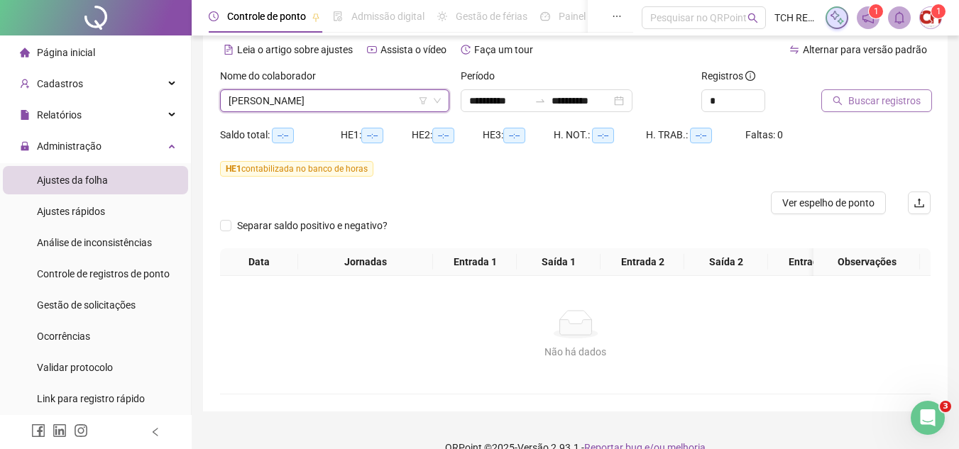
click at [892, 93] on span "Buscar registros" at bounding box center [884, 101] width 72 height 16
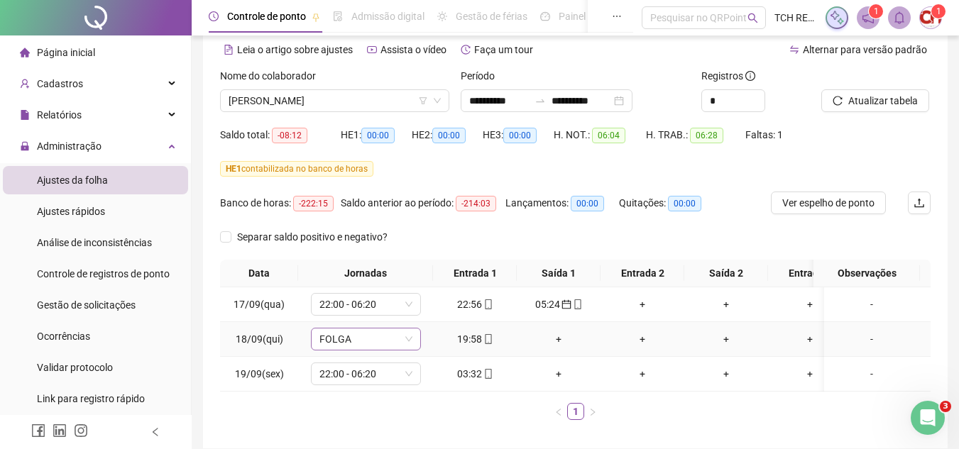
click at [384, 341] on span "FOLGA" at bounding box center [365, 339] width 93 height 21
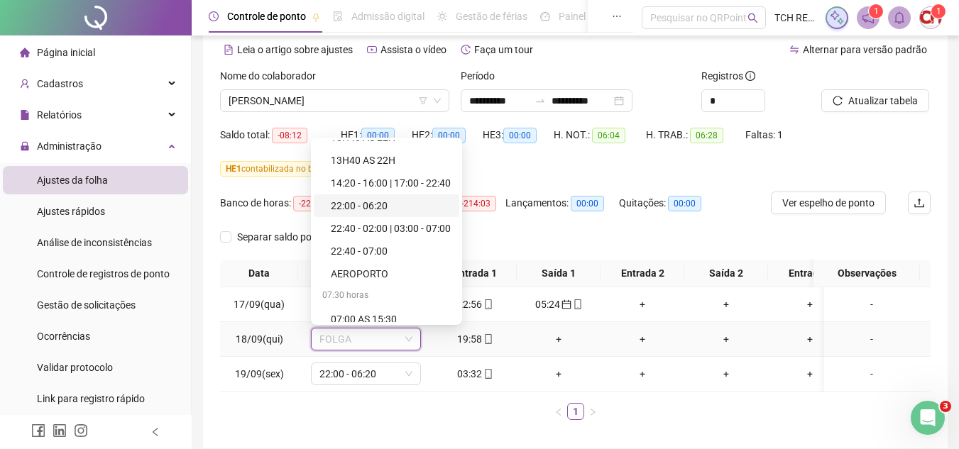
click at [380, 206] on div "22:00 - 06:20" at bounding box center [391, 206] width 120 height 16
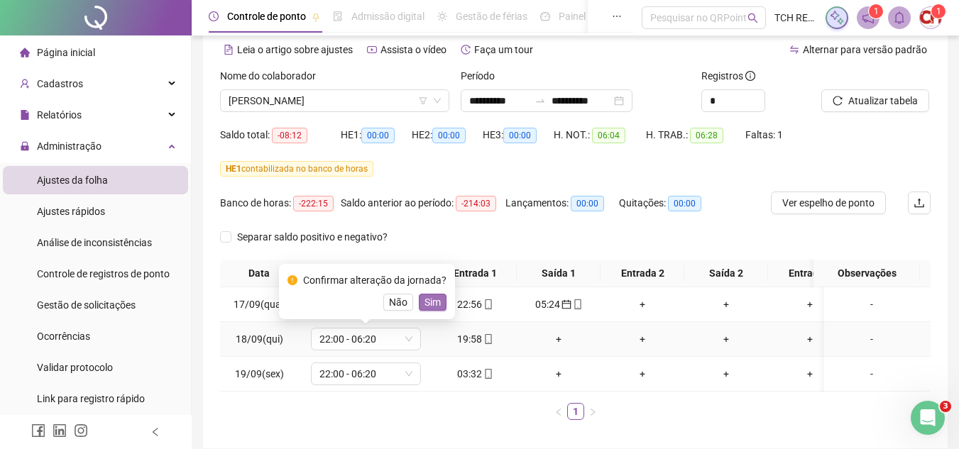
click at [428, 307] on span "Sim" at bounding box center [433, 303] width 16 height 16
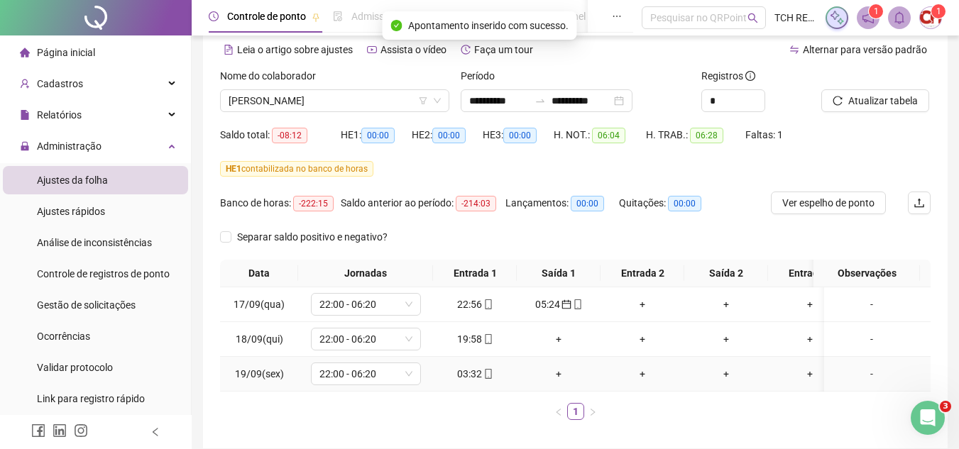
click at [479, 381] on div "03:32" at bounding box center [475, 374] width 72 height 16
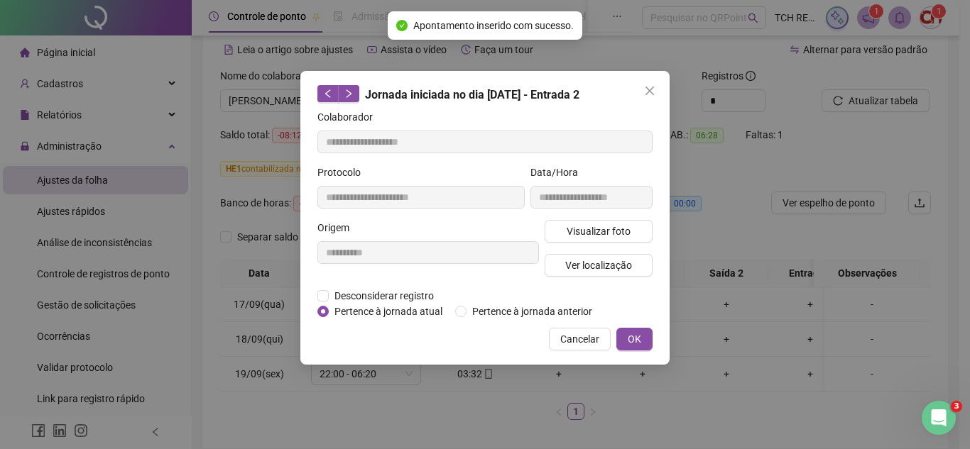
click at [488, 374] on div "**********" at bounding box center [485, 224] width 970 height 449
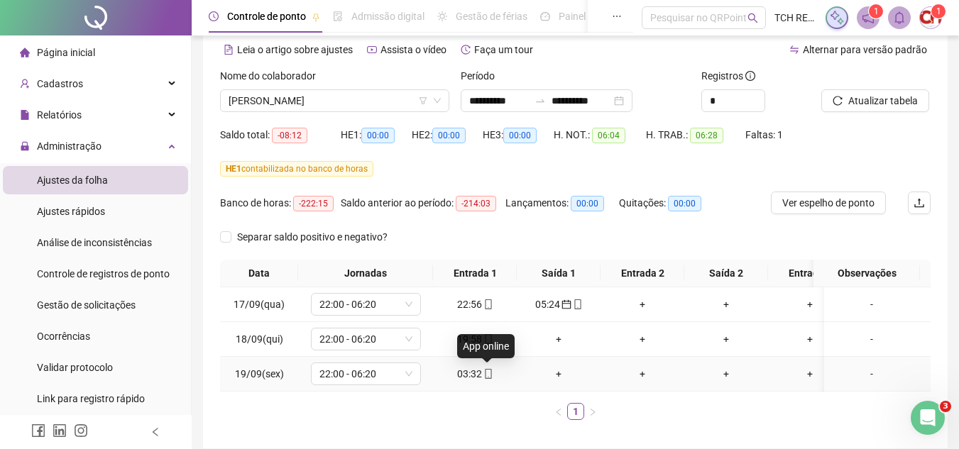
click at [483, 373] on icon "mobile" at bounding box center [488, 374] width 10 height 10
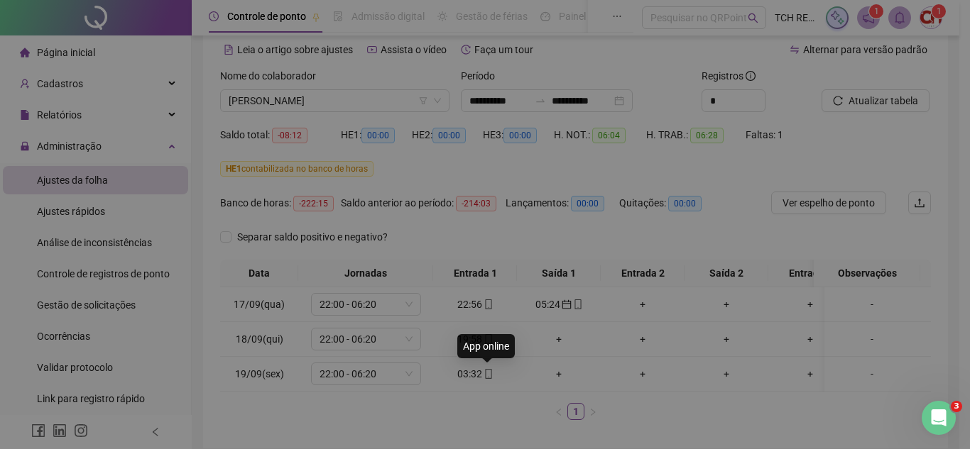
type input "**********"
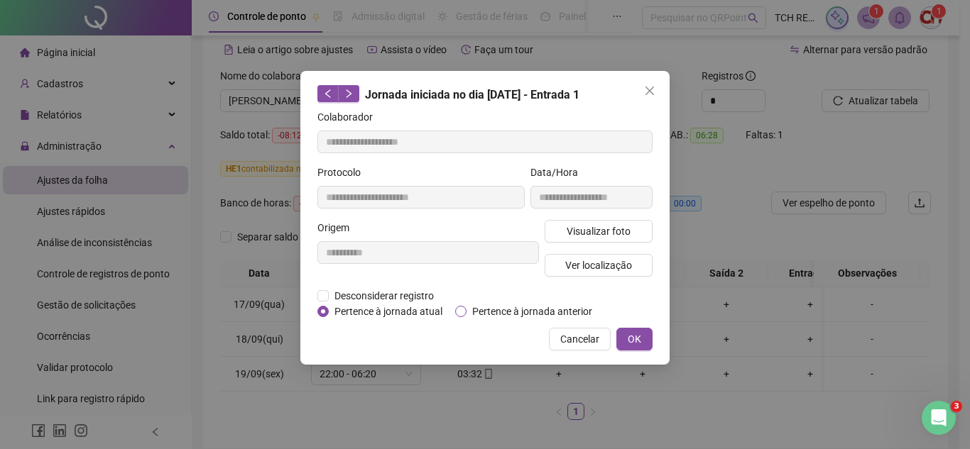
click at [462, 317] on label "Pertence à jornada anterior" at bounding box center [526, 312] width 143 height 16
click at [621, 339] on button "OK" at bounding box center [634, 339] width 36 height 23
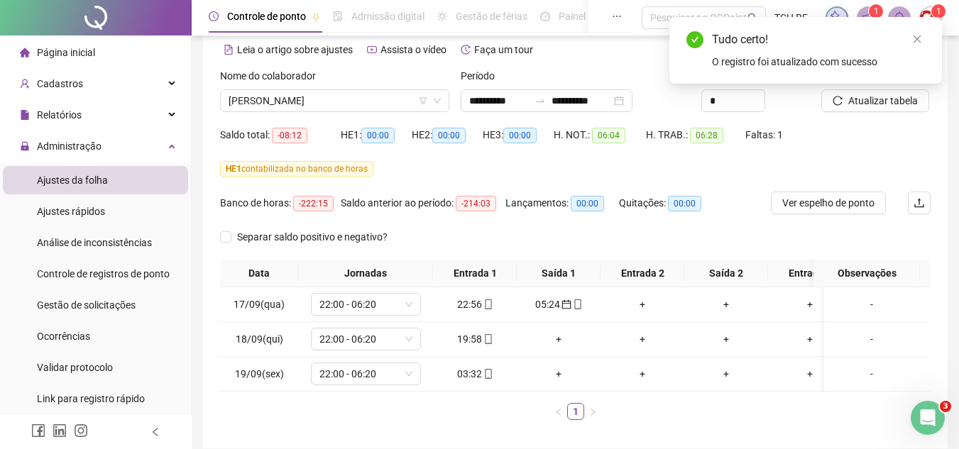
click at [841, 104] on icon "reload" at bounding box center [838, 101] width 10 height 10
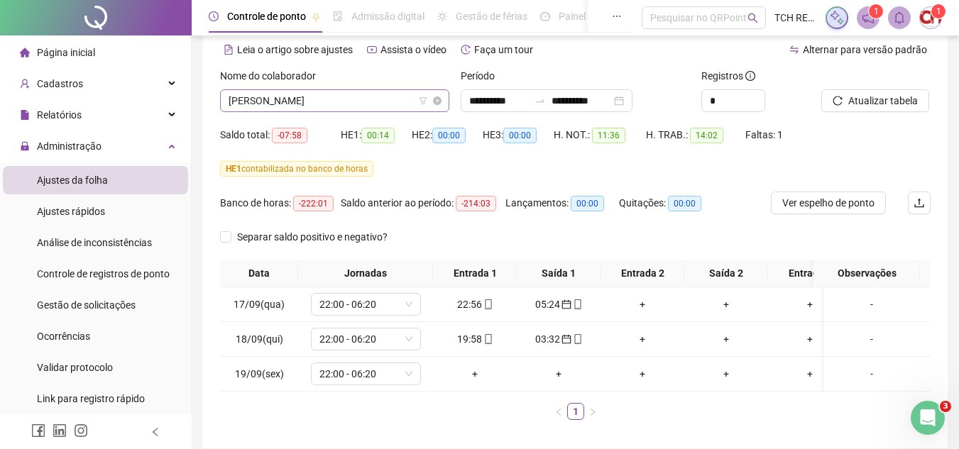
click at [376, 103] on span "MATHEUS COSTA SILVA" at bounding box center [335, 100] width 212 height 21
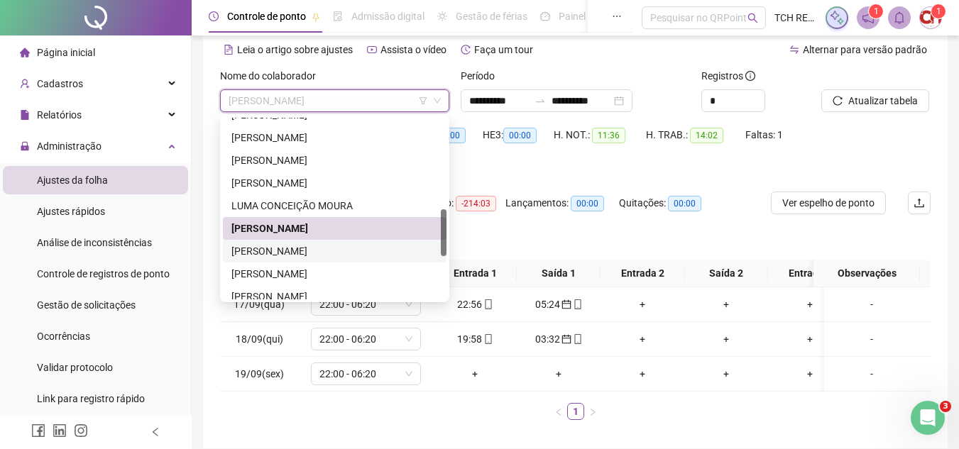
click at [361, 253] on div "MONALISA SOUZA DIAS" at bounding box center [334, 252] width 207 height 16
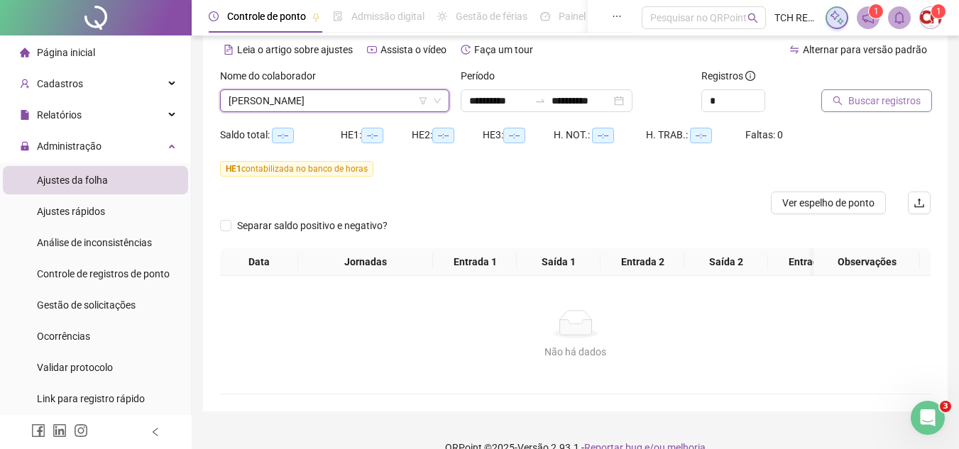
click at [856, 104] on span "Buscar registros" at bounding box center [884, 101] width 72 height 16
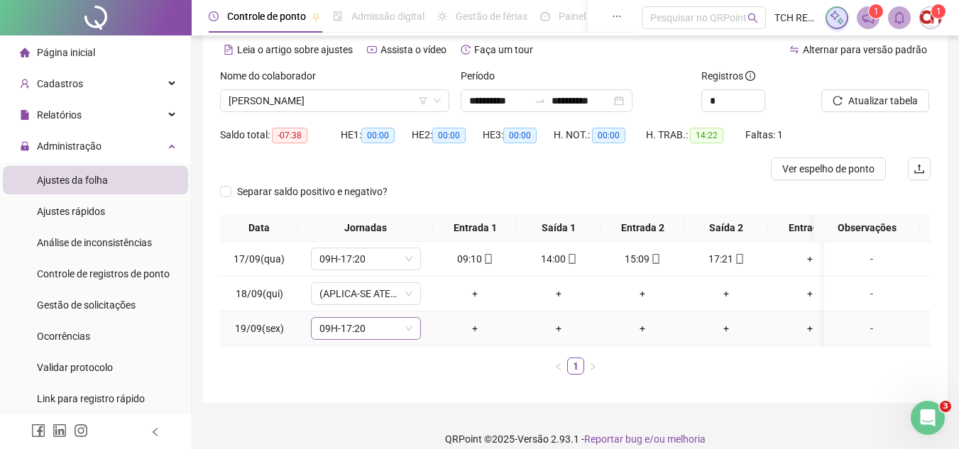
click at [364, 322] on span "09H-17:20" at bounding box center [365, 328] width 93 height 21
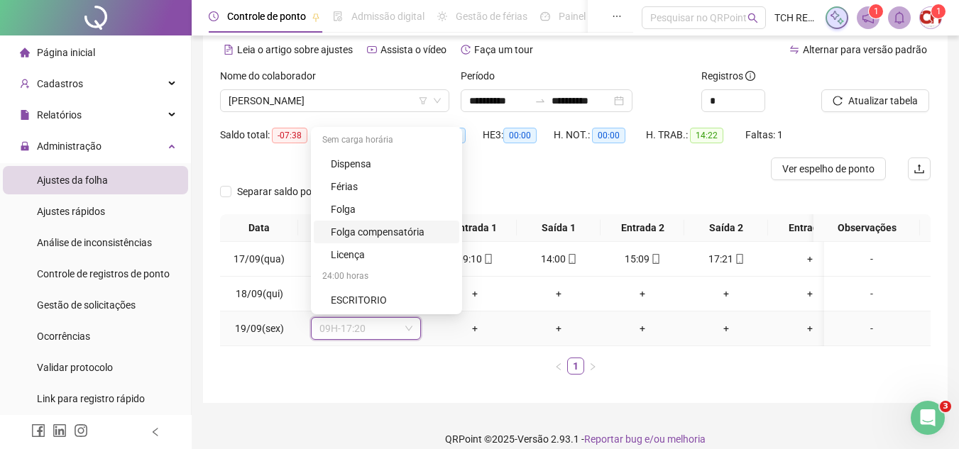
scroll to position [88, 0]
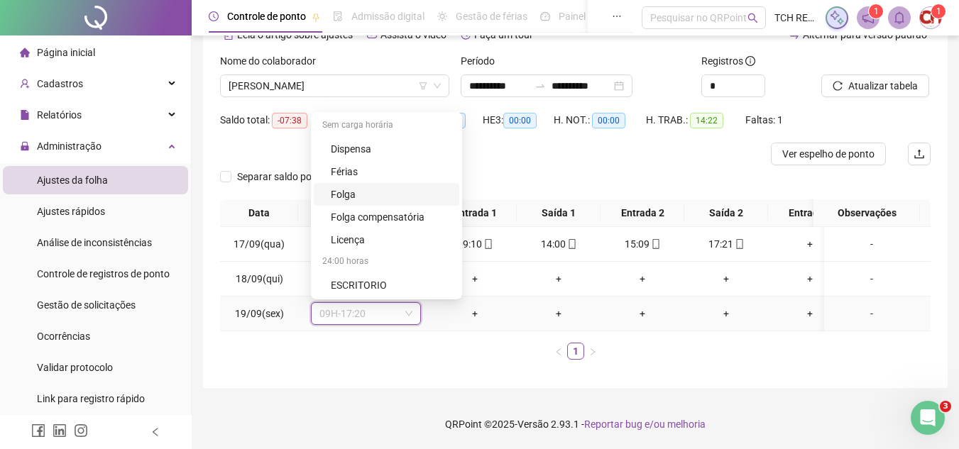
click at [357, 187] on div "Folga" at bounding box center [391, 195] width 120 height 16
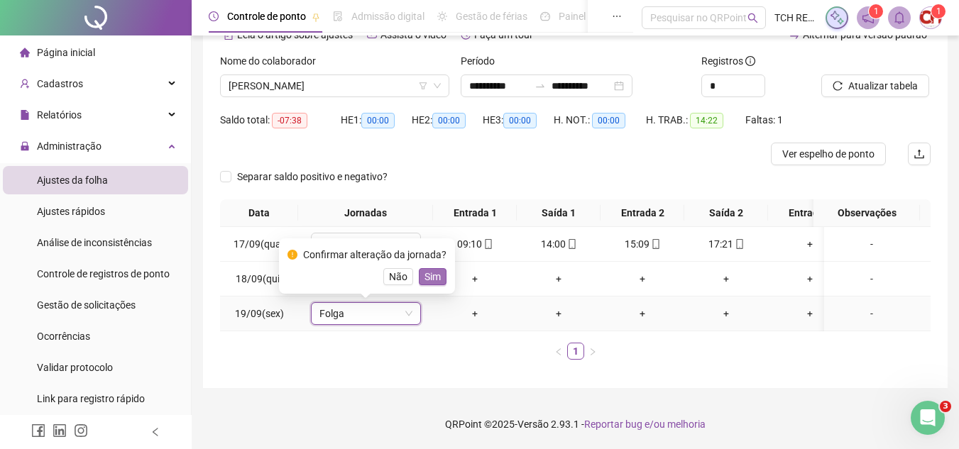
click at [434, 269] on span "Sim" at bounding box center [433, 277] width 16 height 16
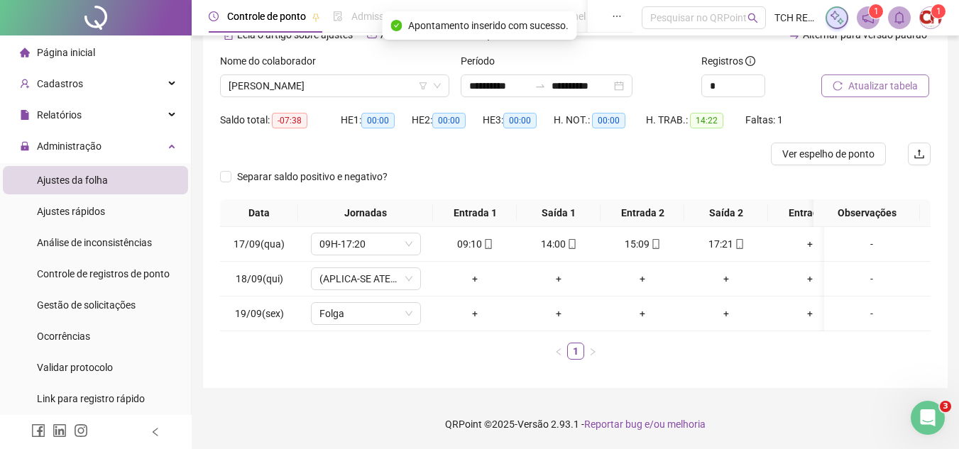
click at [860, 78] on span "Atualizar tabela" at bounding box center [883, 86] width 70 height 16
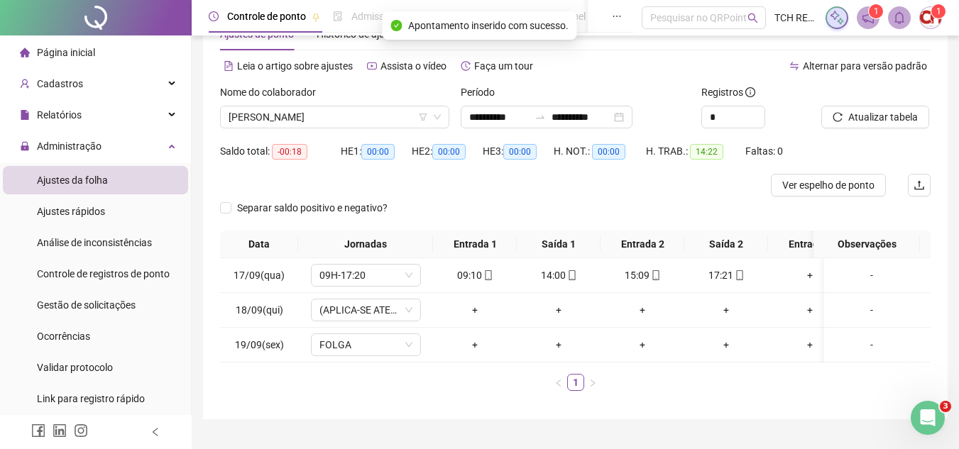
scroll to position [0, 0]
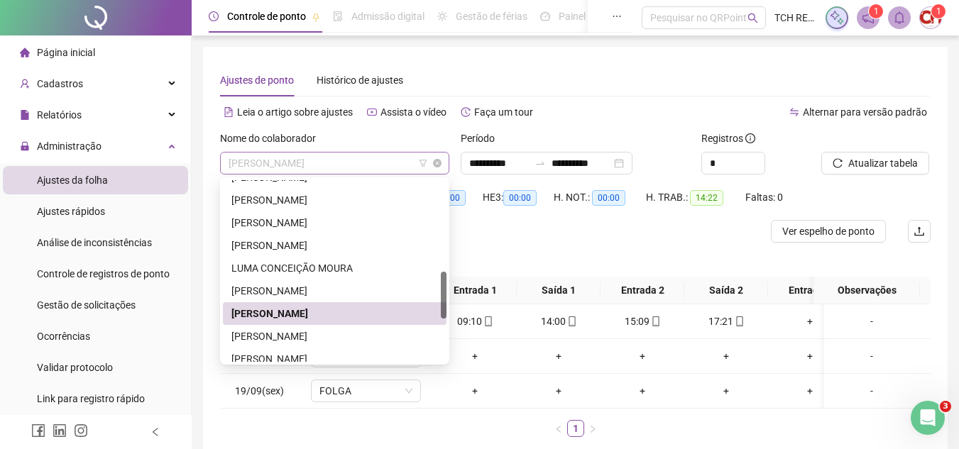
click at [361, 162] on span "MONALISA SOUZA DIAS" at bounding box center [335, 163] width 212 height 21
click at [379, 333] on div "NEUTON PEREIRA DA SILVA NETO" at bounding box center [334, 337] width 207 height 16
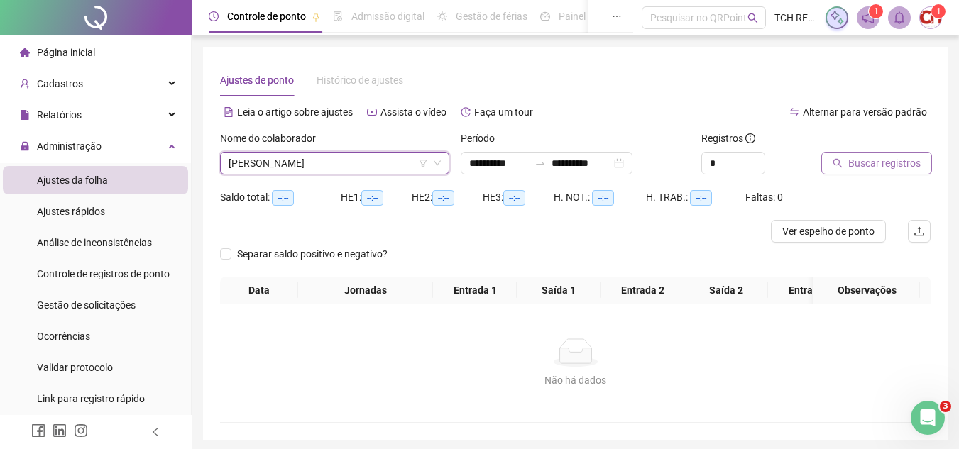
click at [840, 167] on icon "search" at bounding box center [838, 163] width 10 height 10
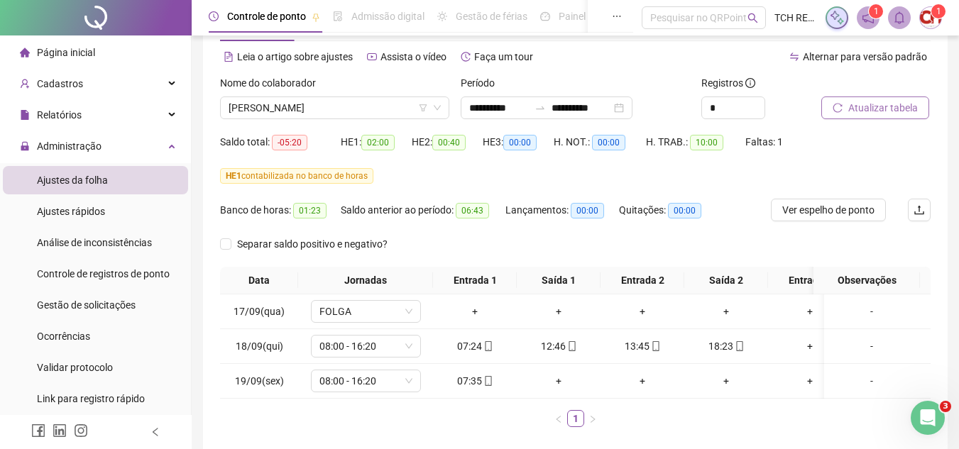
scroll to position [71, 0]
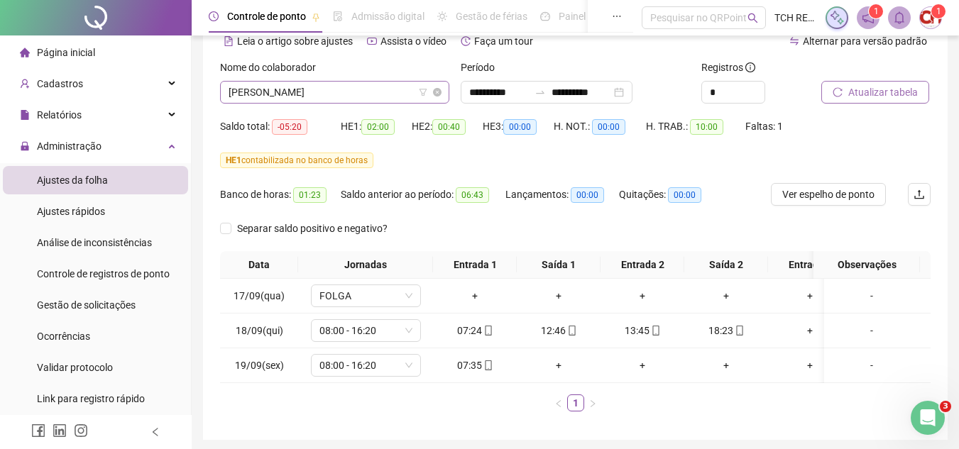
click at [331, 89] on span "NEUTON PEREIRA DA SILVA NETO" at bounding box center [335, 92] width 212 height 21
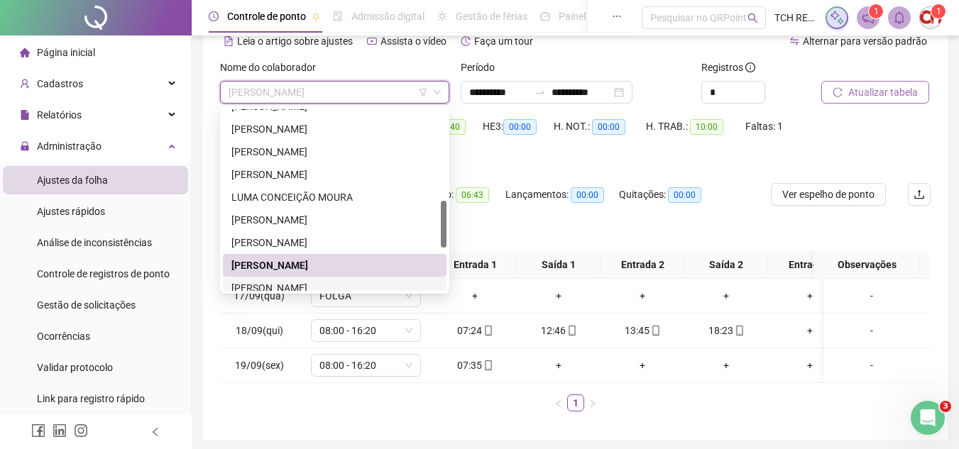
click at [297, 280] on div "PAULO SERGIO SERRADO" at bounding box center [335, 288] width 224 height 23
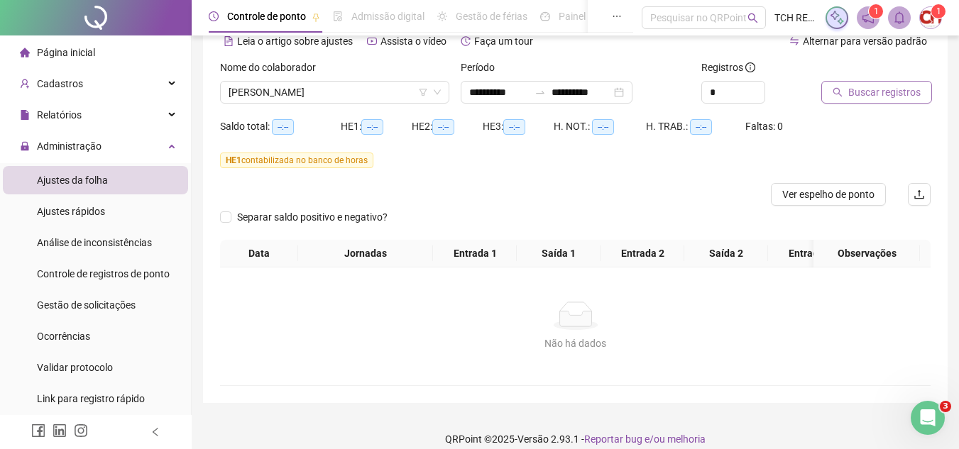
click at [841, 87] on icon "search" at bounding box center [838, 92] width 10 height 10
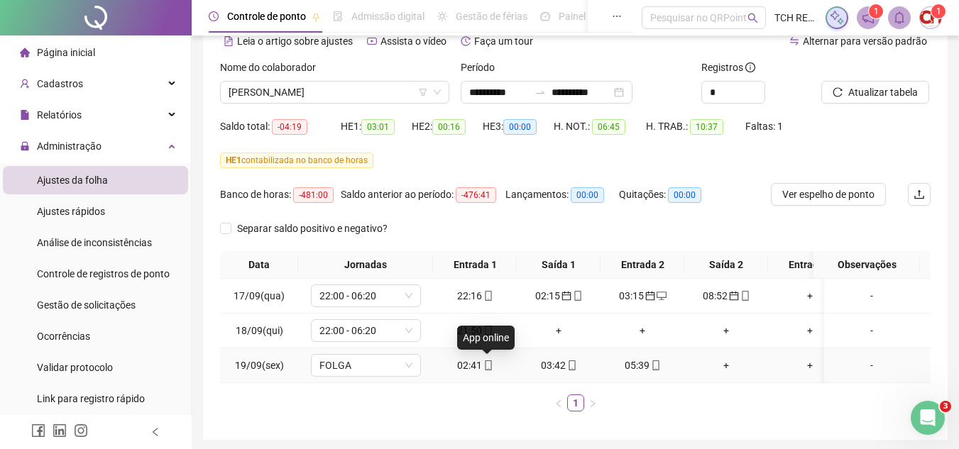
click at [487, 368] on icon "mobile" at bounding box center [488, 366] width 10 height 10
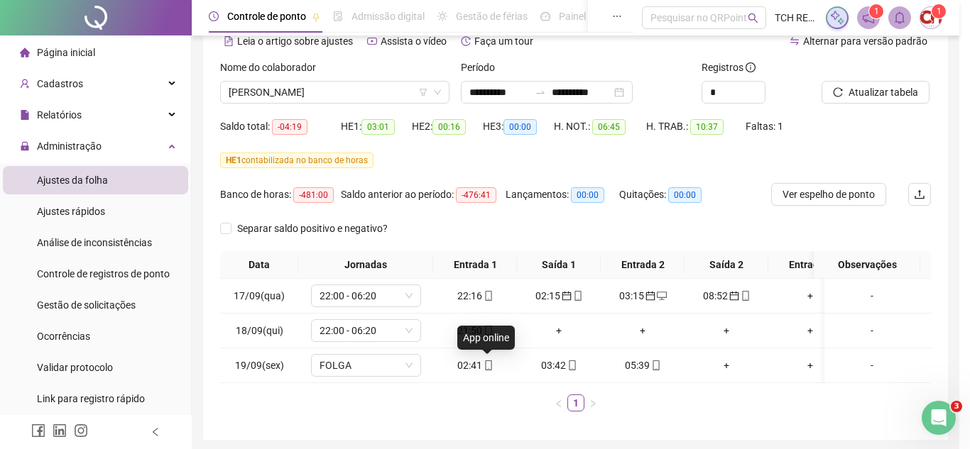
type input "**********"
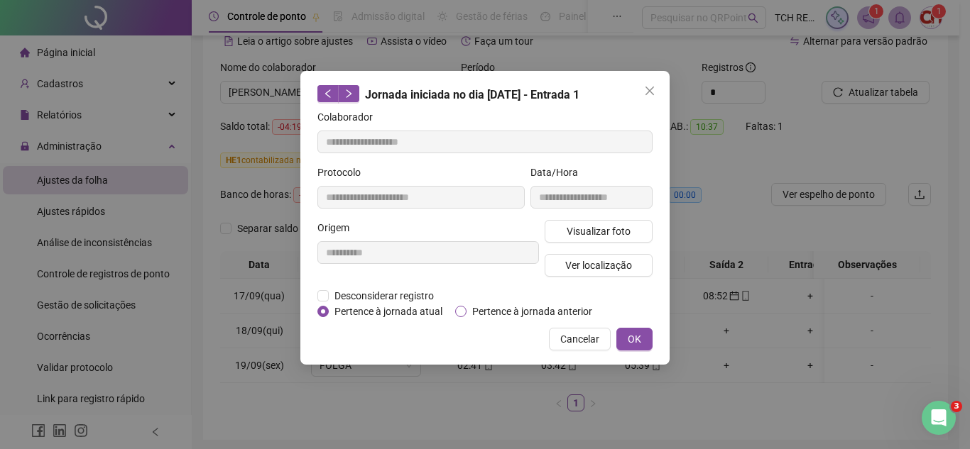
click at [470, 313] on span "Pertence à jornada anterior" at bounding box center [531, 312] width 131 height 16
click at [638, 339] on span "OK" at bounding box center [634, 340] width 13 height 16
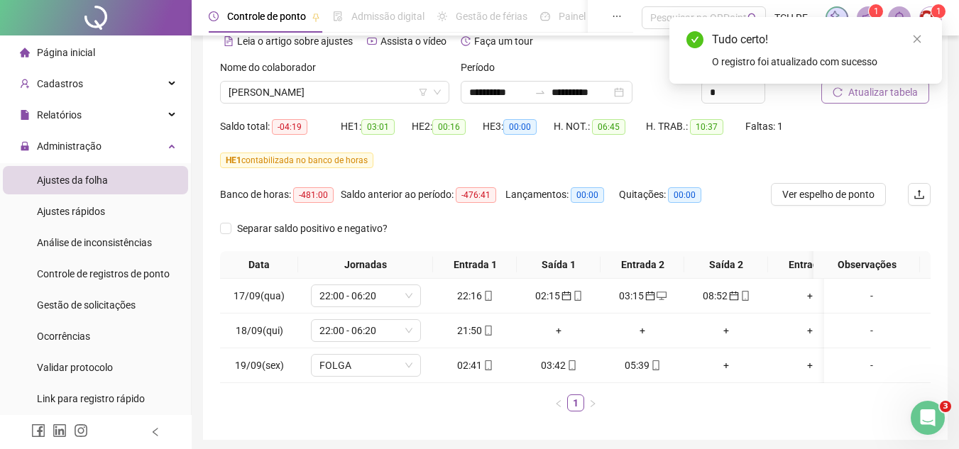
click at [892, 99] on span "Atualizar tabela" at bounding box center [883, 92] width 70 height 16
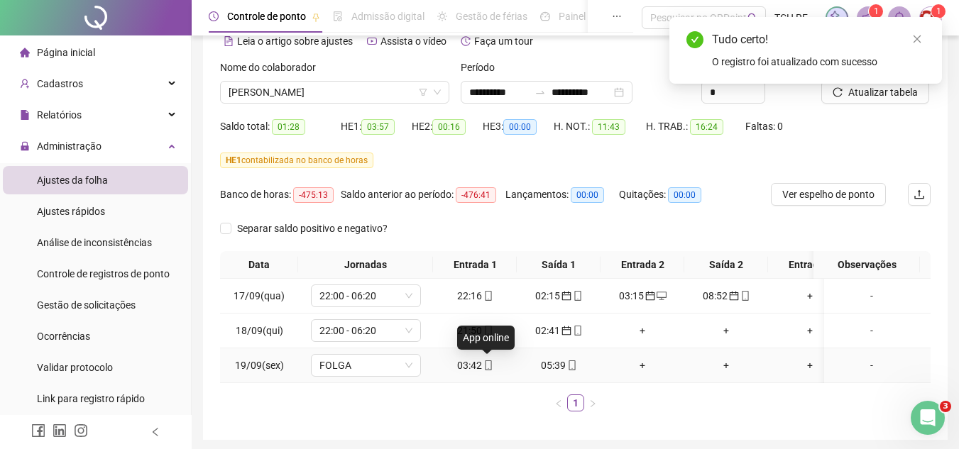
click at [490, 362] on icon "mobile" at bounding box center [488, 366] width 10 height 10
type input "**********"
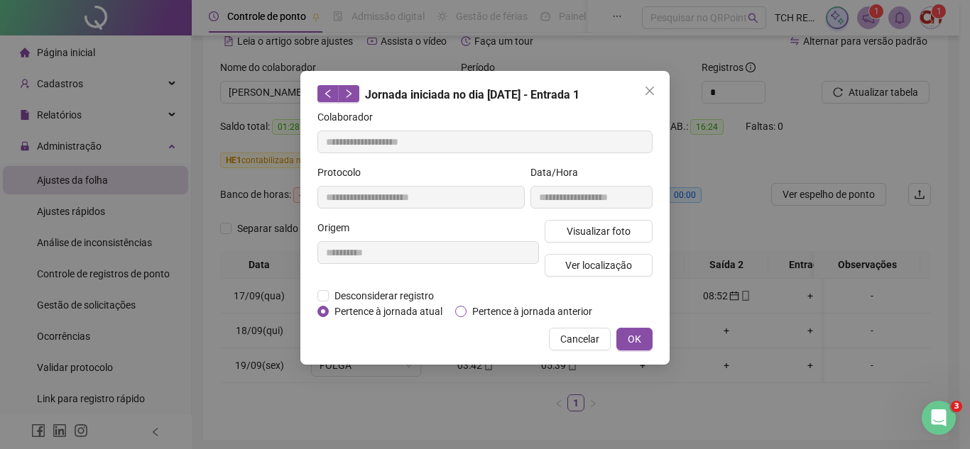
click at [484, 316] on span "Pertence à jornada anterior" at bounding box center [531, 312] width 131 height 16
click at [637, 338] on span "OK" at bounding box center [634, 340] width 13 height 16
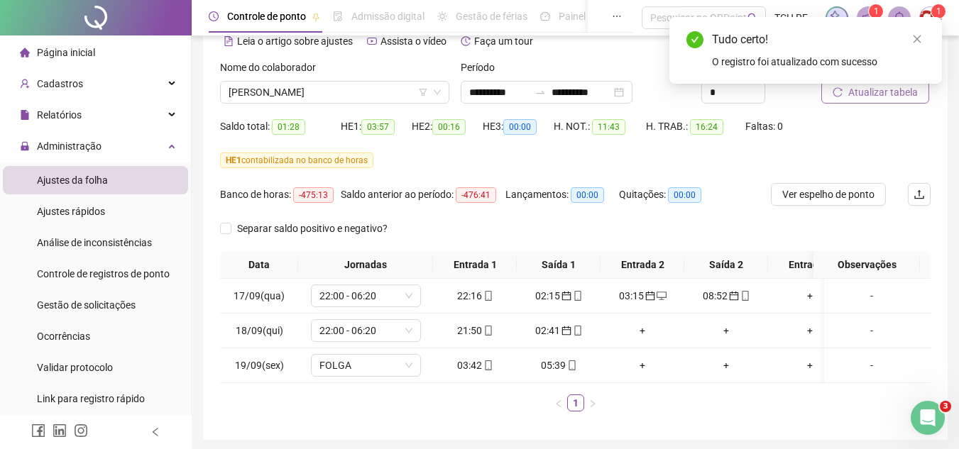
click at [855, 101] on button "Atualizar tabela" at bounding box center [875, 92] width 108 height 23
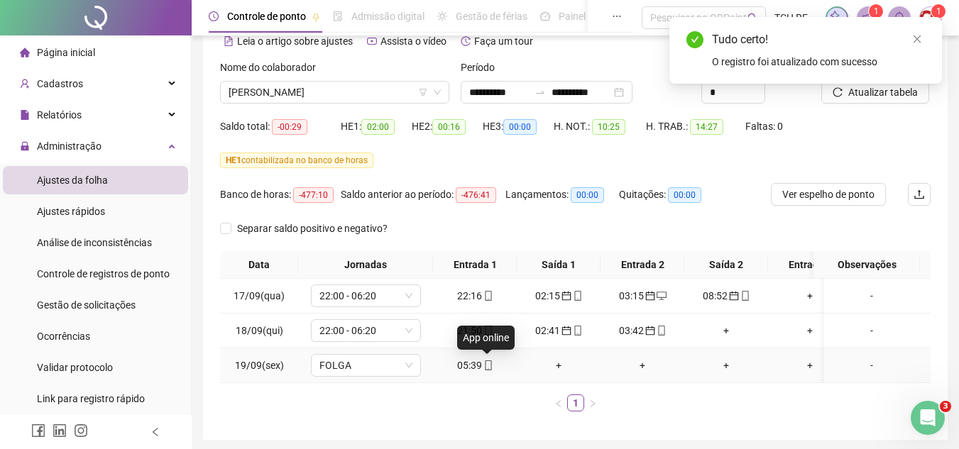
click at [485, 366] on icon "mobile" at bounding box center [488, 366] width 6 height 10
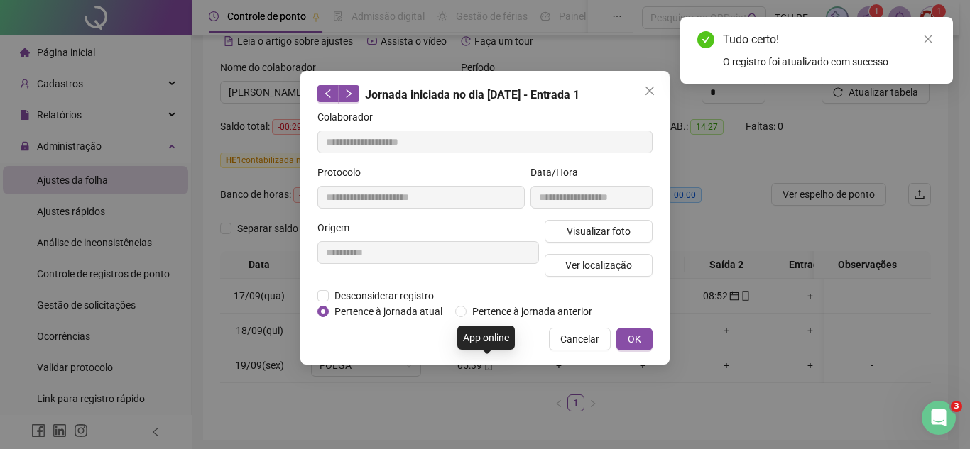
type input "**********"
click at [476, 323] on div "**********" at bounding box center [484, 218] width 369 height 294
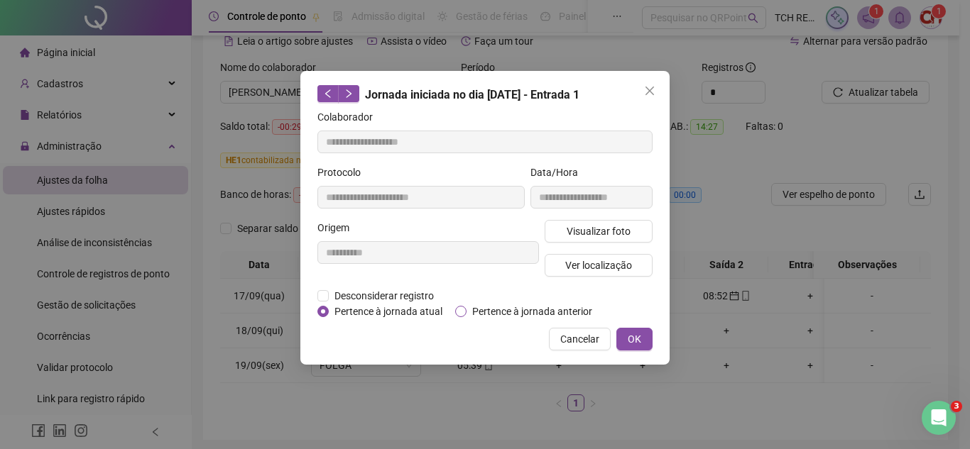
click at [468, 311] on span "Pertence à jornada anterior" at bounding box center [531, 312] width 131 height 16
click at [629, 340] on span "OK" at bounding box center [634, 340] width 13 height 16
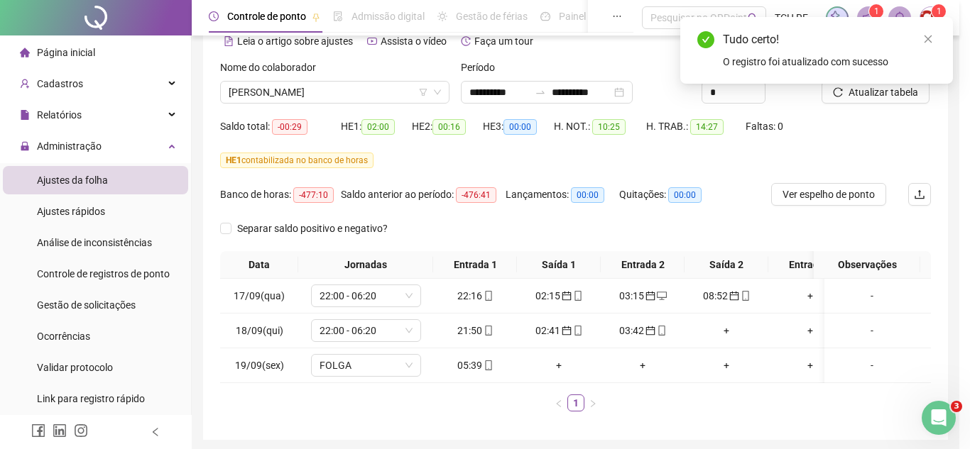
click at [631, 349] on div "**********" at bounding box center [485, 224] width 970 height 449
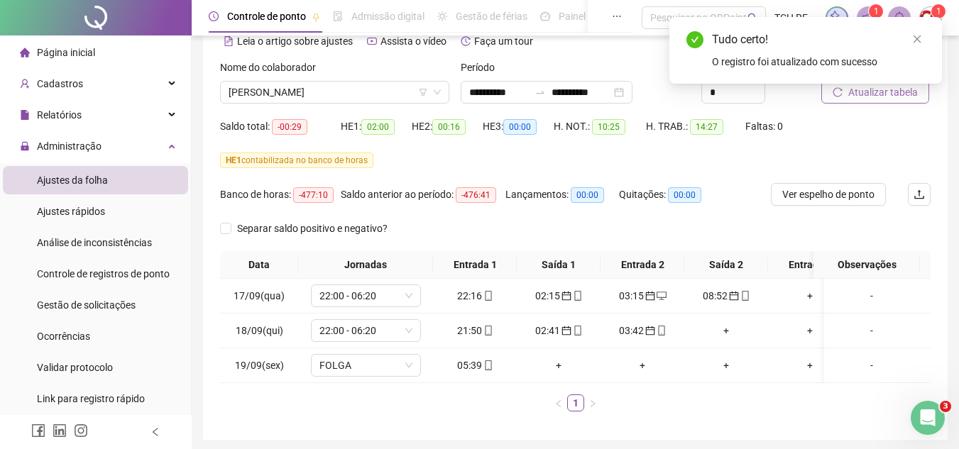
click at [865, 97] on span "Atualizar tabela" at bounding box center [883, 92] width 70 height 16
click at [369, 92] on span "PAULO SERGIO SERRADO" at bounding box center [335, 92] width 212 height 21
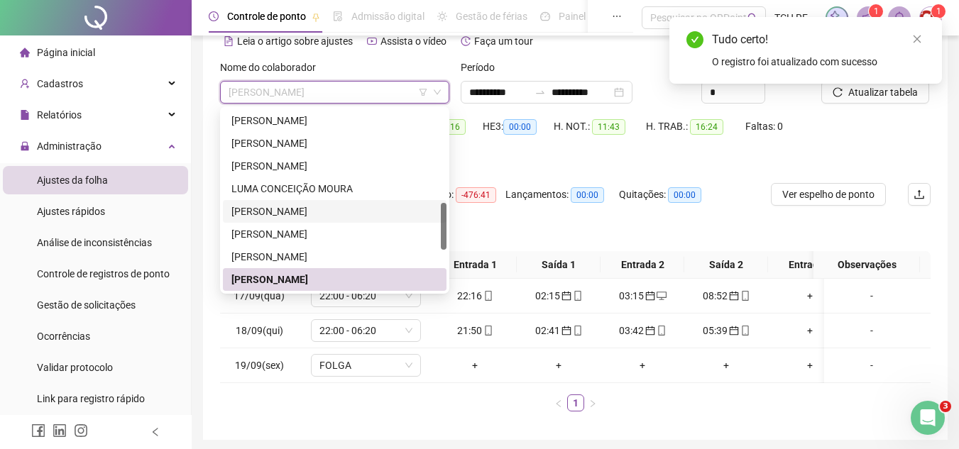
scroll to position [434, 0]
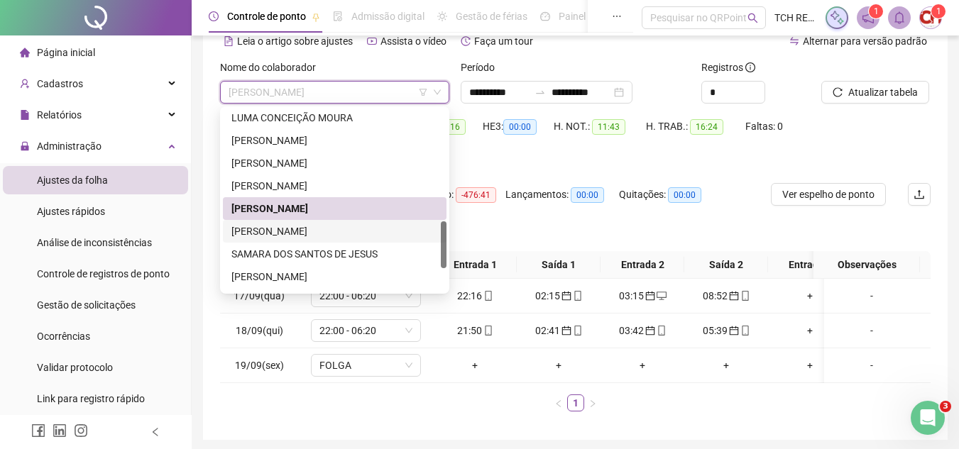
click at [316, 231] on div "RURIANA LIMA SANTOS" at bounding box center [334, 232] width 207 height 16
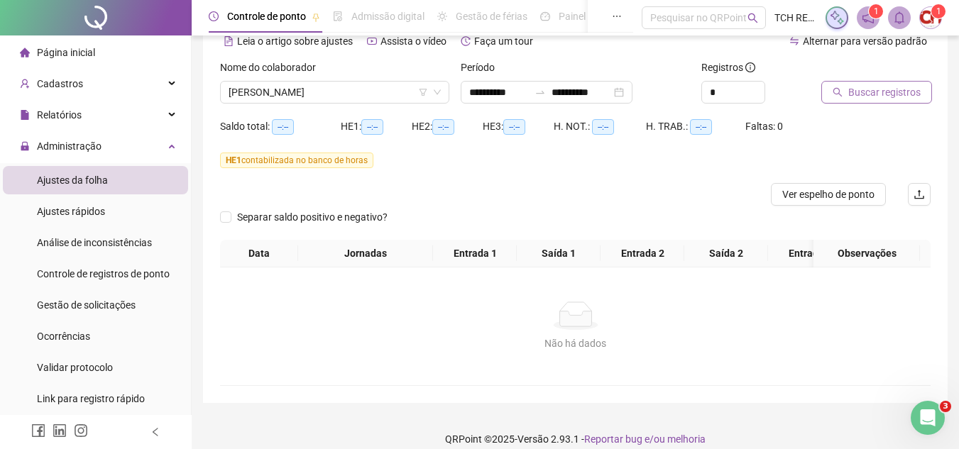
click at [880, 93] on span "Buscar registros" at bounding box center [884, 92] width 72 height 16
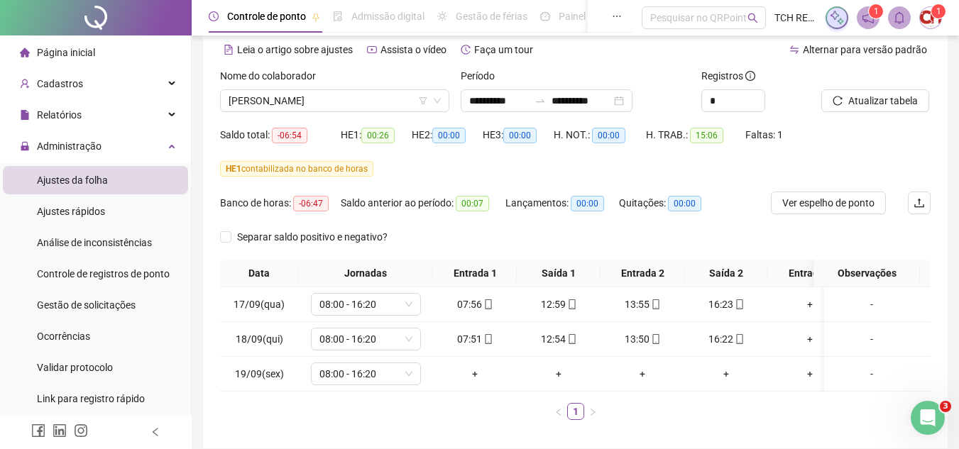
scroll to position [0, 0]
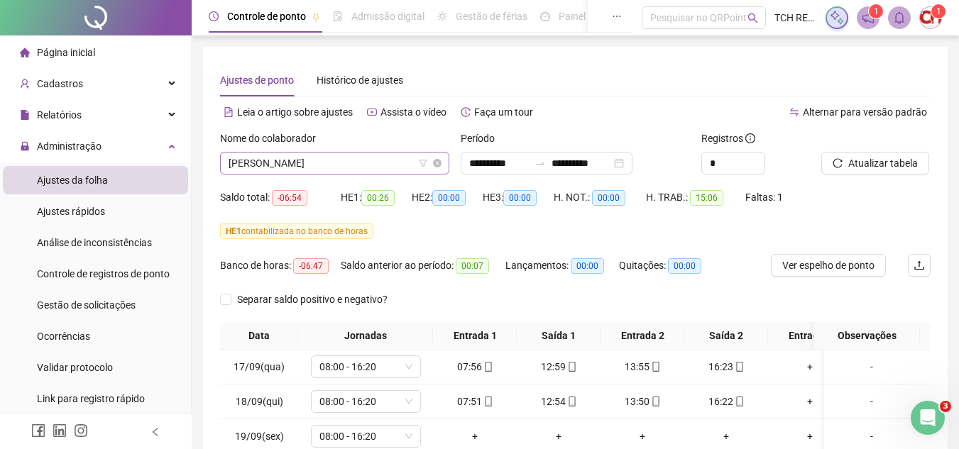
click at [329, 166] on span "RURIANA LIMA SANTOS" at bounding box center [335, 163] width 212 height 21
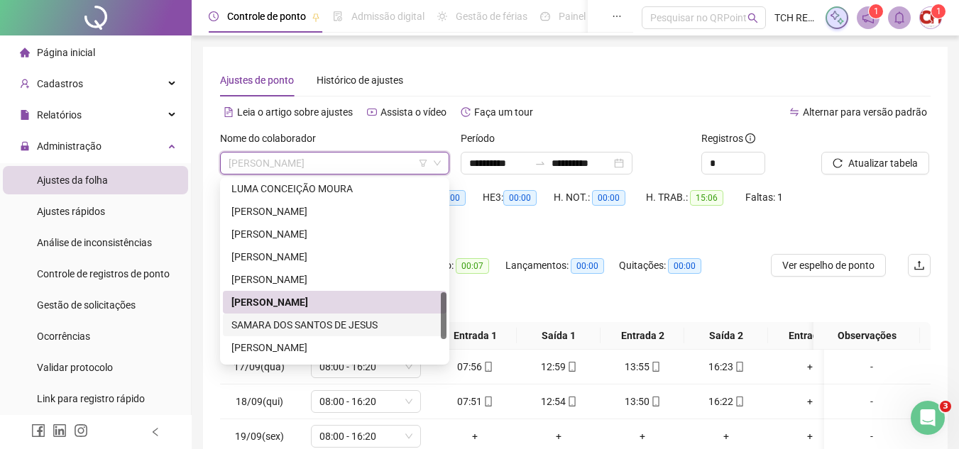
click at [333, 318] on div "SAMARA DOS SANTOS DE JESUS" at bounding box center [334, 325] width 207 height 16
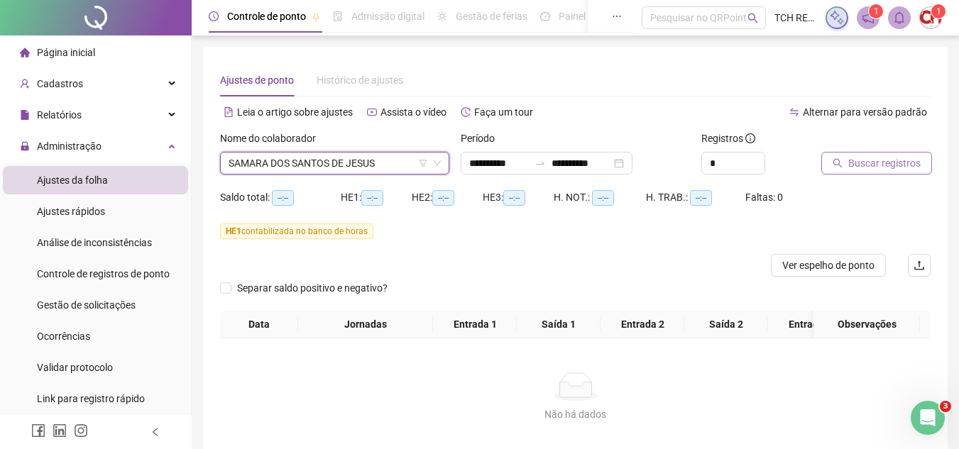
click at [868, 162] on span "Buscar registros" at bounding box center [884, 163] width 72 height 16
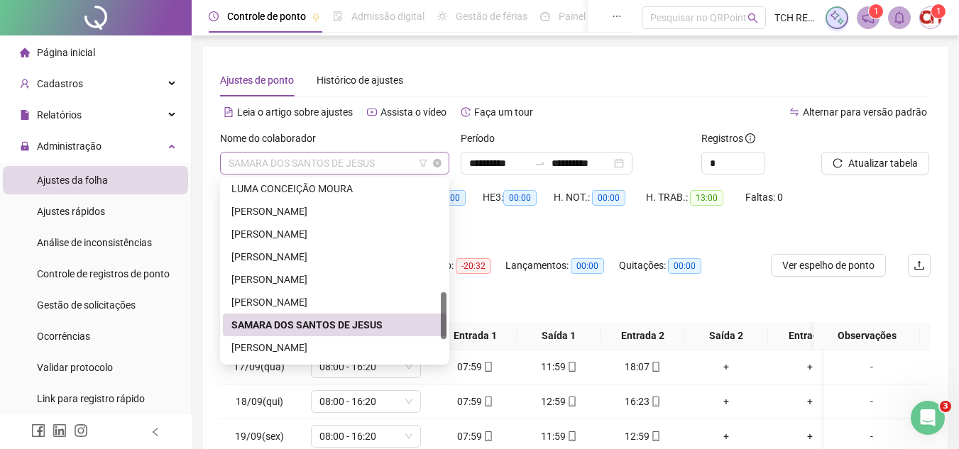
click at [385, 163] on span "SAMARA DOS SANTOS DE JESUS" at bounding box center [335, 163] width 212 height 21
click at [326, 344] on div "TAIS ALVES NUNES" at bounding box center [334, 348] width 207 height 16
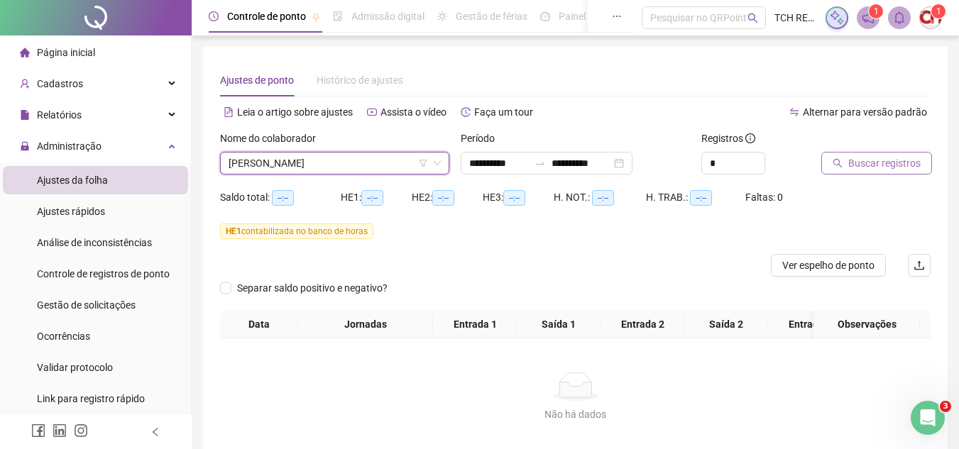
click at [892, 158] on span "Buscar registros" at bounding box center [884, 163] width 72 height 16
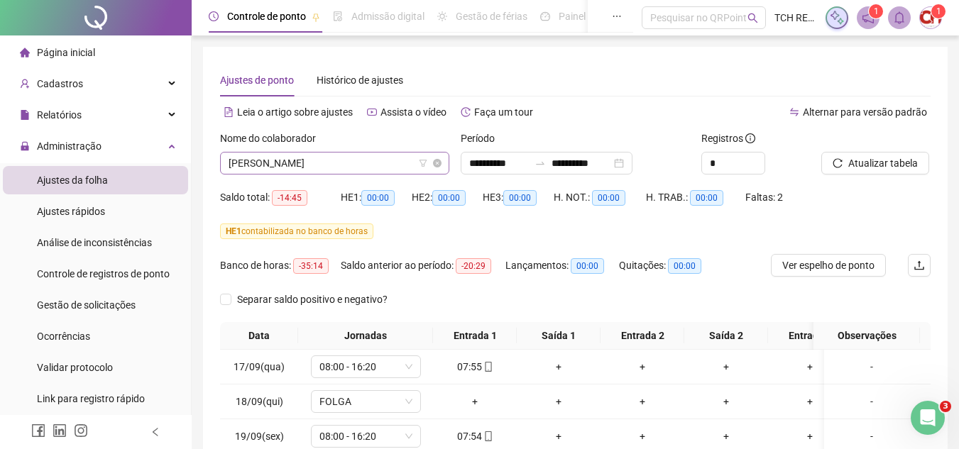
click at [378, 167] on span "TAIS ALVES NUNES" at bounding box center [335, 163] width 212 height 21
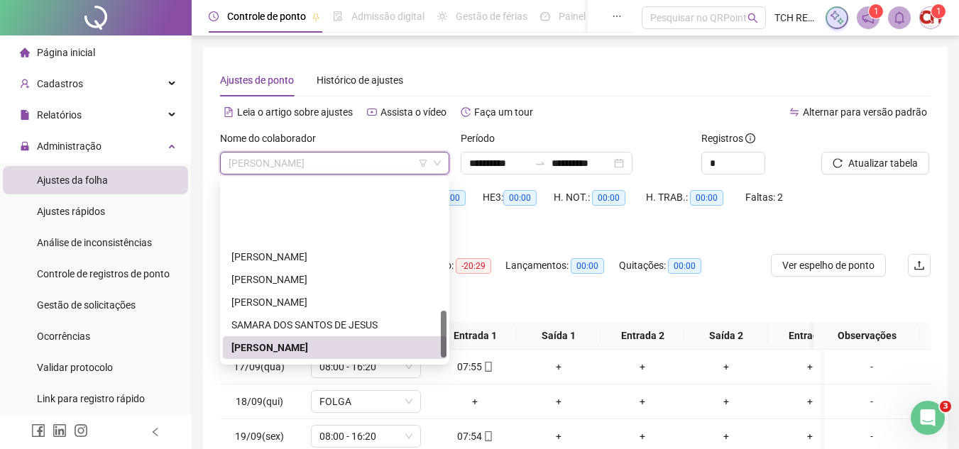
scroll to position [505, 0]
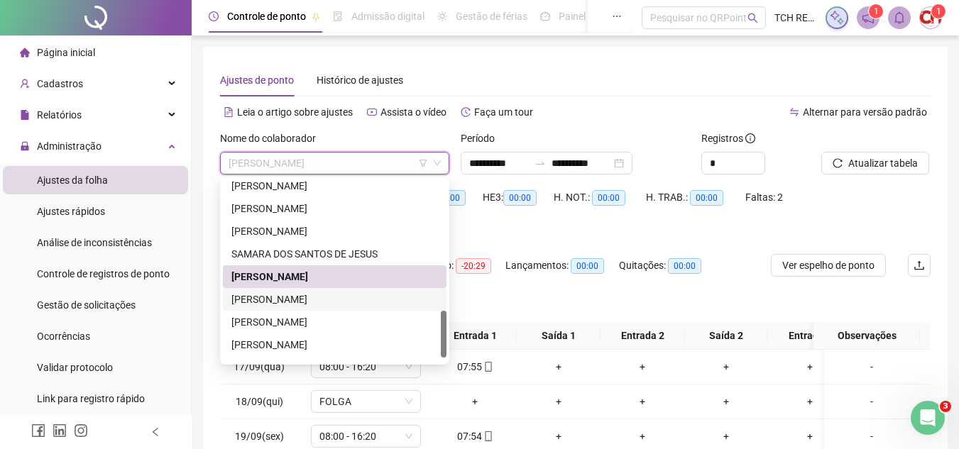
click at [322, 305] on div "TATIELE RIBEIRO DOS SANTOS" at bounding box center [334, 300] width 207 height 16
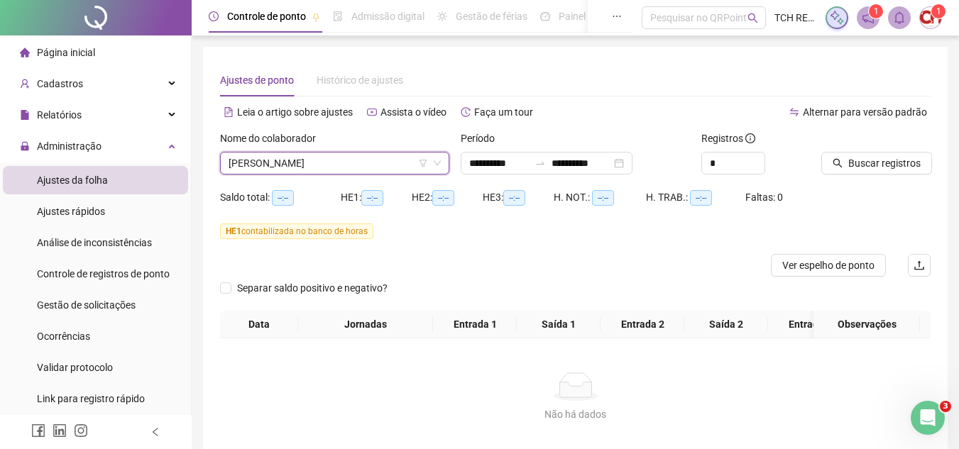
click at [935, 154] on div "Buscar registros" at bounding box center [876, 158] width 121 height 55
click at [899, 161] on span "Buscar registros" at bounding box center [884, 163] width 72 height 16
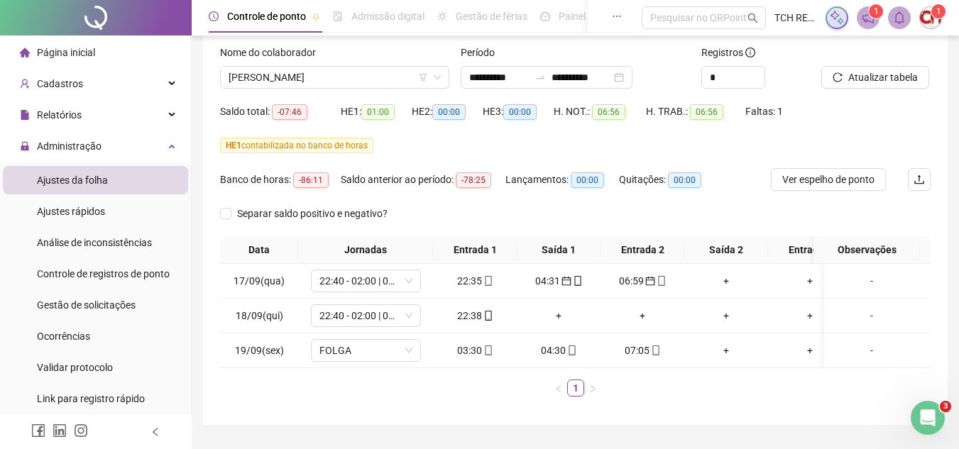
scroll to position [133, 0]
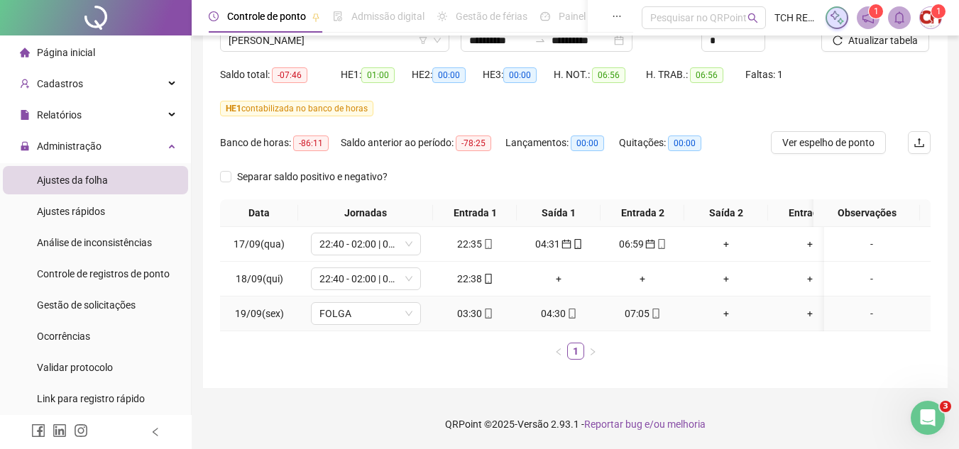
click at [485, 309] on icon "mobile" at bounding box center [488, 314] width 6 height 10
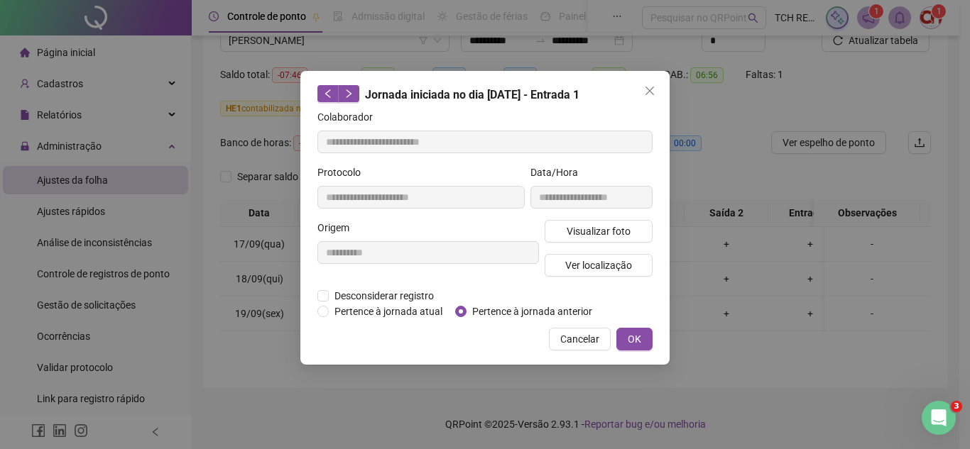
type input "**********"
click at [473, 305] on span "Pertence à jornada anterior" at bounding box center [531, 312] width 131 height 16
click at [644, 328] on button "OK" at bounding box center [634, 339] width 36 height 23
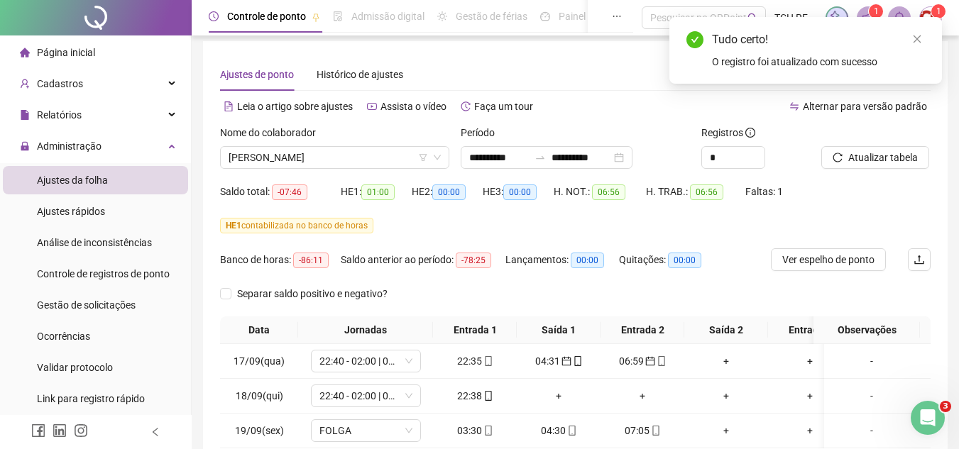
scroll to position [0, 0]
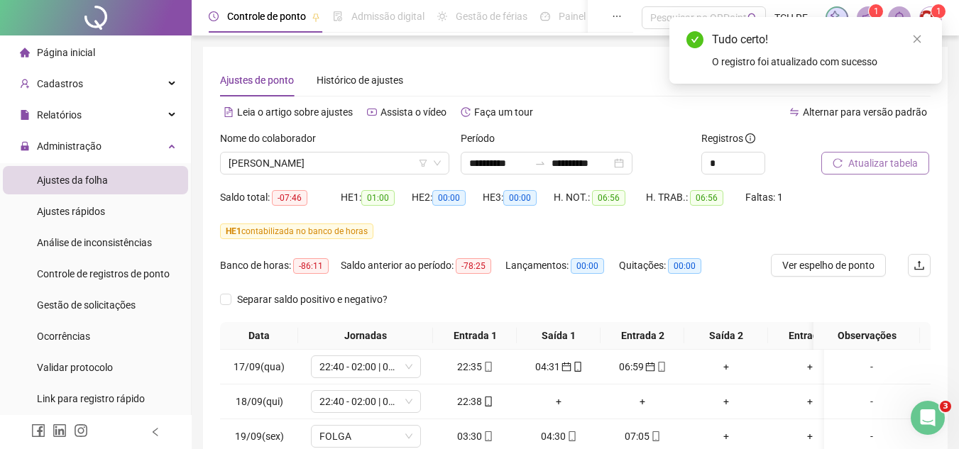
click at [892, 154] on button "Atualizar tabela" at bounding box center [875, 163] width 108 height 23
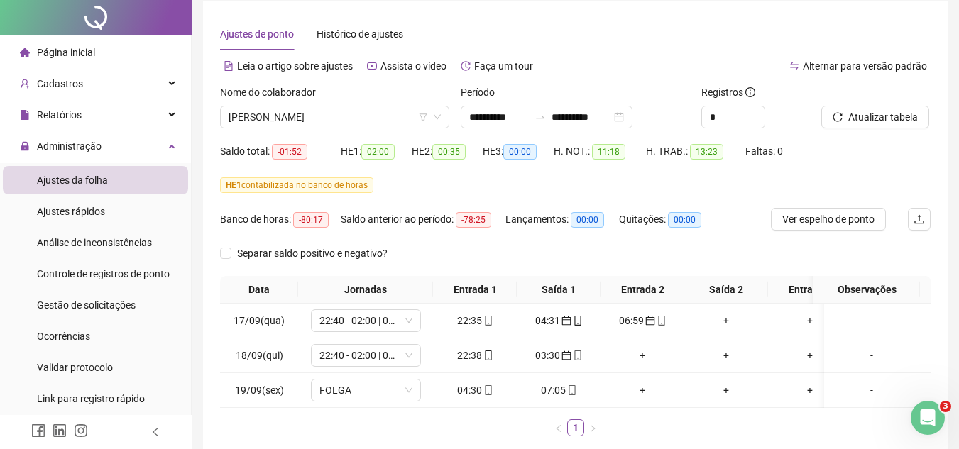
scroll to position [71, 0]
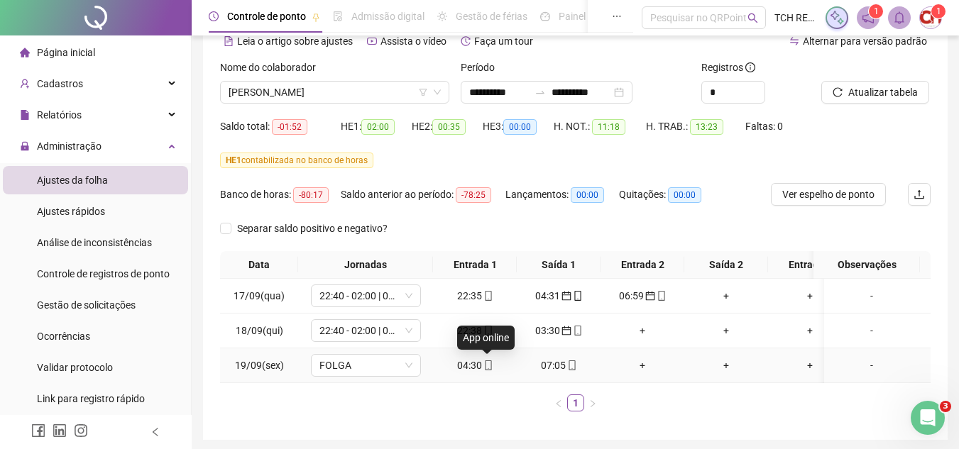
click at [488, 364] on icon "mobile" at bounding box center [488, 366] width 10 height 10
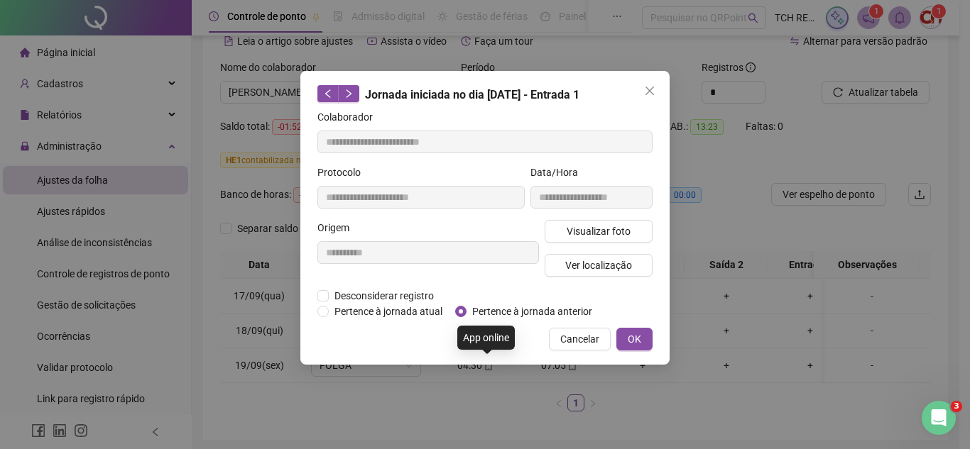
type input "**********"
click at [481, 310] on span "Pertence à jornada anterior" at bounding box center [531, 312] width 131 height 16
click at [646, 328] on button "OK" at bounding box center [634, 339] width 36 height 23
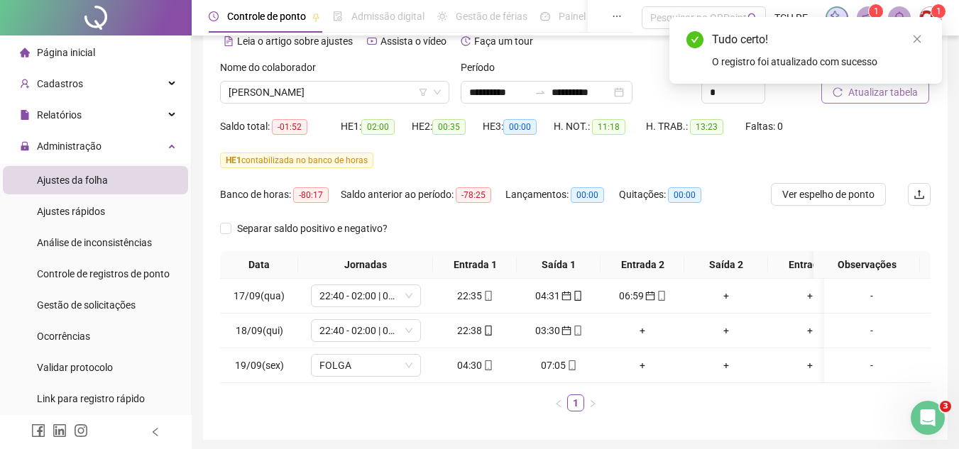
click at [890, 99] on span "Atualizar tabela" at bounding box center [883, 92] width 70 height 16
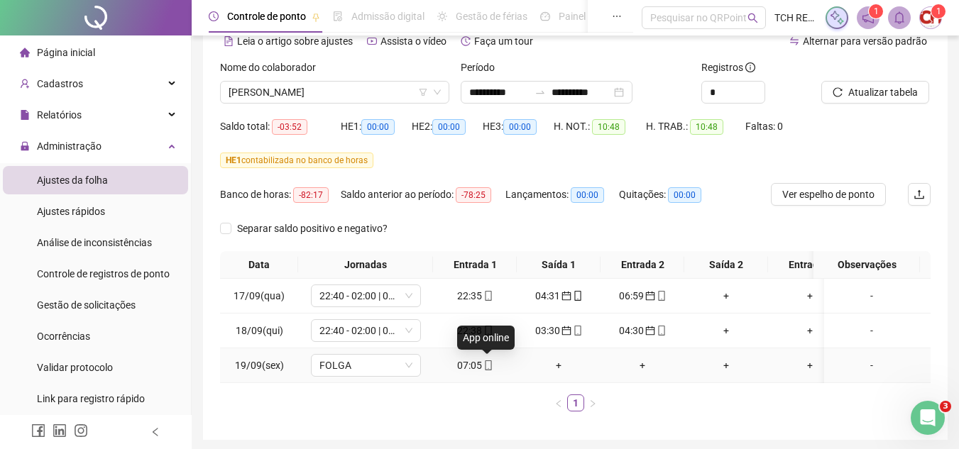
click at [488, 368] on icon "mobile" at bounding box center [488, 366] width 10 height 10
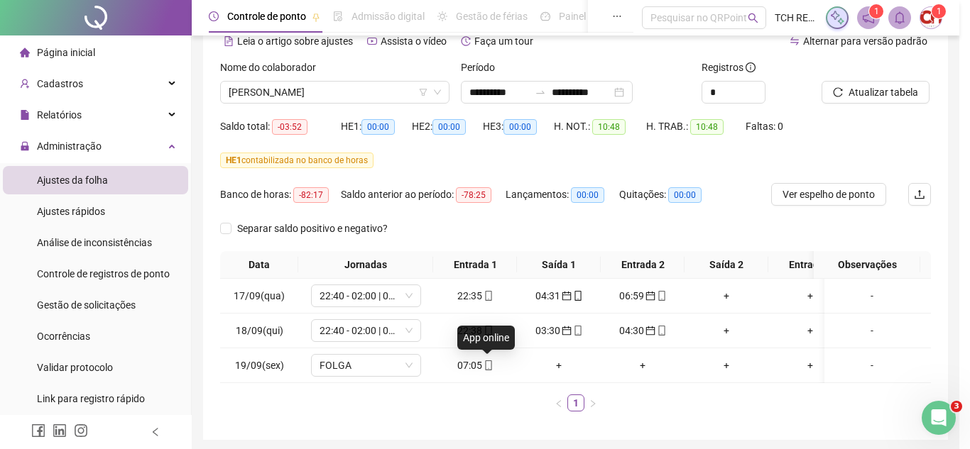
type input "**********"
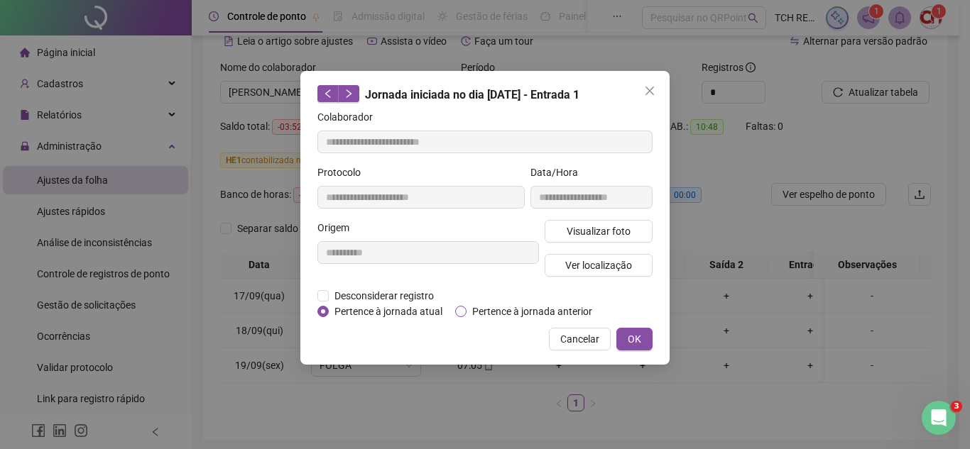
click at [510, 313] on span "Pertence à jornada anterior" at bounding box center [531, 312] width 131 height 16
click at [643, 329] on button "OK" at bounding box center [634, 339] width 36 height 23
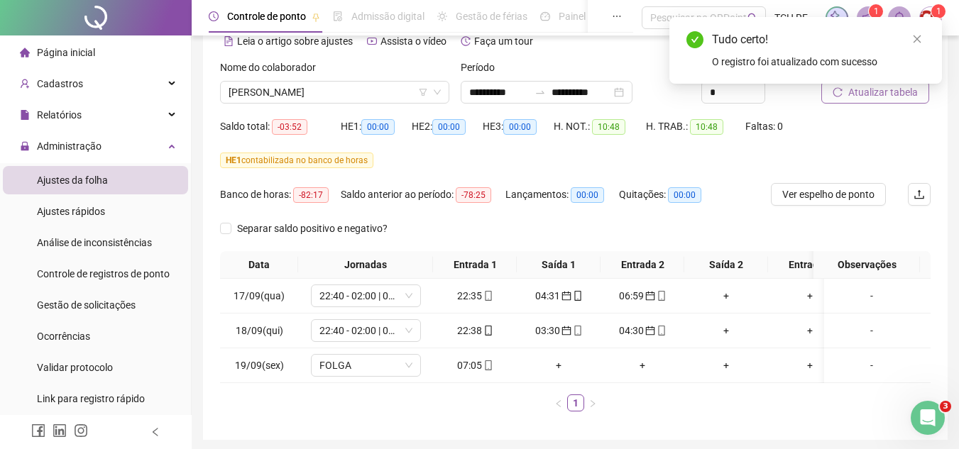
click at [859, 97] on body "**********" at bounding box center [479, 153] width 959 height 449
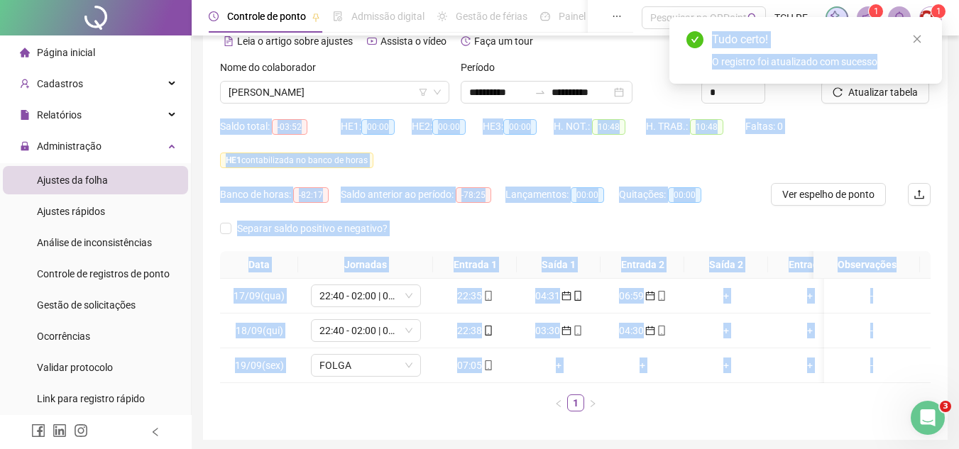
click at [713, 213] on div "Quitações: 00:00" at bounding box center [668, 200] width 99 height 34
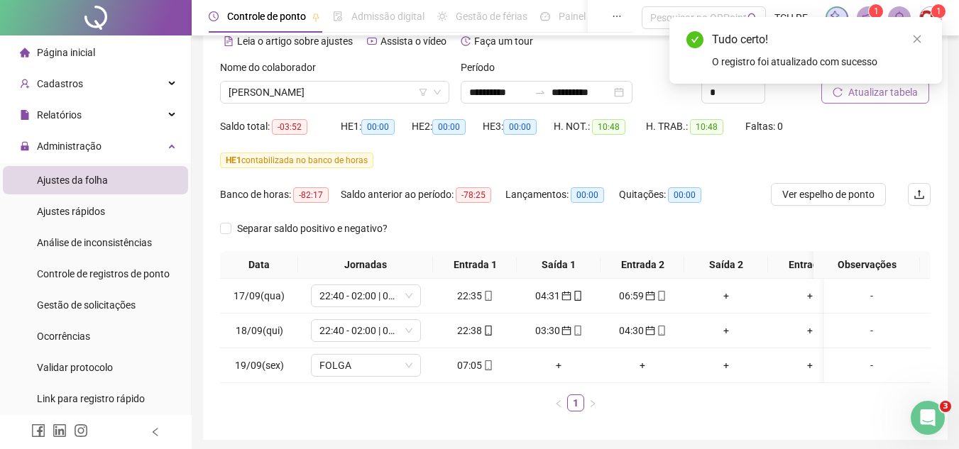
click at [865, 99] on span "Atualizar tabela" at bounding box center [883, 92] width 70 height 16
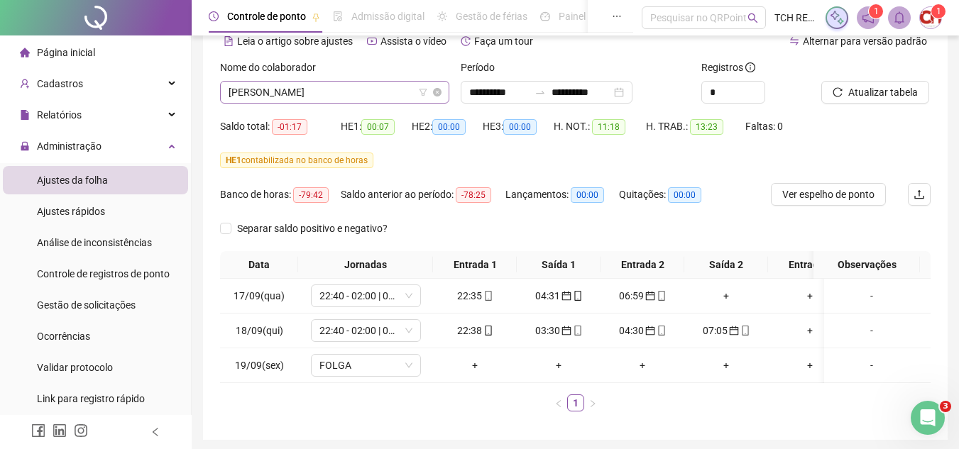
click at [372, 92] on span "TATIELE RIBEIRO DOS SANTOS" at bounding box center [335, 92] width 212 height 21
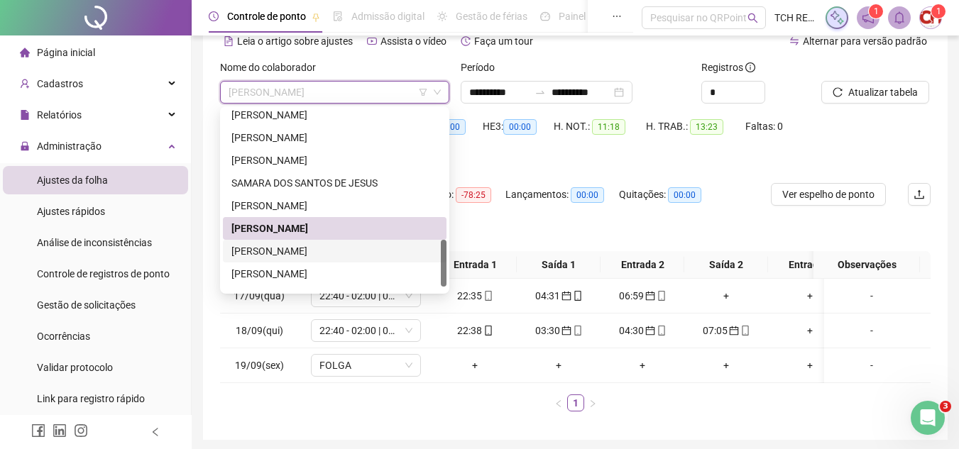
click at [366, 249] on div "THIAGO MARCIO SANTOS OLIVEIRA" at bounding box center [334, 252] width 207 height 16
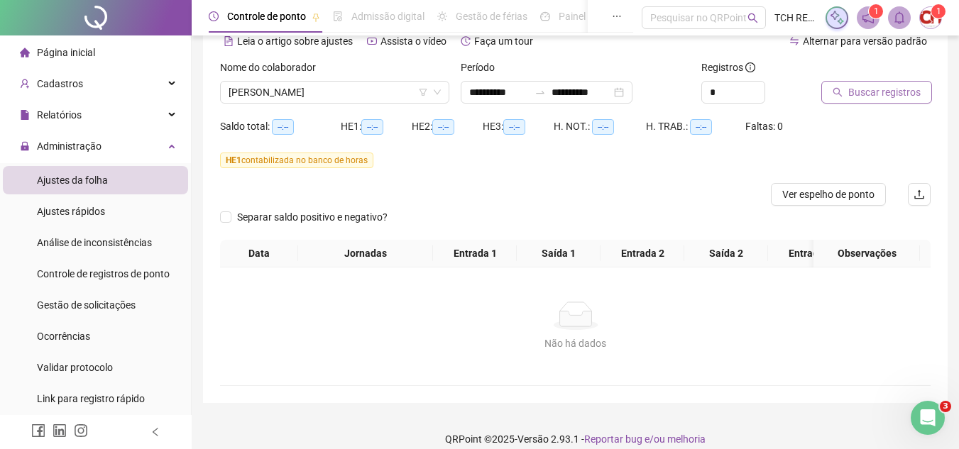
click at [907, 89] on span "Buscar registros" at bounding box center [884, 92] width 72 height 16
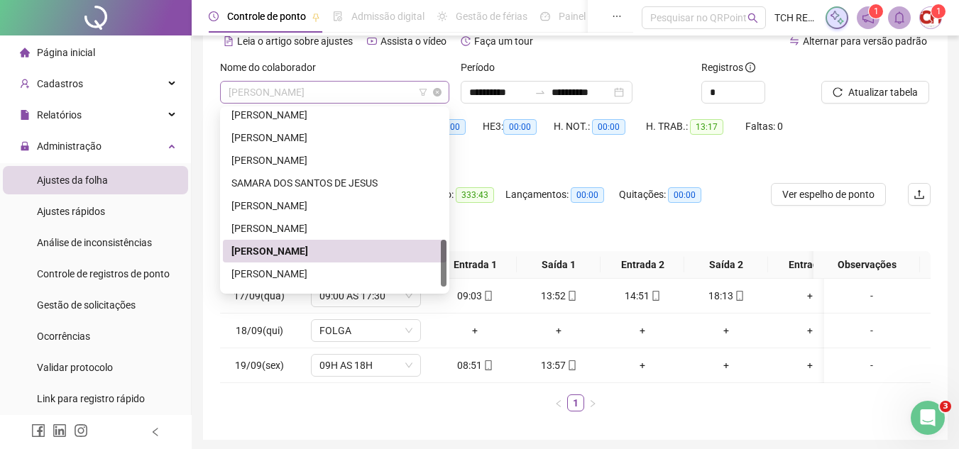
click at [376, 89] on span "THIAGO MARCIO SANTOS OLIVEIRA" at bounding box center [335, 92] width 212 height 21
click at [332, 275] on div "VANESSA SANTOS SIMOES" at bounding box center [334, 274] width 207 height 16
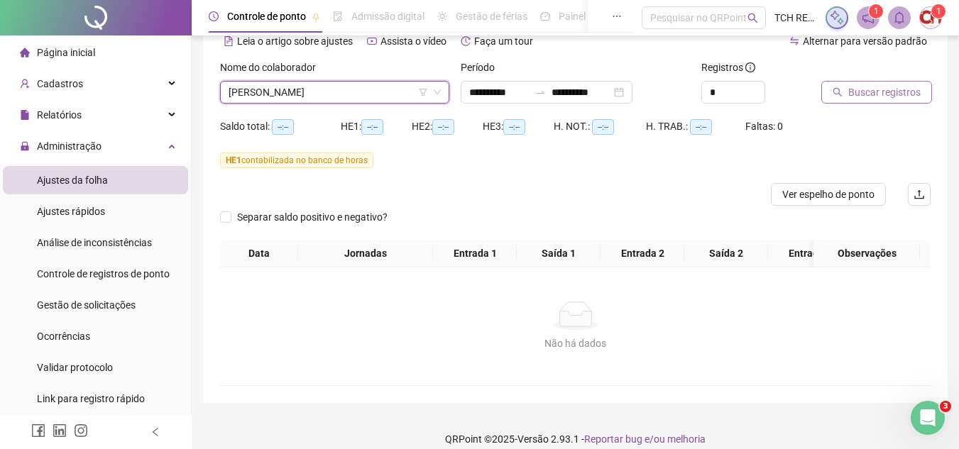
click at [845, 91] on button "Buscar registros" at bounding box center [876, 92] width 111 height 23
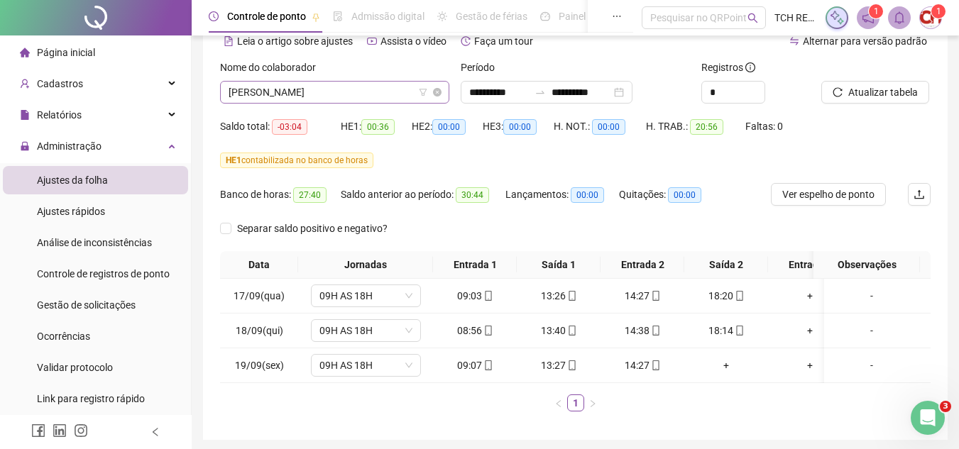
click at [381, 94] on span "VANESSA SANTOS SIMOES" at bounding box center [335, 92] width 212 height 21
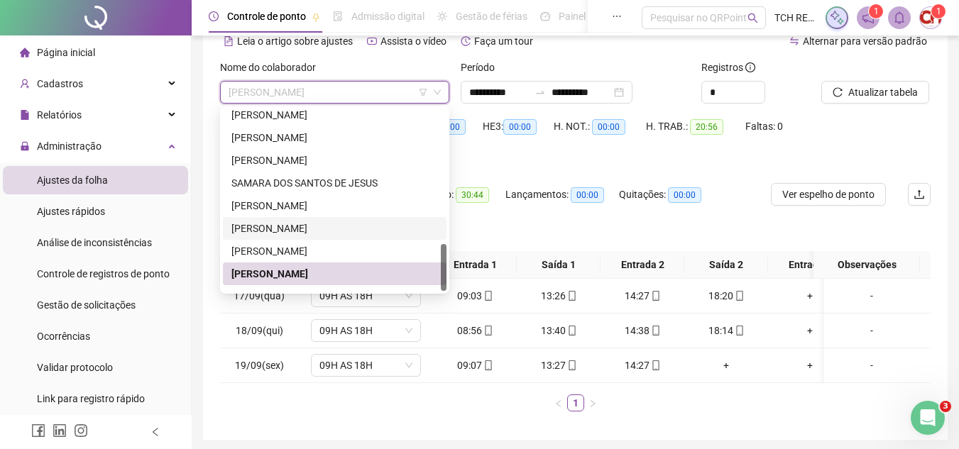
scroll to position [523, 0]
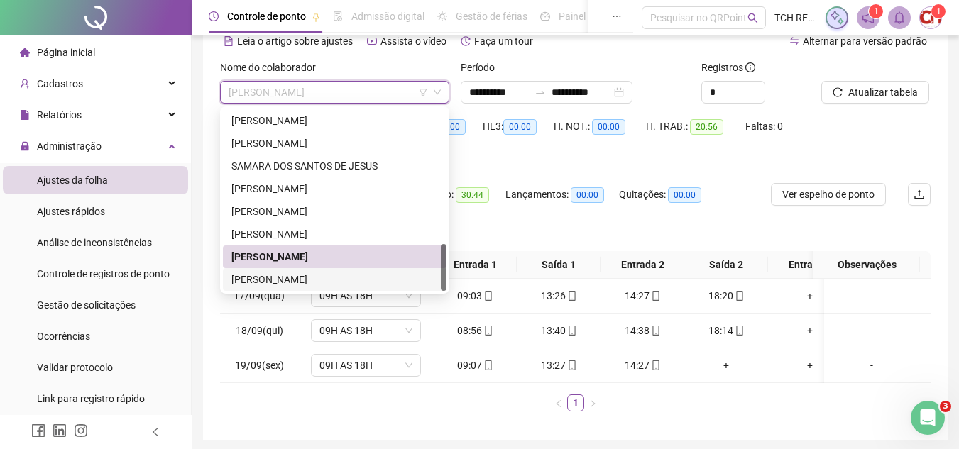
click at [326, 284] on div "VINICIUS SANTOS OLIVEIRA" at bounding box center [334, 280] width 207 height 16
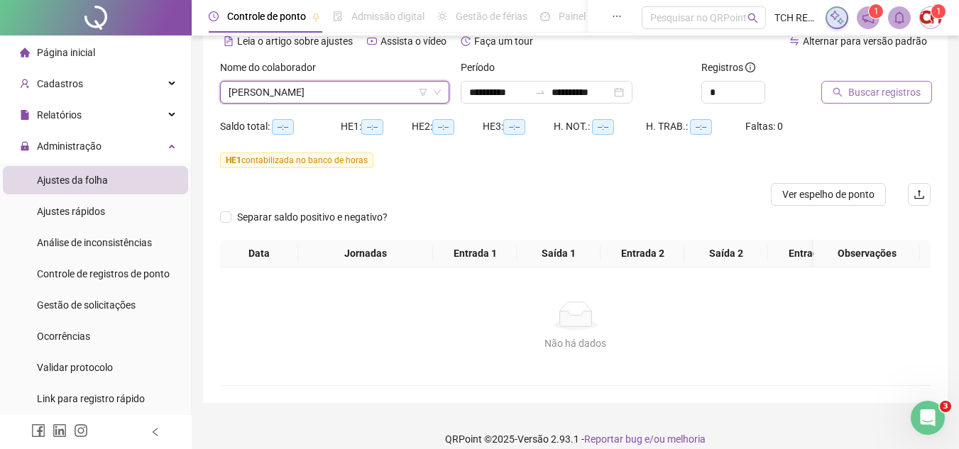
click at [854, 94] on span "Buscar registros" at bounding box center [884, 92] width 72 height 16
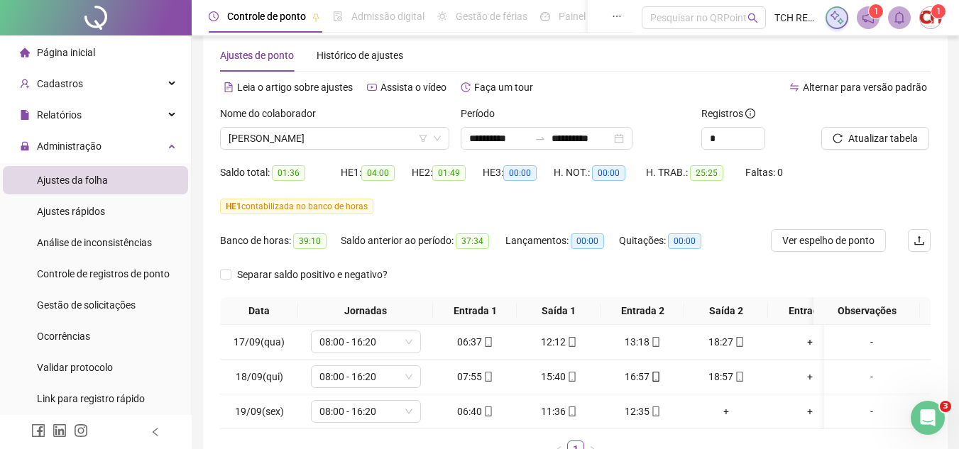
scroll to position [0, 0]
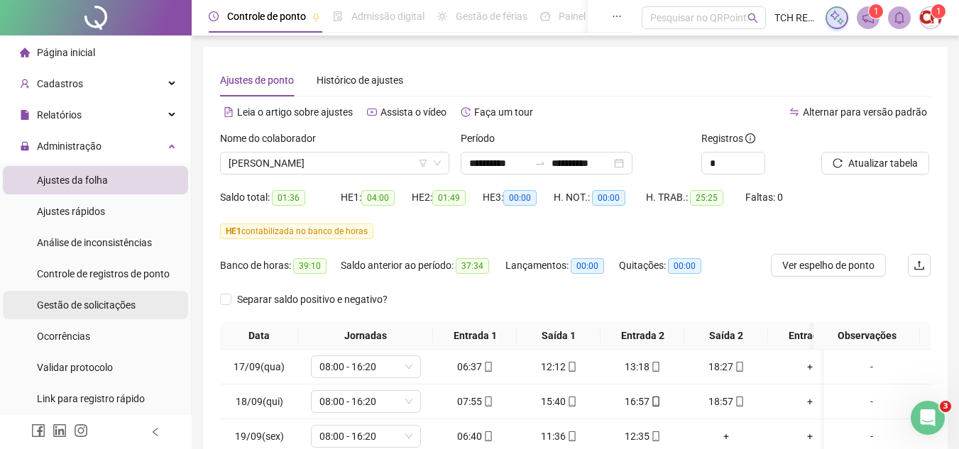
click at [109, 304] on span "Gestão de solicitações" at bounding box center [86, 305] width 99 height 11
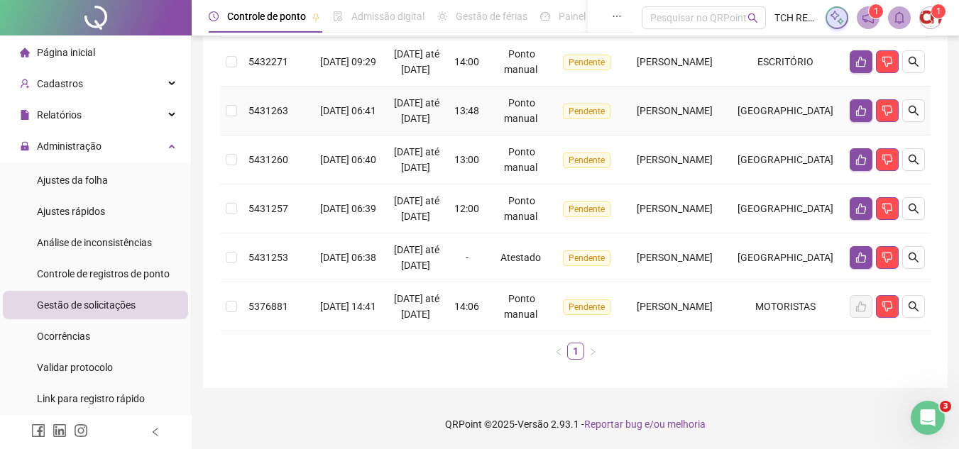
scroll to position [284, 0]
click at [858, 56] on icon "like" at bounding box center [860, 61] width 11 height 11
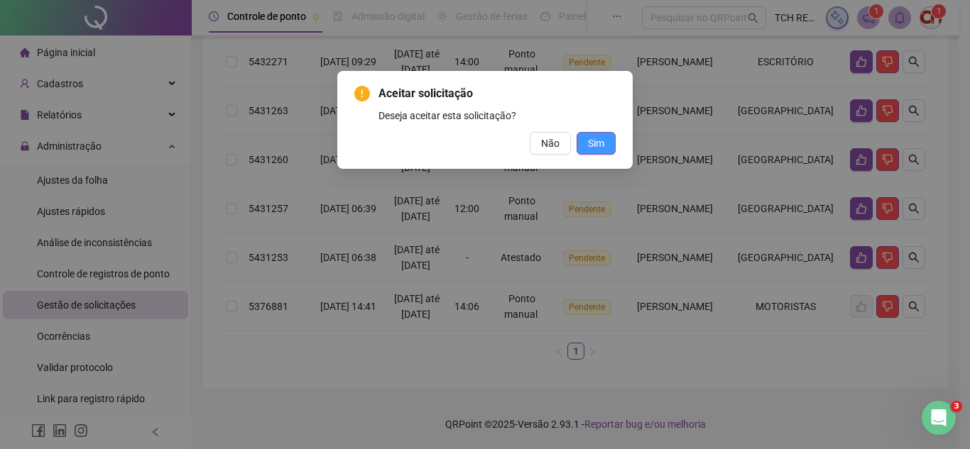
click at [599, 149] on span "Sim" at bounding box center [596, 144] width 16 height 16
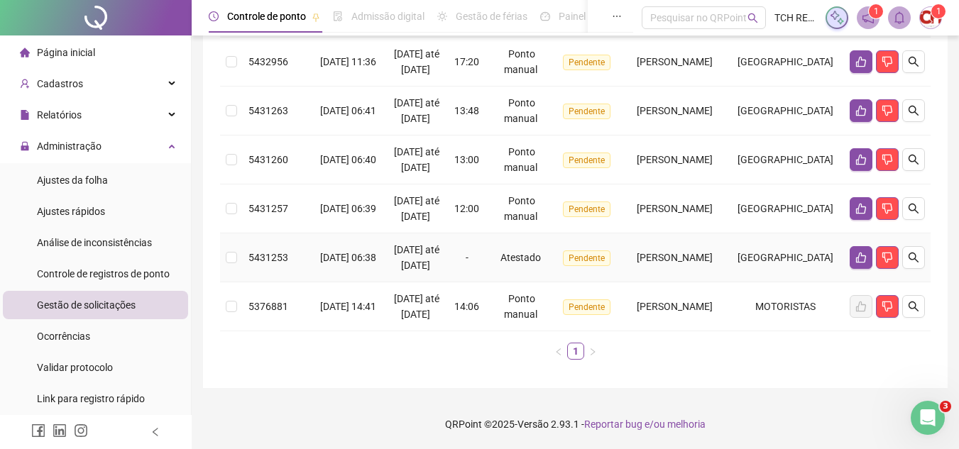
scroll to position [142, 0]
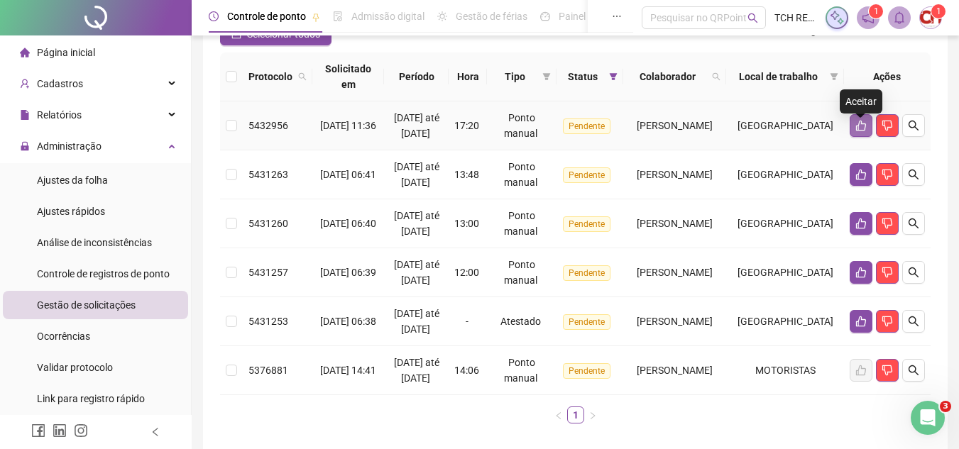
click at [863, 131] on icon "like" at bounding box center [861, 126] width 10 height 11
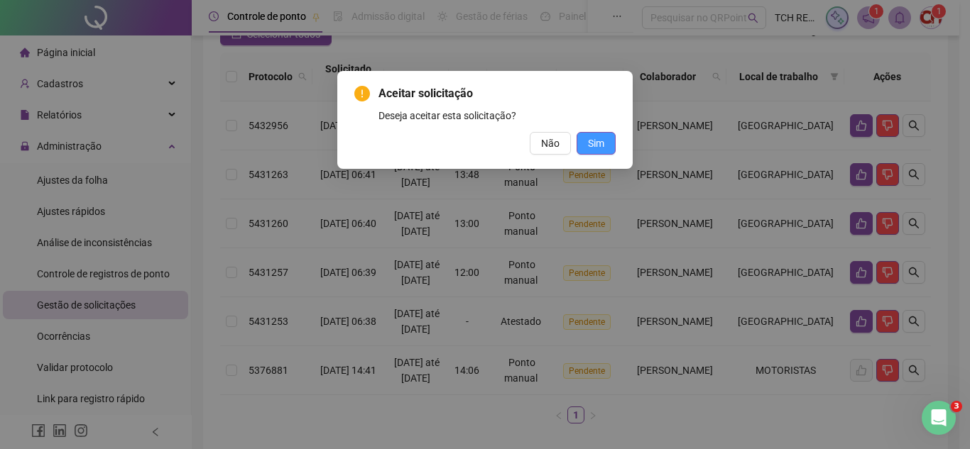
click at [589, 142] on span "Sim" at bounding box center [596, 144] width 16 height 16
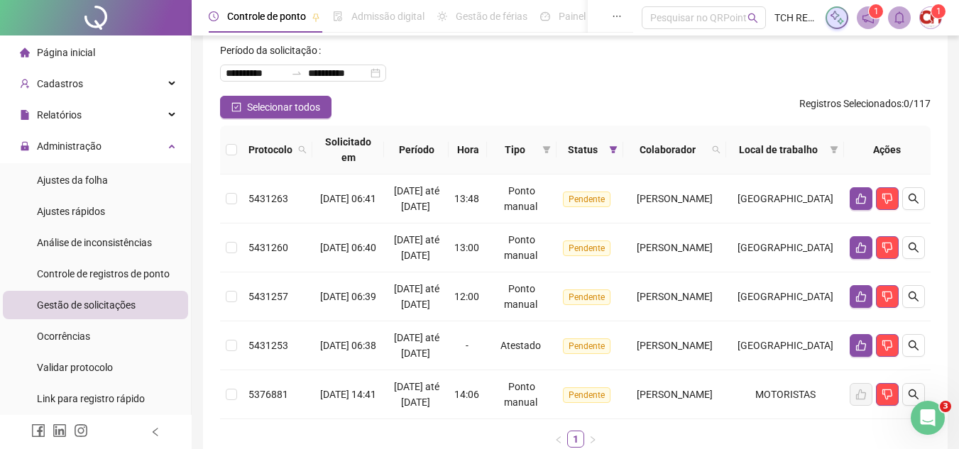
scroll to position [0, 0]
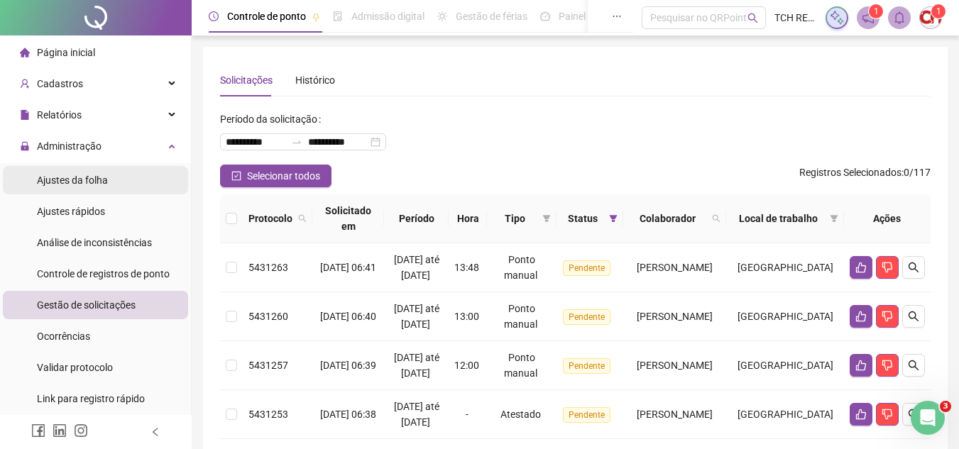
click at [99, 177] on span "Ajustes da folha" at bounding box center [72, 180] width 71 height 11
